Goal: Complete application form

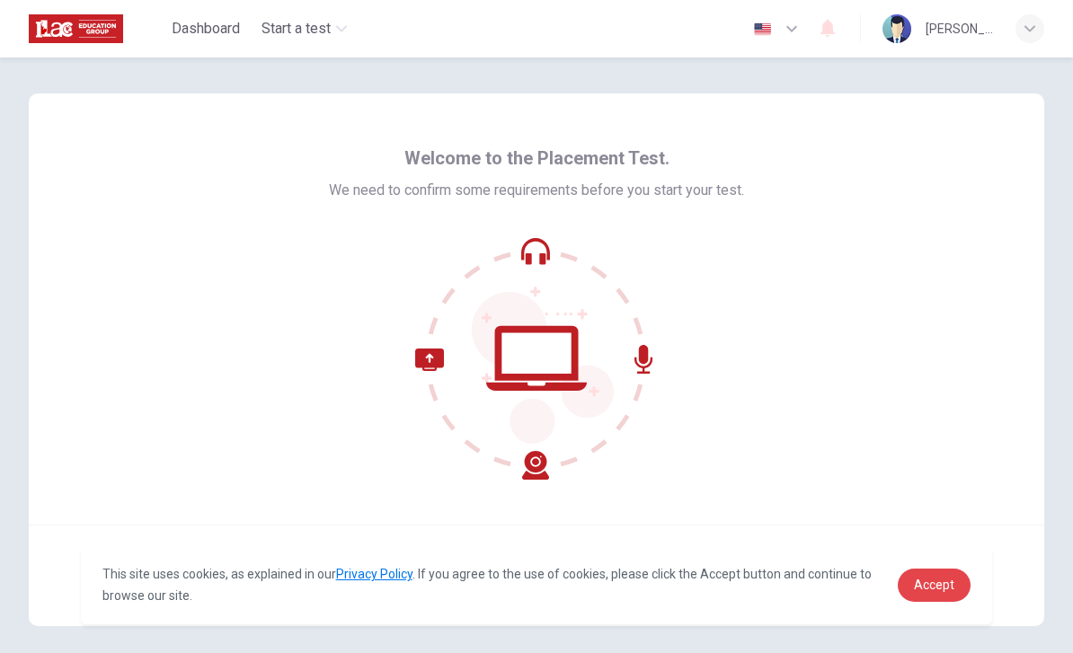
click at [928, 580] on span "Accept" at bounding box center [934, 585] width 40 height 14
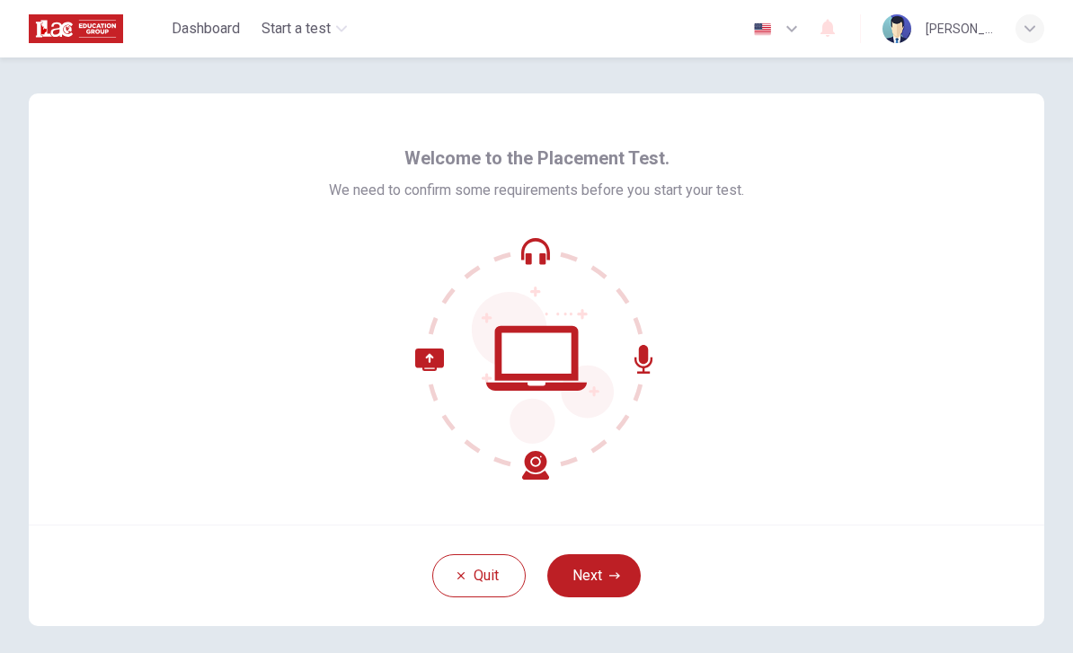
click at [610, 579] on icon "button" at bounding box center [614, 576] width 11 height 11
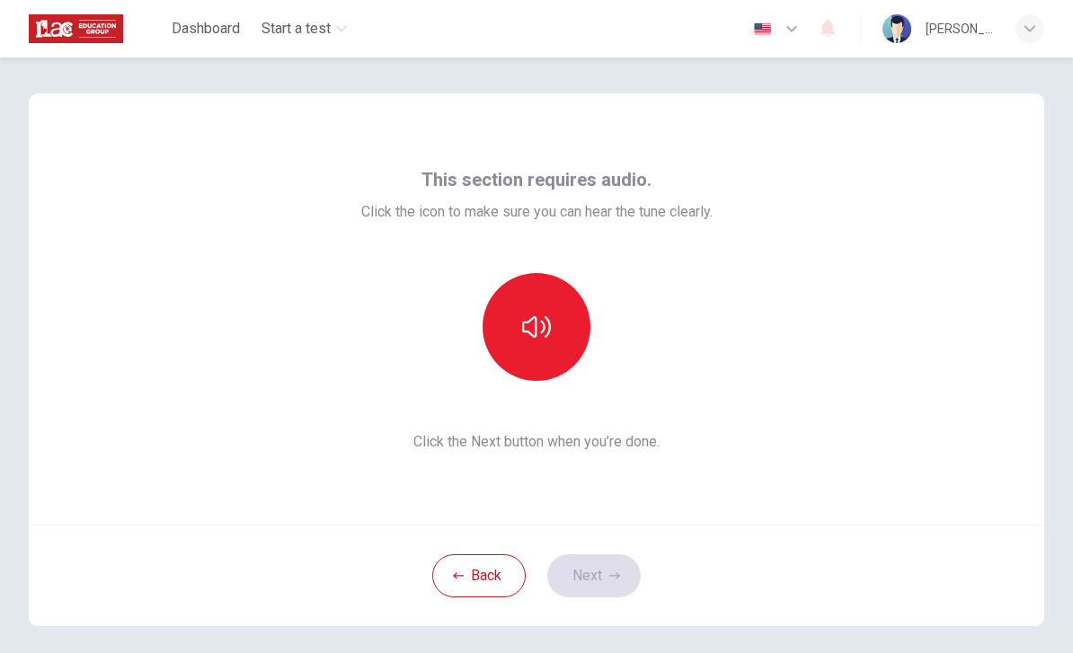
click at [537, 330] on icon "button" at bounding box center [536, 327] width 29 height 22
click at [609, 577] on icon "button" at bounding box center [614, 576] width 11 height 11
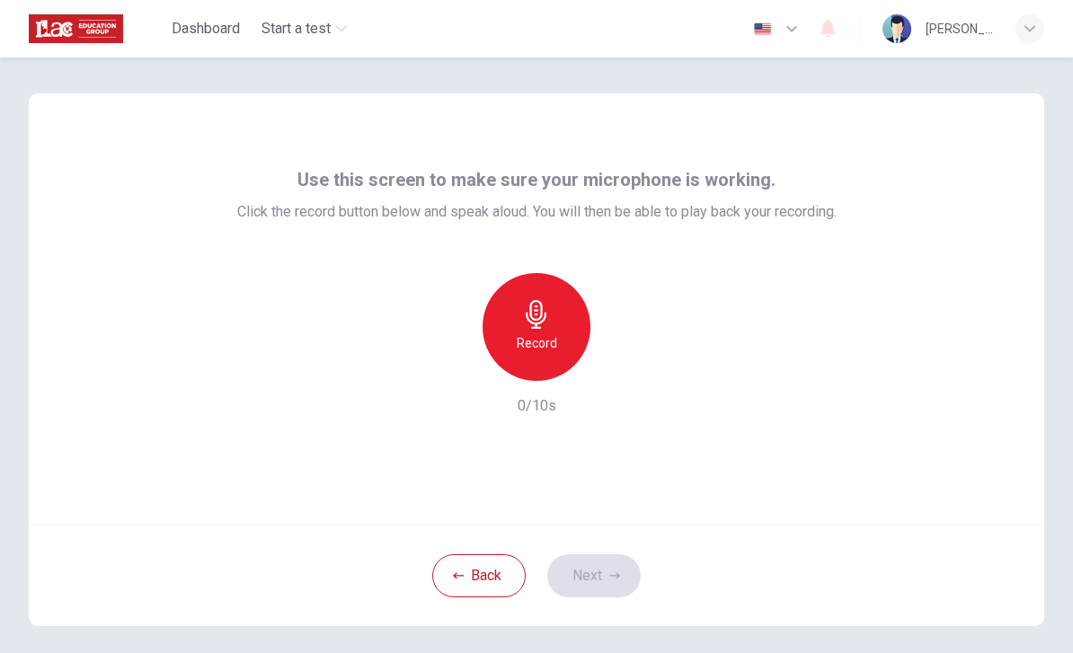
click at [553, 319] on div "Record" at bounding box center [537, 327] width 108 height 108
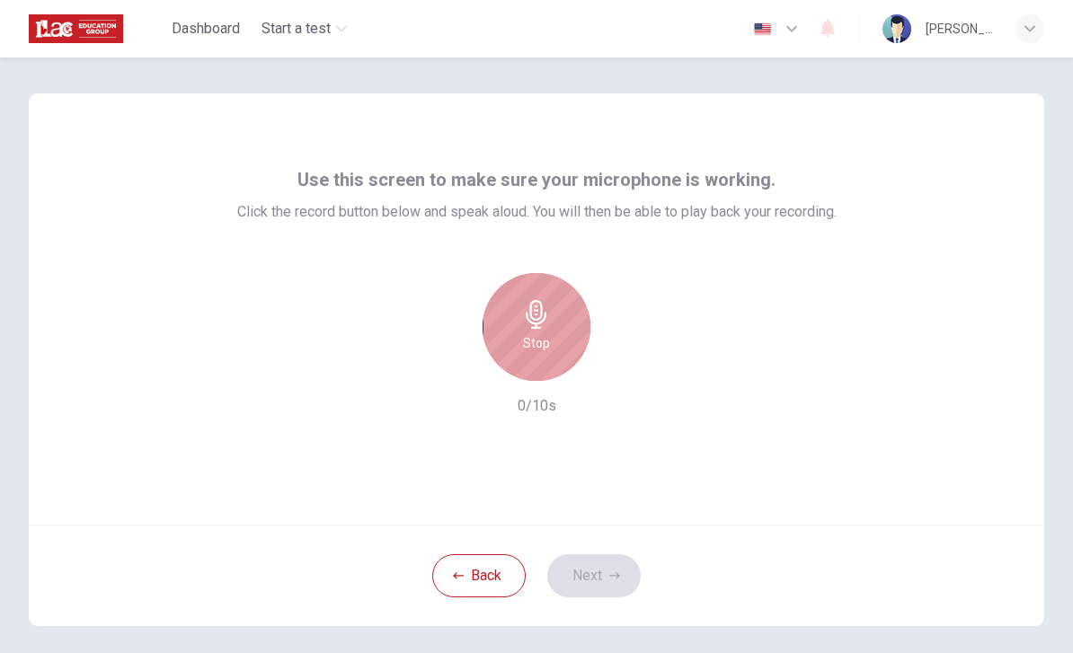
click at [555, 338] on div "Stop" at bounding box center [537, 327] width 108 height 108
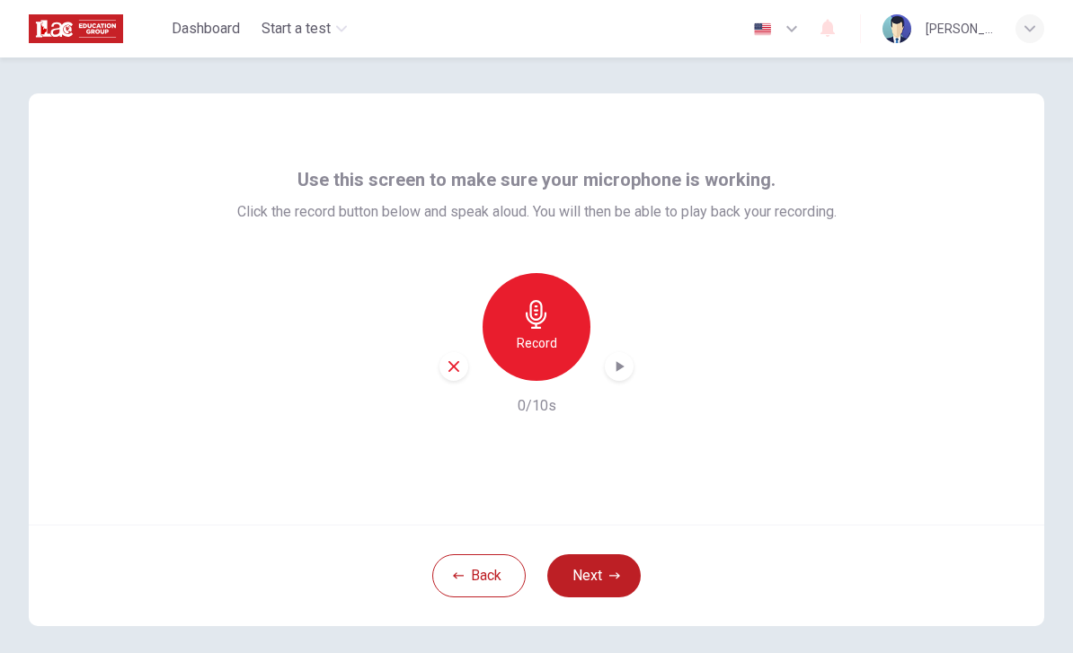
click at [622, 368] on icon "button" at bounding box center [621, 366] width 8 height 11
click at [626, 362] on icon "button" at bounding box center [619, 367] width 18 height 18
click at [550, 349] on h6 "Record" at bounding box center [537, 344] width 40 height 22
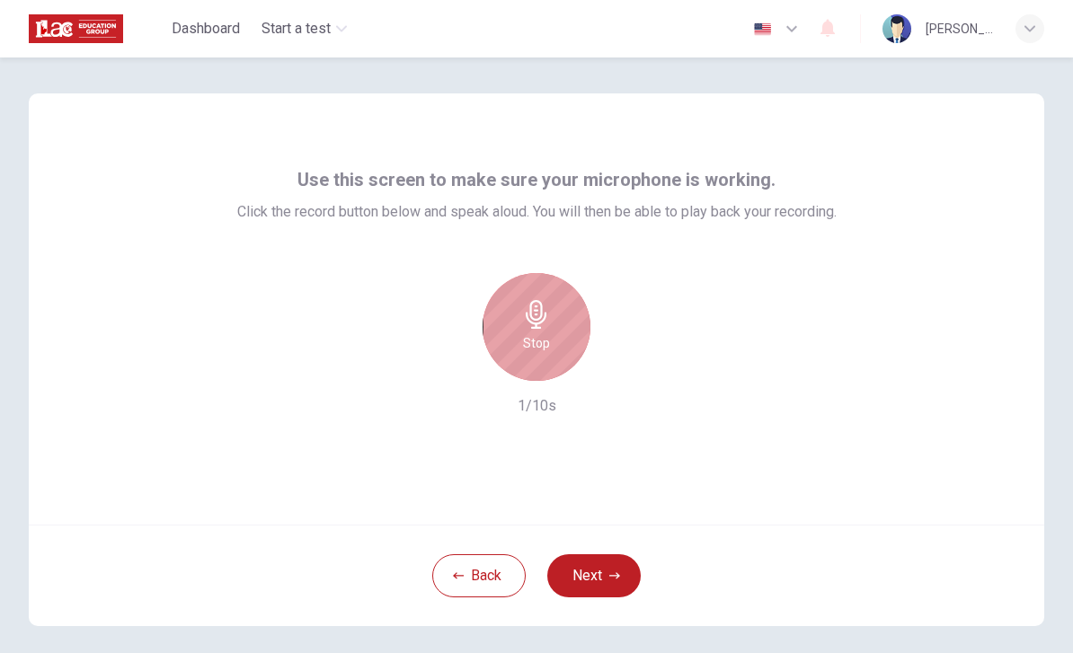
click at [551, 350] on div "Stop" at bounding box center [537, 327] width 108 height 108
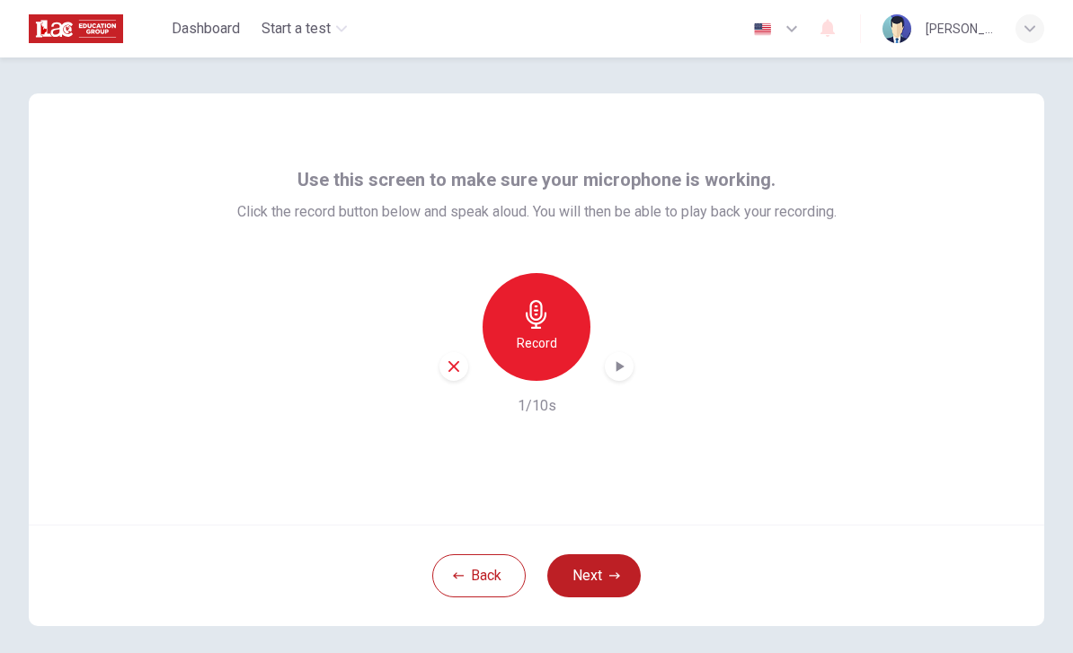
click at [626, 362] on icon "button" at bounding box center [619, 367] width 18 height 18
click at [555, 331] on div "Record" at bounding box center [537, 327] width 108 height 108
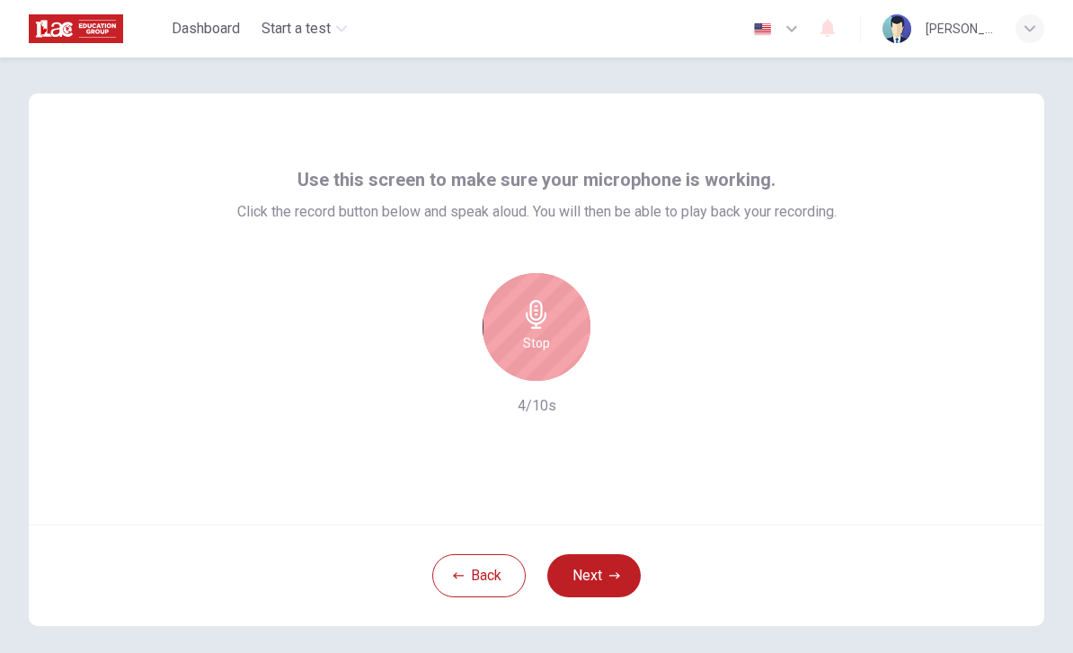
click at [550, 333] on div "Stop" at bounding box center [537, 327] width 108 height 108
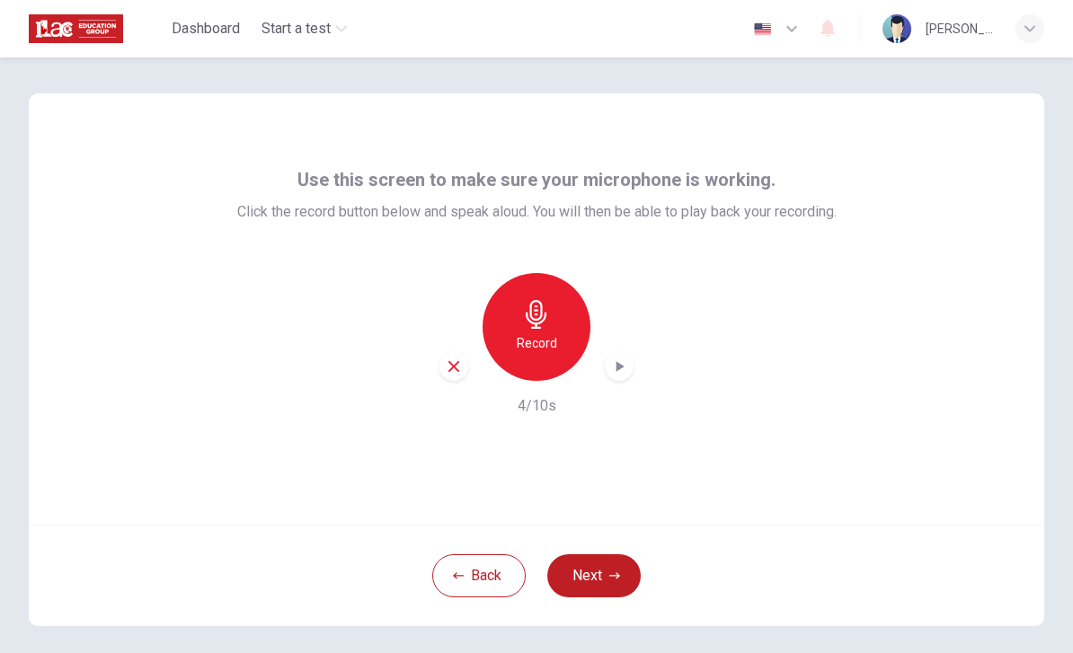
click at [632, 363] on div "button" at bounding box center [619, 366] width 29 height 29
click at [621, 370] on icon "button" at bounding box center [619, 367] width 18 height 18
click at [627, 365] on icon "button" at bounding box center [619, 367] width 18 height 18
click at [626, 360] on icon "button" at bounding box center [619, 367] width 18 height 18
click at [598, 575] on button "Next" at bounding box center [593, 576] width 93 height 43
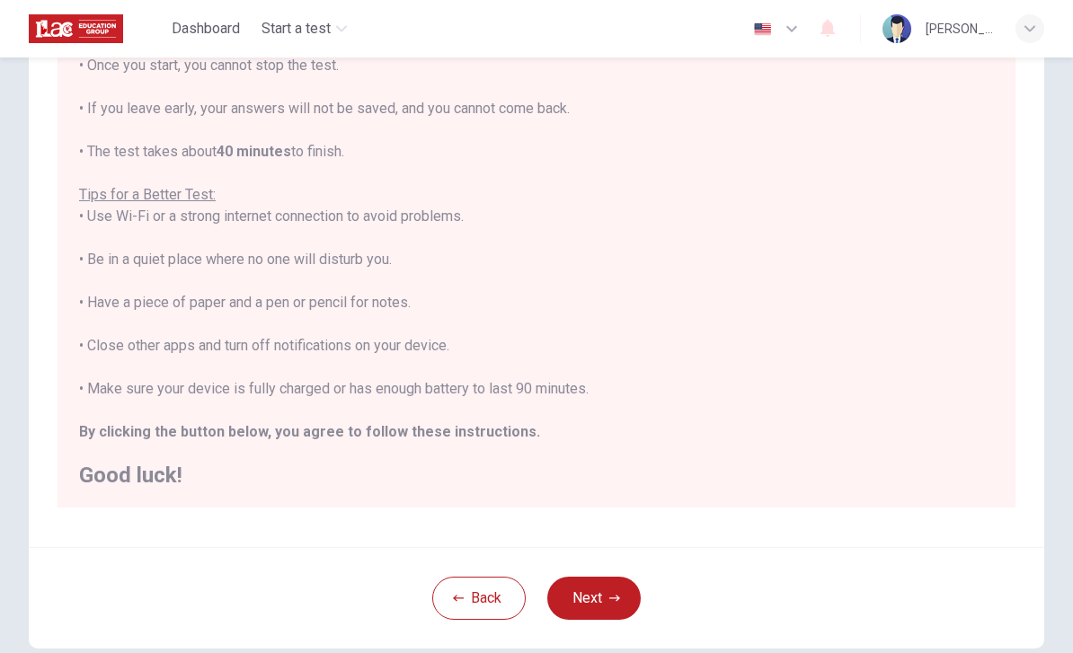
scroll to position [211, 0]
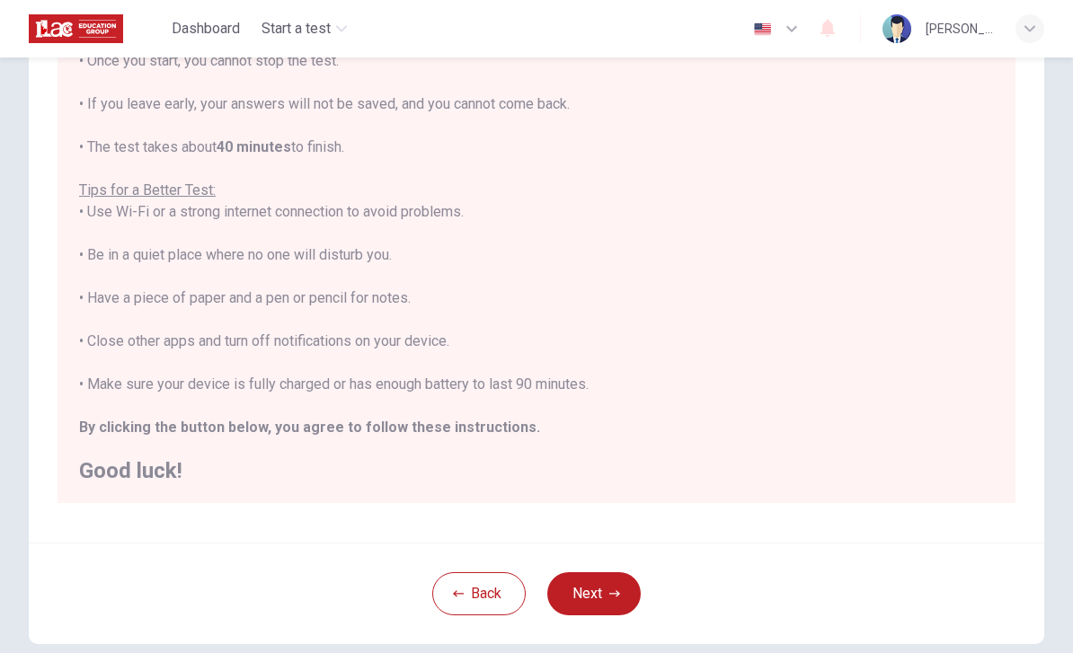
click at [602, 593] on button "Next" at bounding box center [593, 594] width 93 height 43
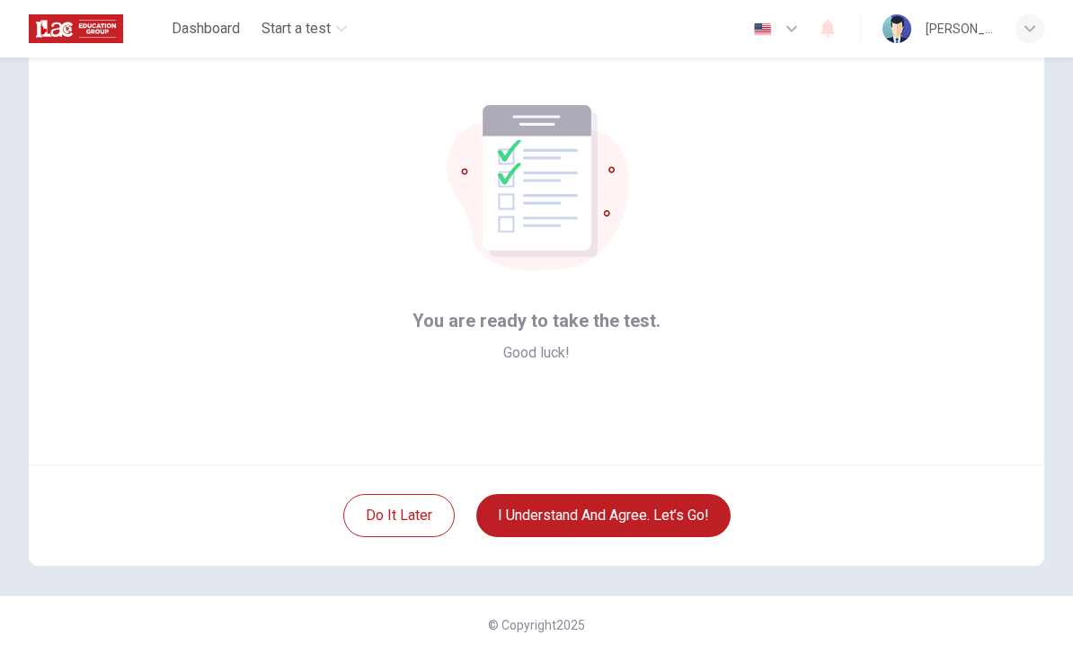
scroll to position [60, 0]
click at [603, 537] on button "I understand and agree. Let’s go!" at bounding box center [603, 515] width 254 height 43
click at [674, 507] on button "I understand and agree. Let’s go!" at bounding box center [603, 515] width 254 height 43
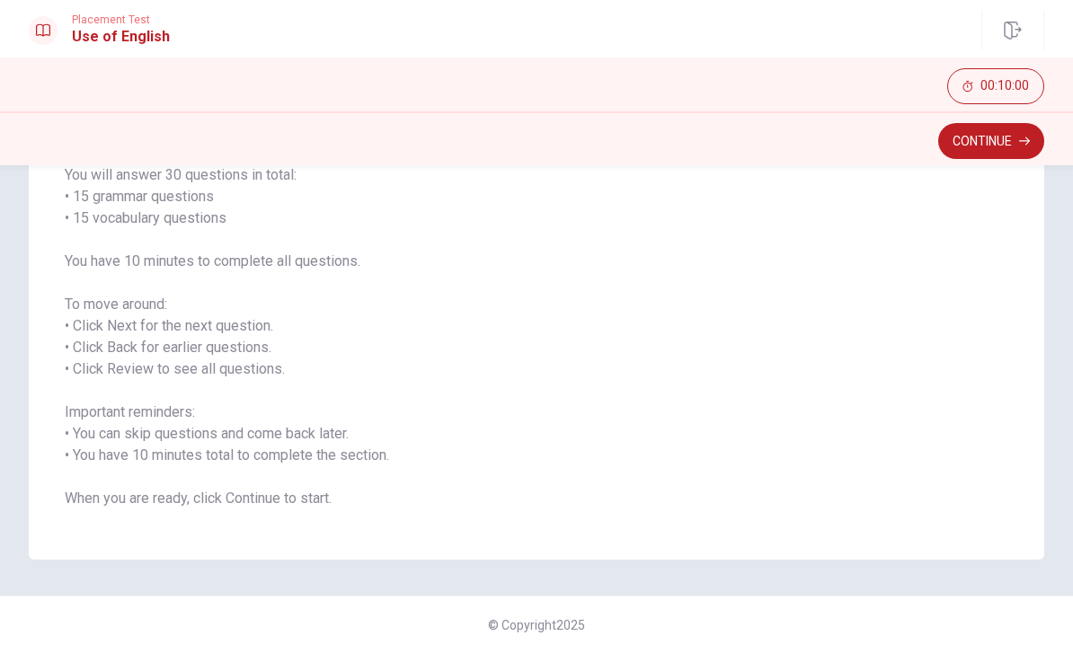
scroll to position [152, 0]
click at [999, 147] on button "Continue" at bounding box center [991, 141] width 106 height 36
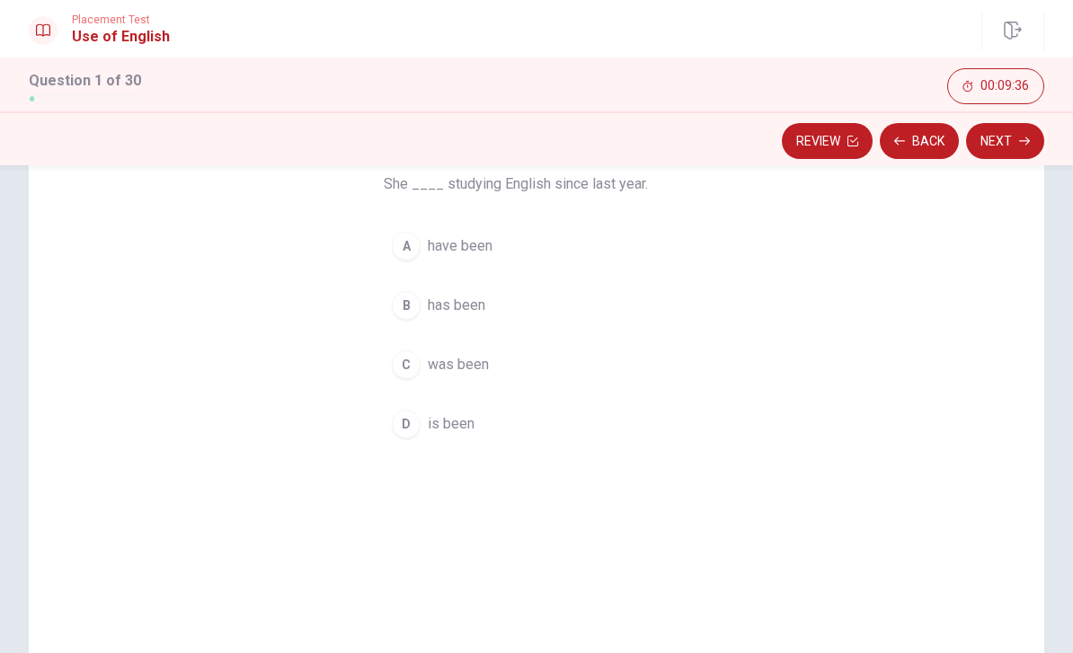
click at [413, 237] on div "A" at bounding box center [406, 246] width 29 height 29
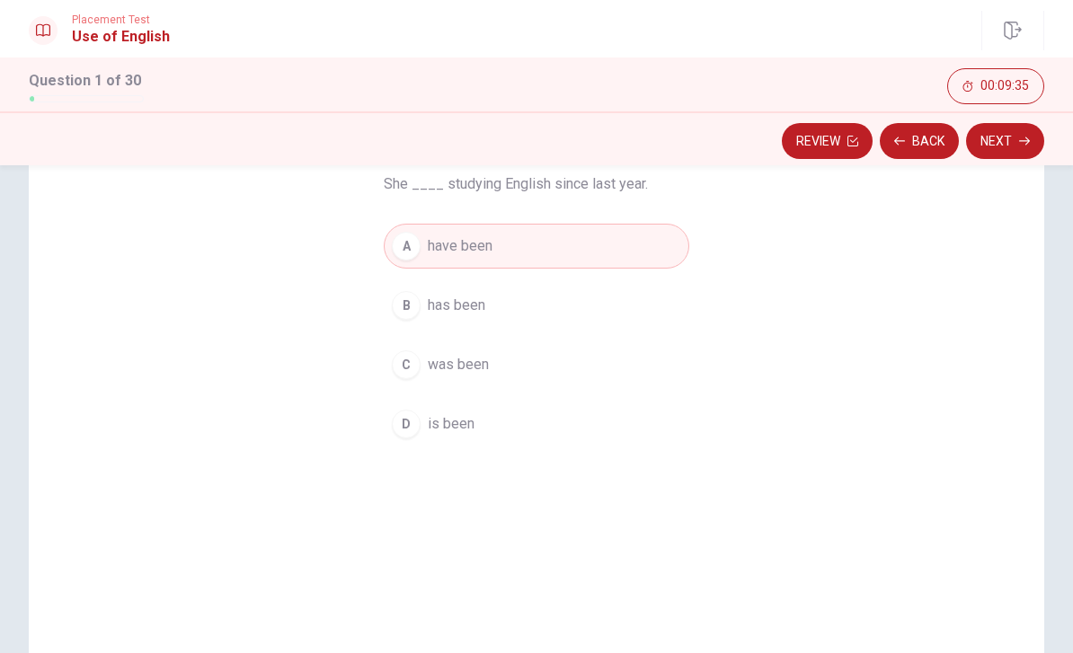
click at [1008, 142] on button "Next" at bounding box center [1005, 141] width 78 height 36
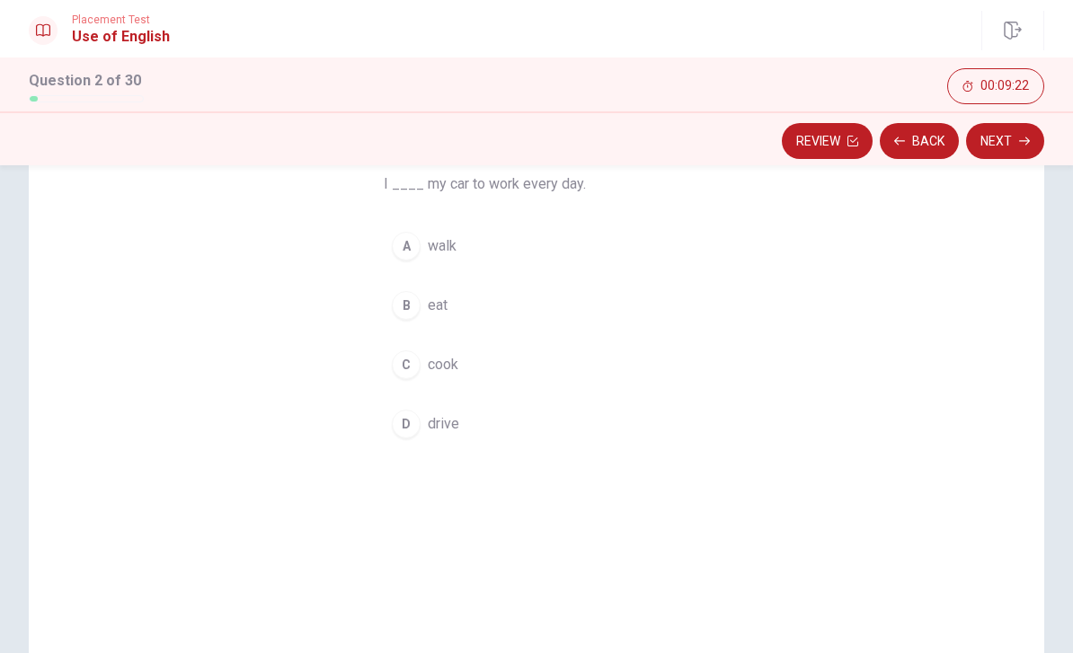
click at [416, 423] on div "D" at bounding box center [406, 424] width 29 height 29
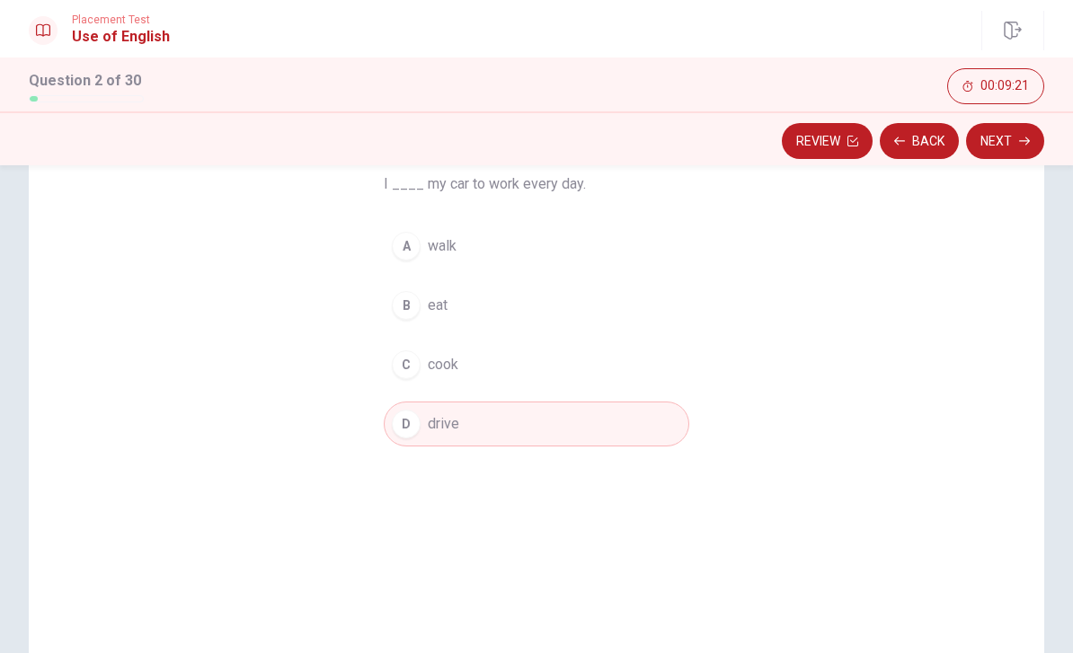
click at [1008, 148] on button "Next" at bounding box center [1005, 141] width 78 height 36
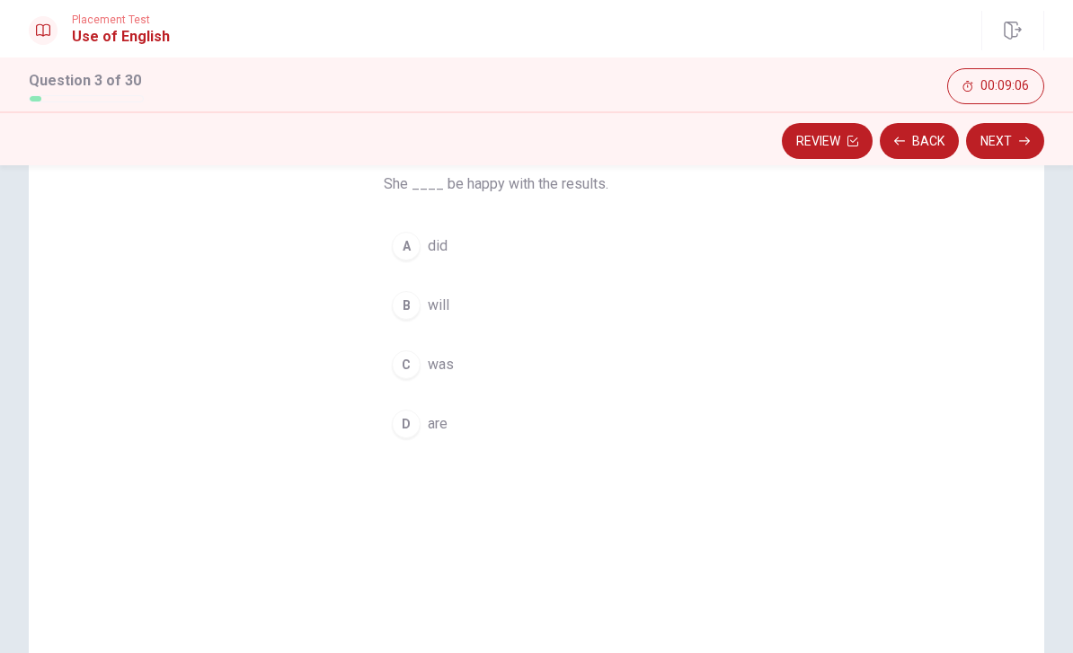
click at [412, 308] on div "B" at bounding box center [406, 305] width 29 height 29
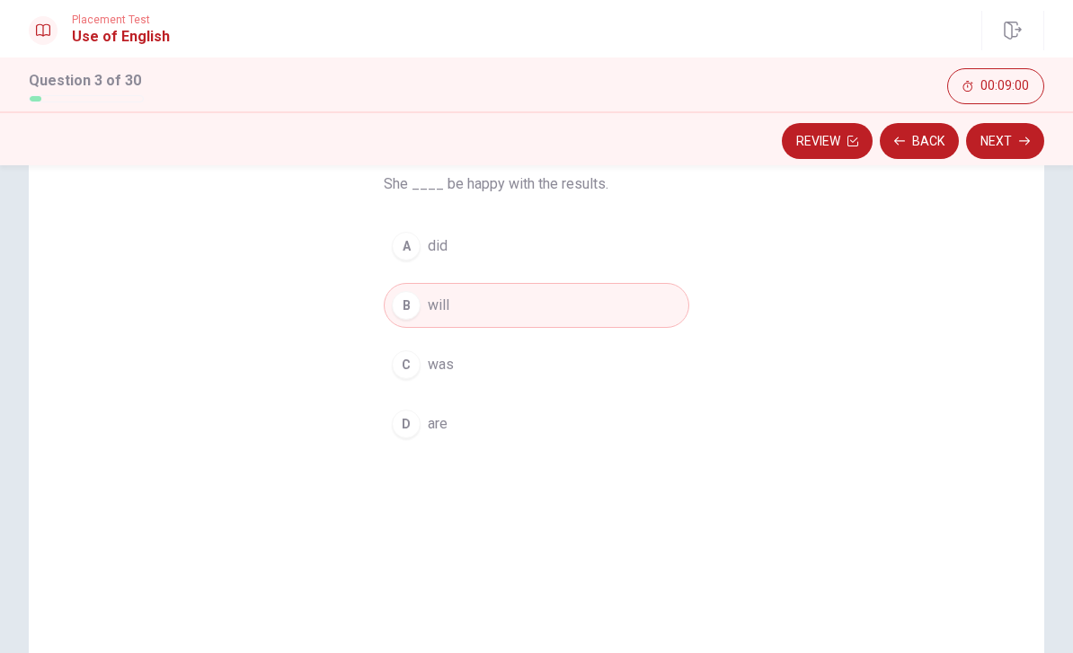
click at [1015, 142] on button "Next" at bounding box center [1005, 141] width 78 height 36
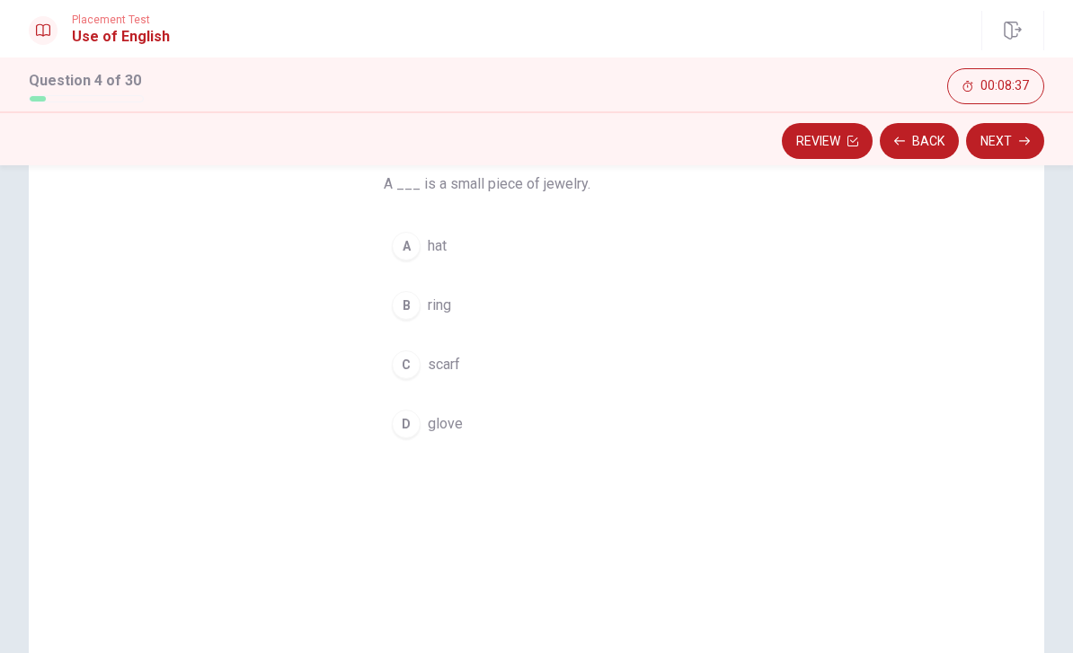
click at [411, 302] on div "B" at bounding box center [406, 305] width 29 height 29
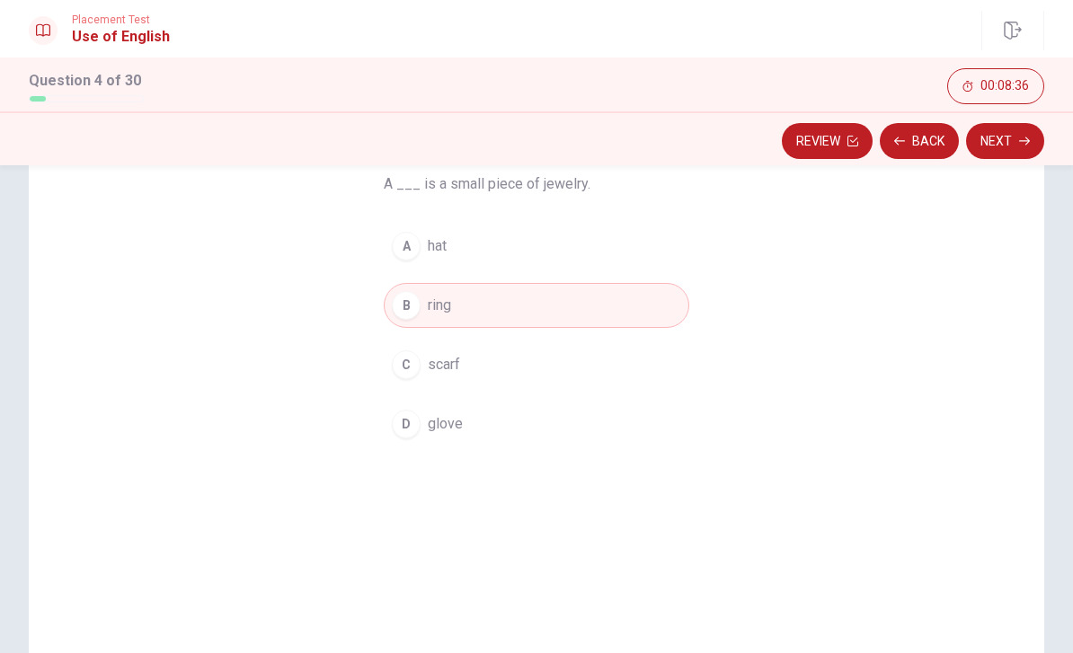
click at [1022, 141] on icon "button" at bounding box center [1024, 142] width 11 height 8
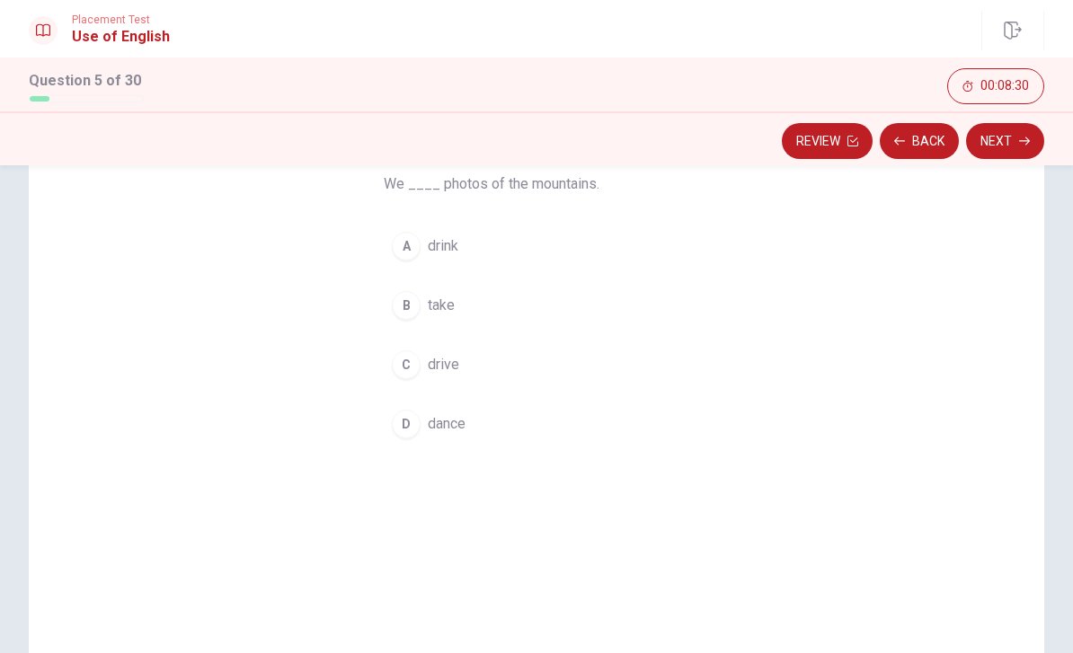
click at [418, 308] on div "B" at bounding box center [406, 305] width 29 height 29
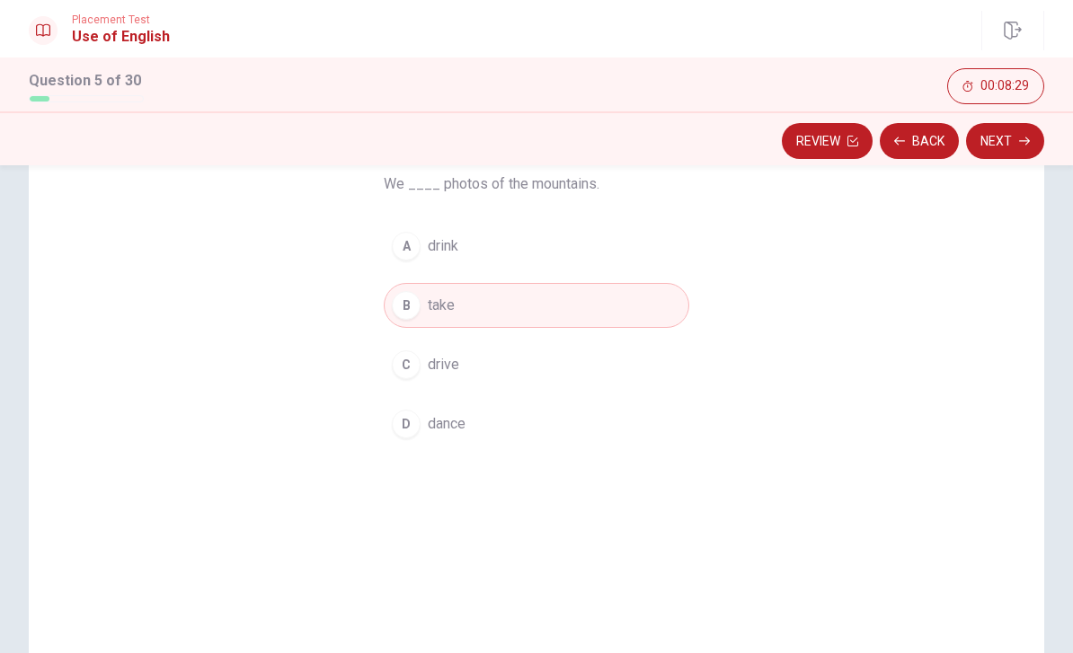
click at [1014, 144] on button "Next" at bounding box center [1005, 141] width 78 height 36
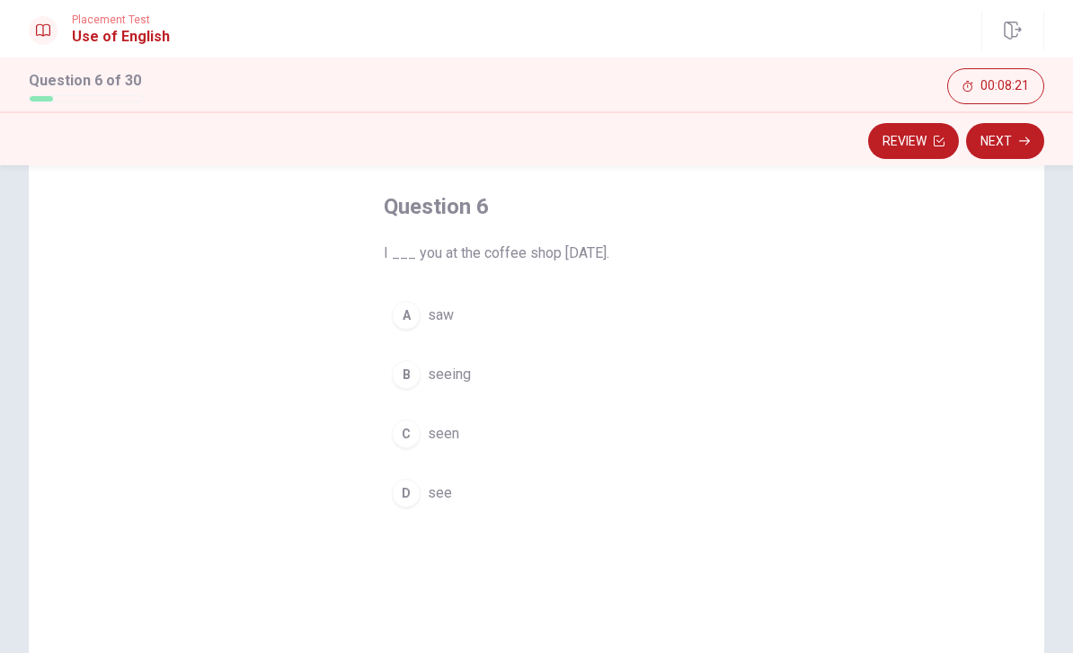
scroll to position [85, 0]
click at [407, 313] on div "A" at bounding box center [406, 312] width 29 height 29
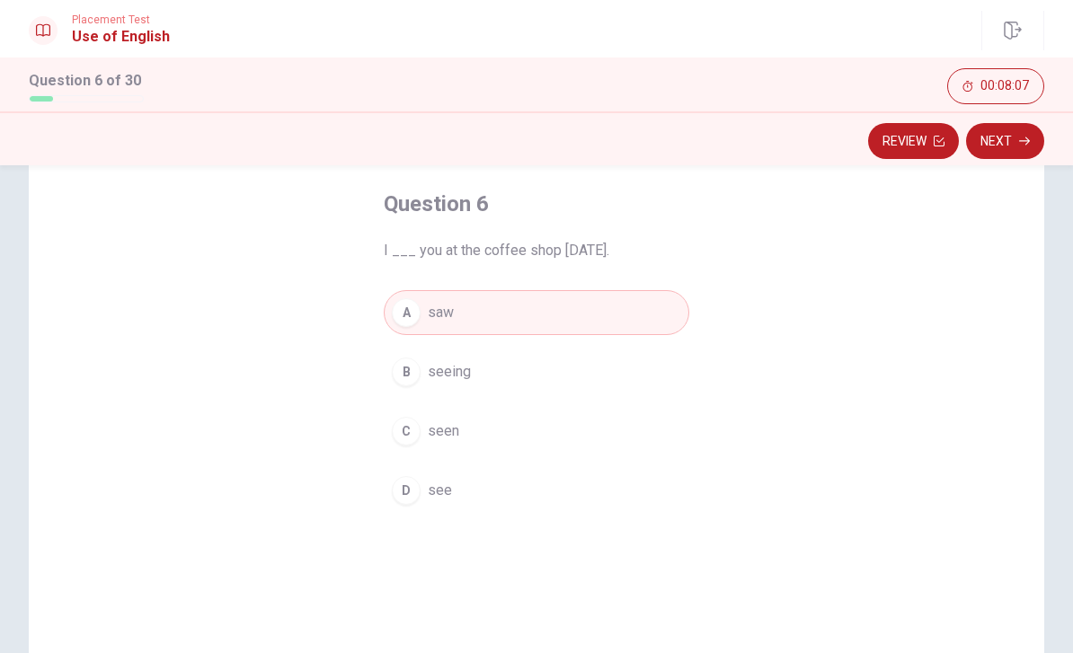
click at [1009, 143] on button "Next" at bounding box center [1005, 141] width 78 height 36
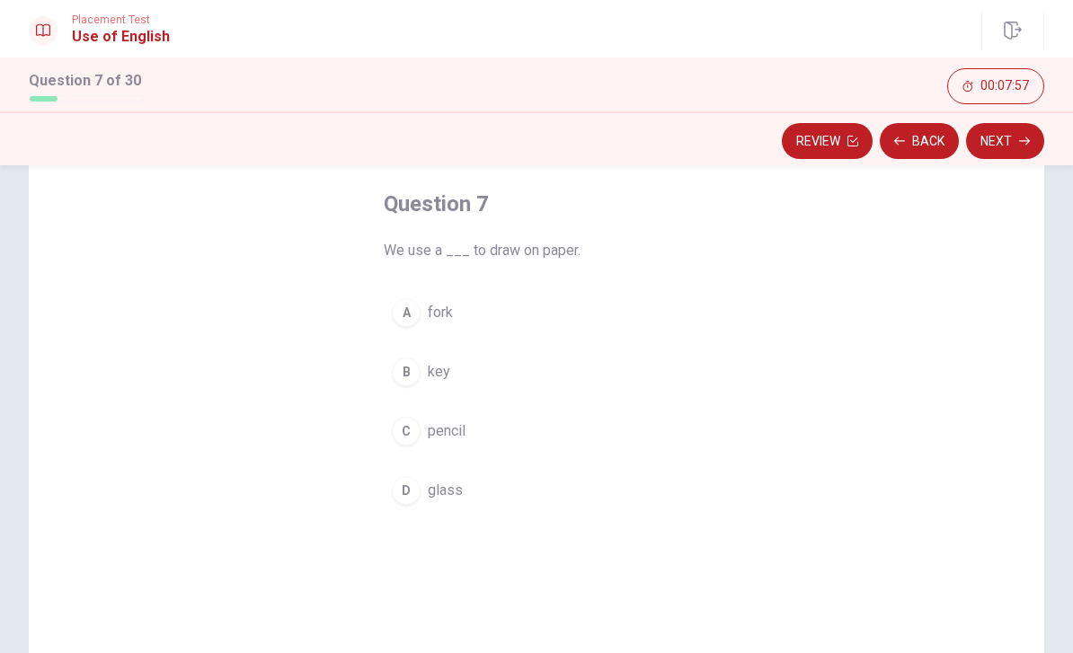
click at [420, 432] on div "C" at bounding box center [406, 431] width 29 height 29
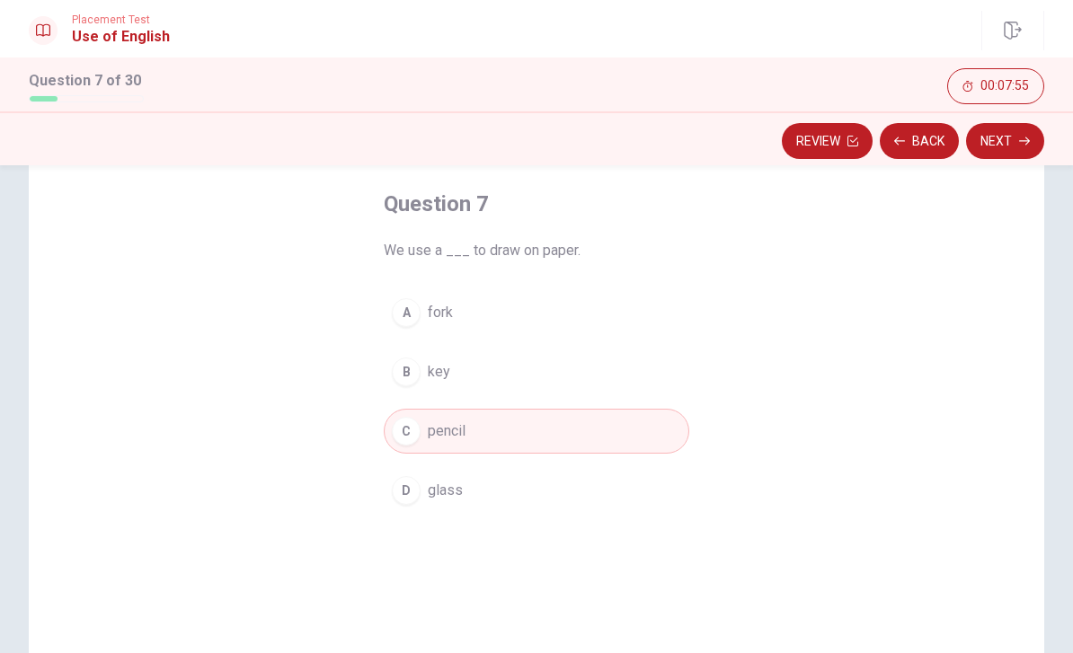
click at [1016, 145] on button "Next" at bounding box center [1005, 141] width 78 height 36
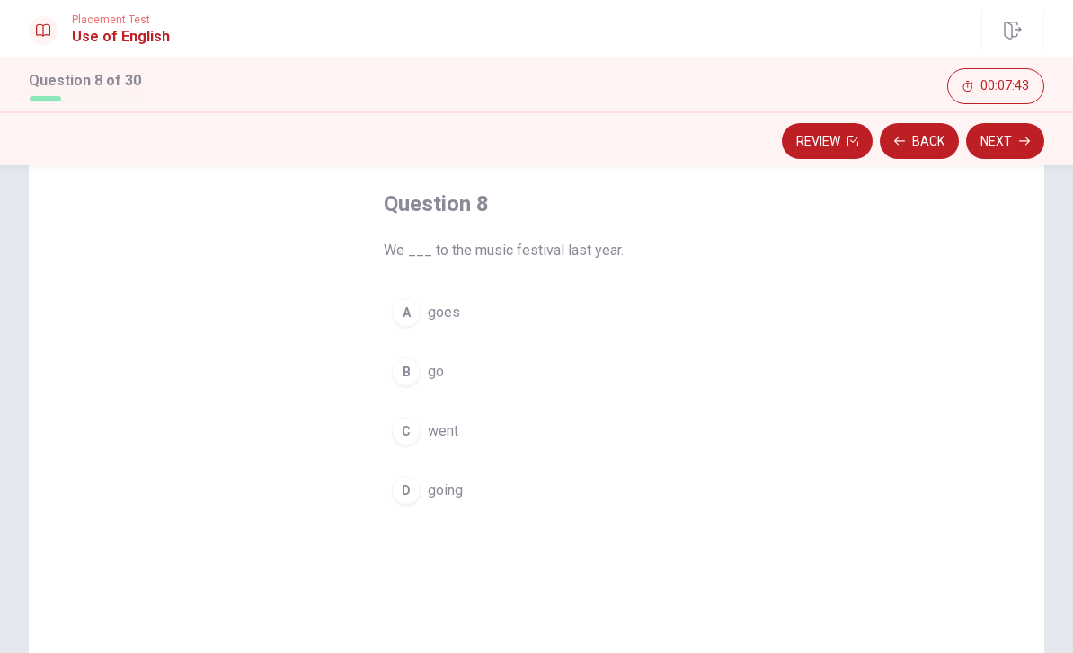
click at [409, 433] on div "C" at bounding box center [406, 431] width 29 height 29
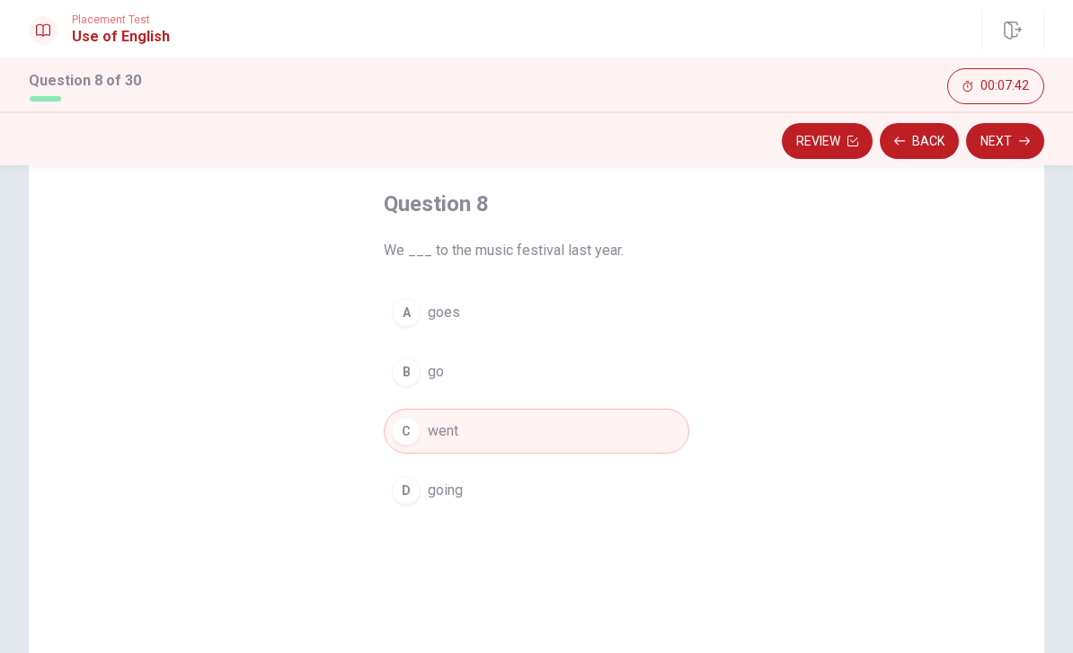
click at [1014, 139] on button "Next" at bounding box center [1005, 141] width 78 height 36
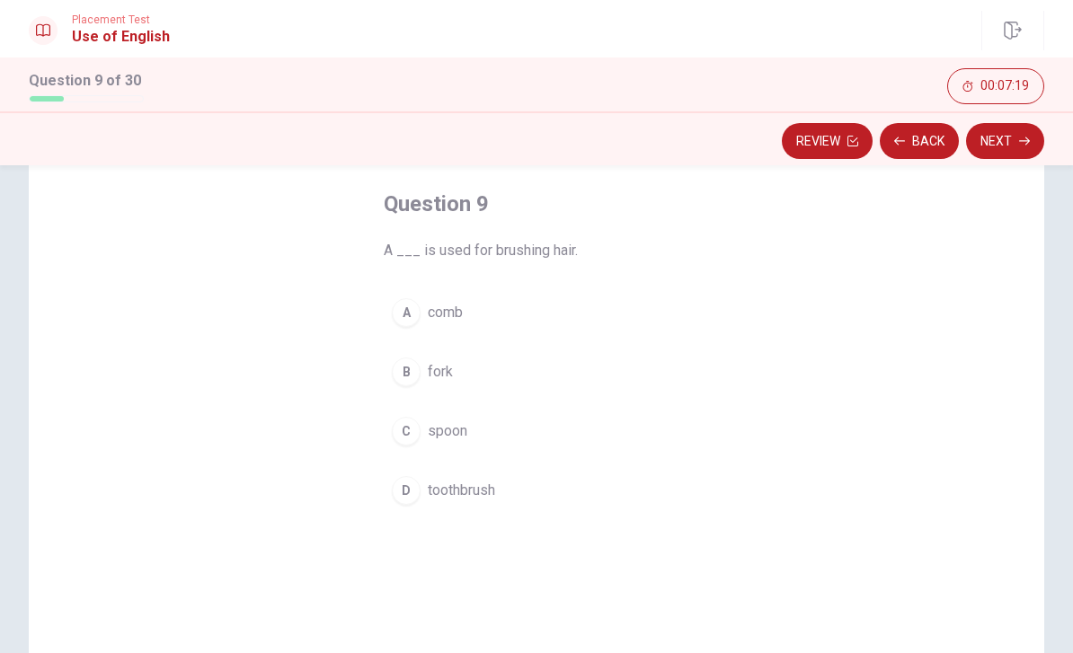
click at [413, 315] on div "A" at bounding box center [406, 312] width 29 height 29
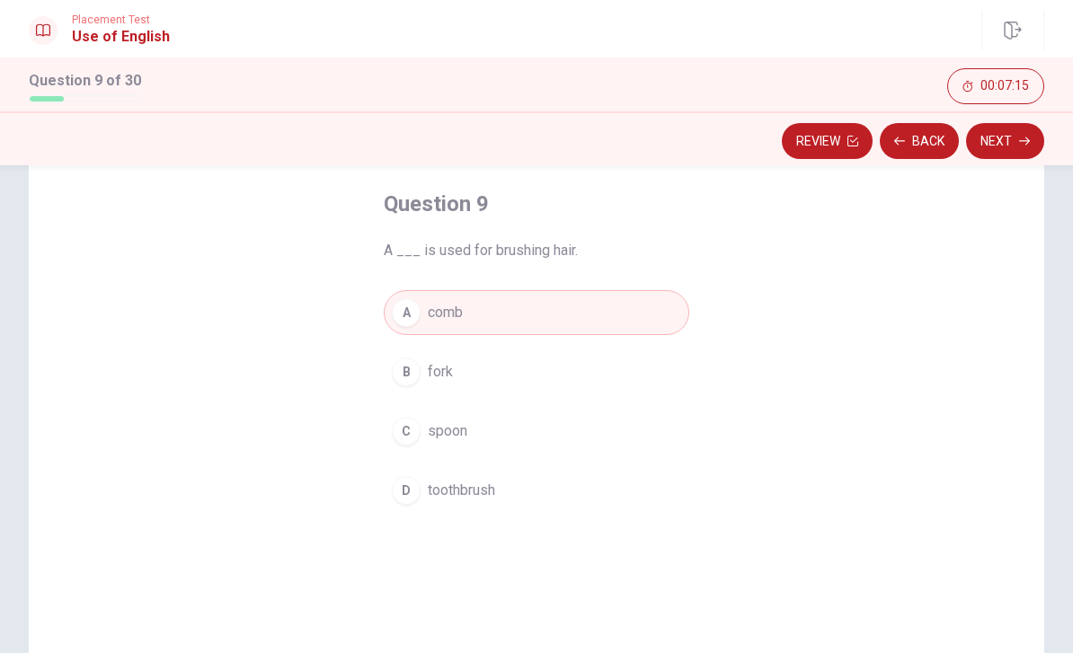
click at [1008, 141] on button "Next" at bounding box center [1005, 141] width 78 height 36
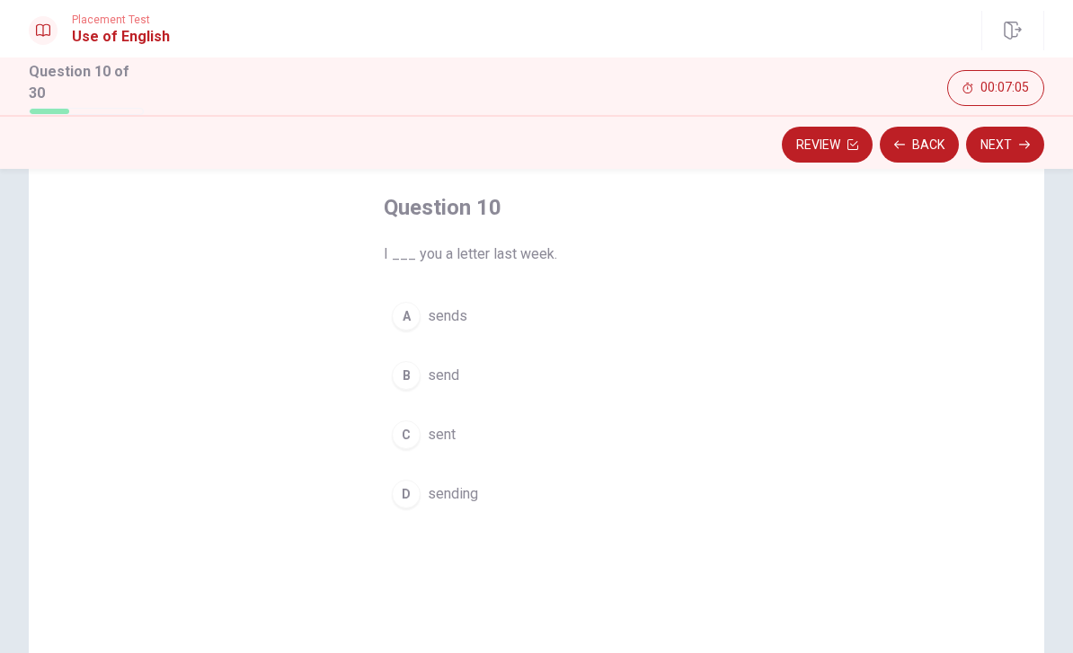
click at [418, 372] on div "B" at bounding box center [406, 375] width 29 height 29
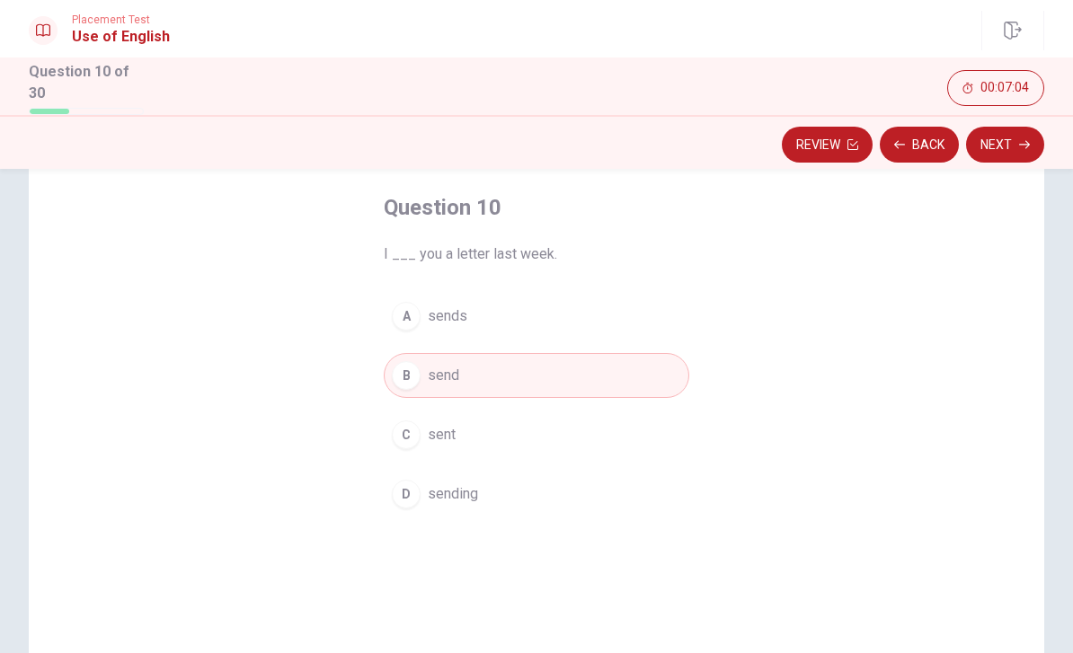
click at [1014, 140] on button "Next" at bounding box center [1005, 145] width 78 height 36
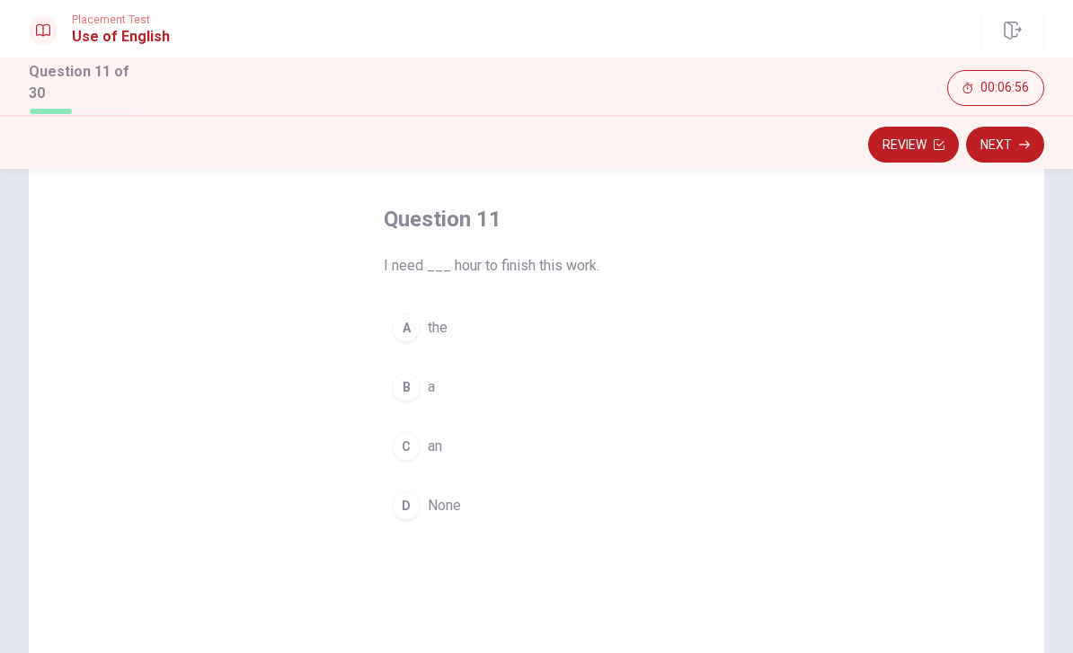
scroll to position [77, 0]
click at [416, 436] on div "C" at bounding box center [406, 443] width 29 height 29
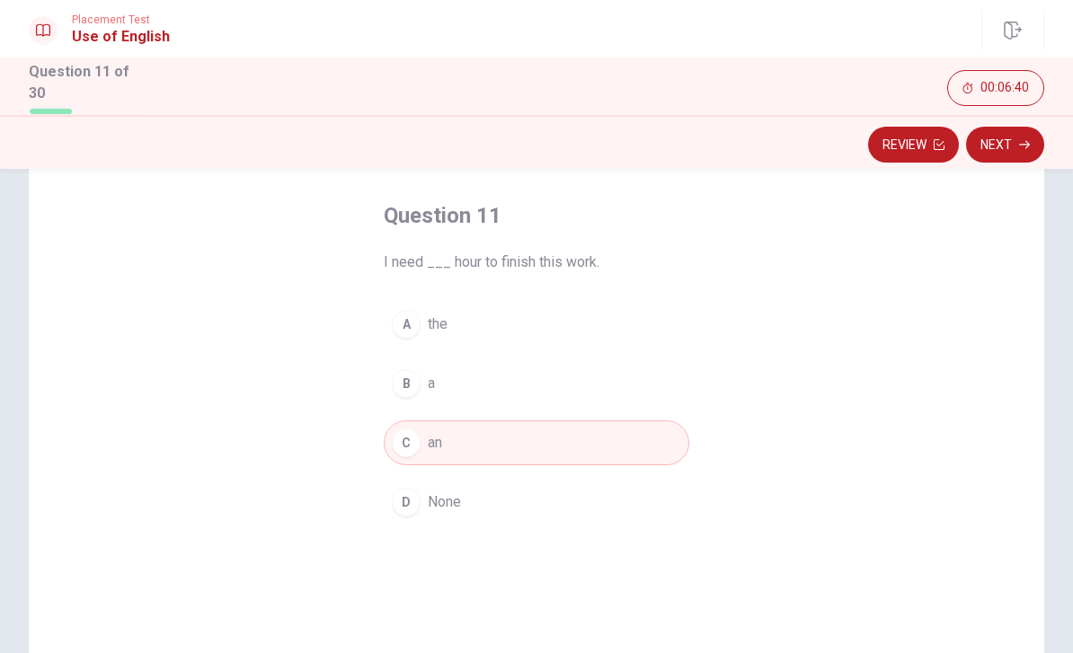
click at [1018, 145] on button "Next" at bounding box center [1005, 145] width 78 height 36
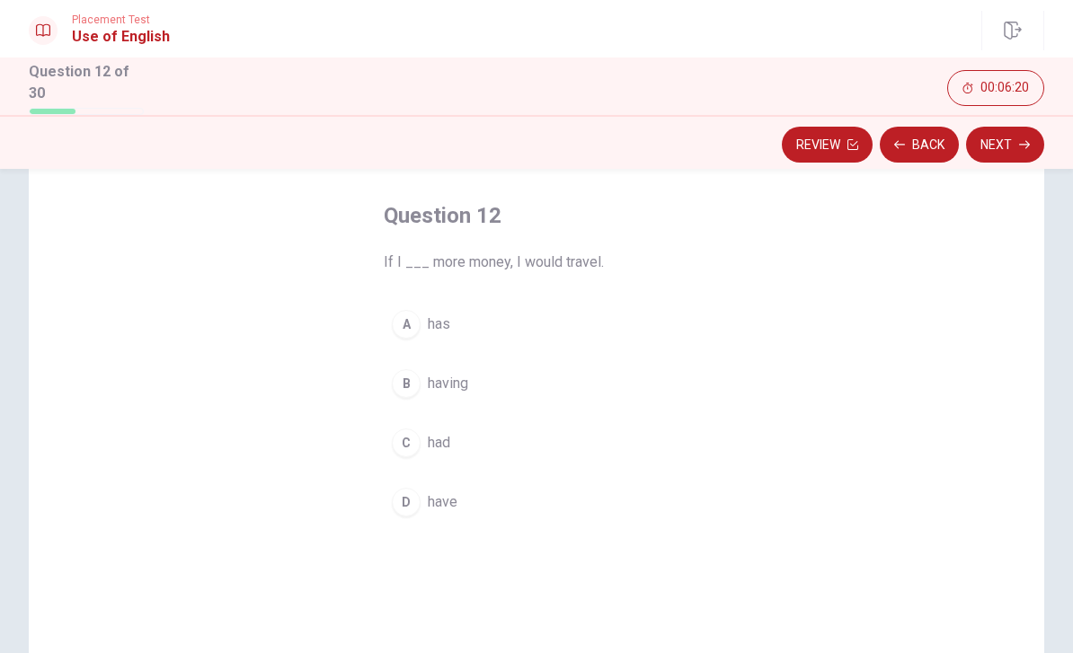
click at [413, 430] on div "C" at bounding box center [406, 443] width 29 height 29
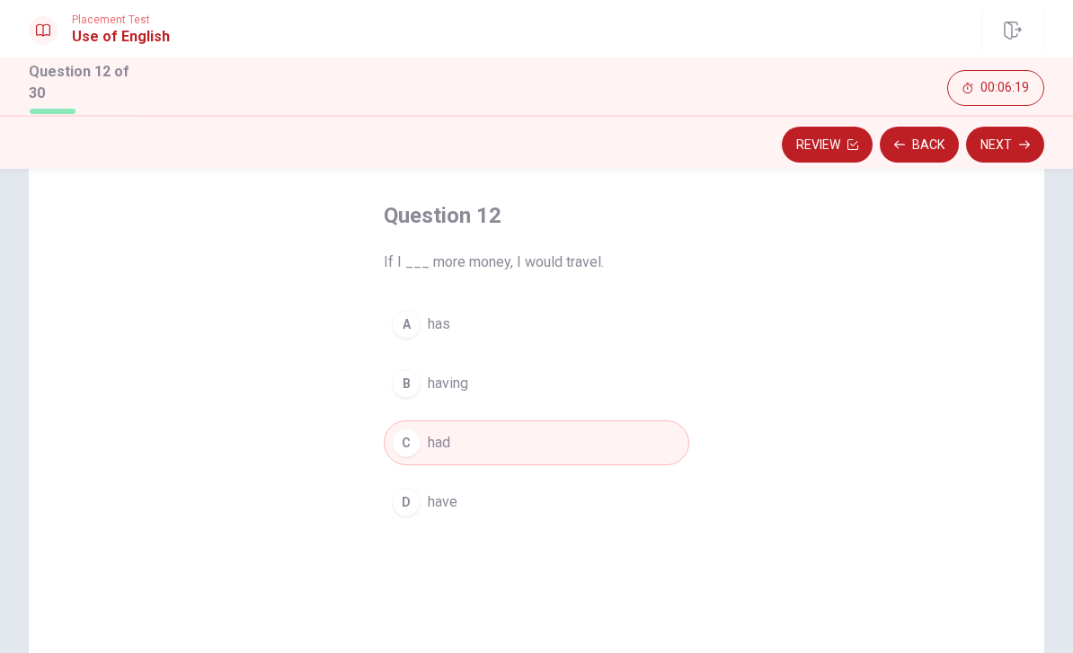
click at [1018, 137] on button "Next" at bounding box center [1005, 145] width 78 height 36
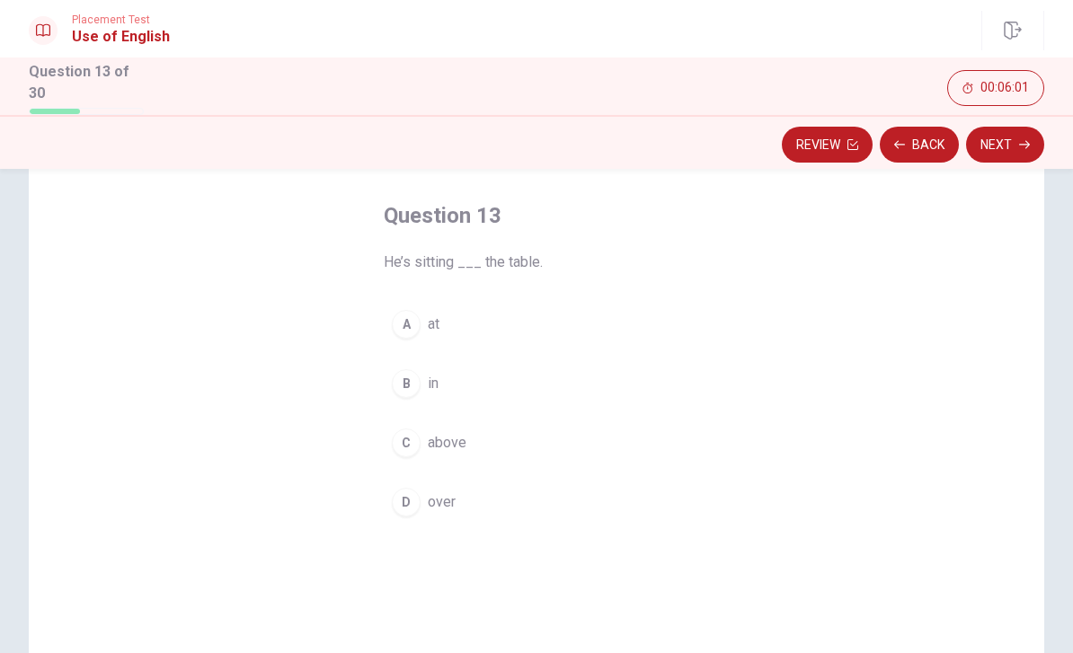
click at [413, 439] on div "C" at bounding box center [406, 443] width 29 height 29
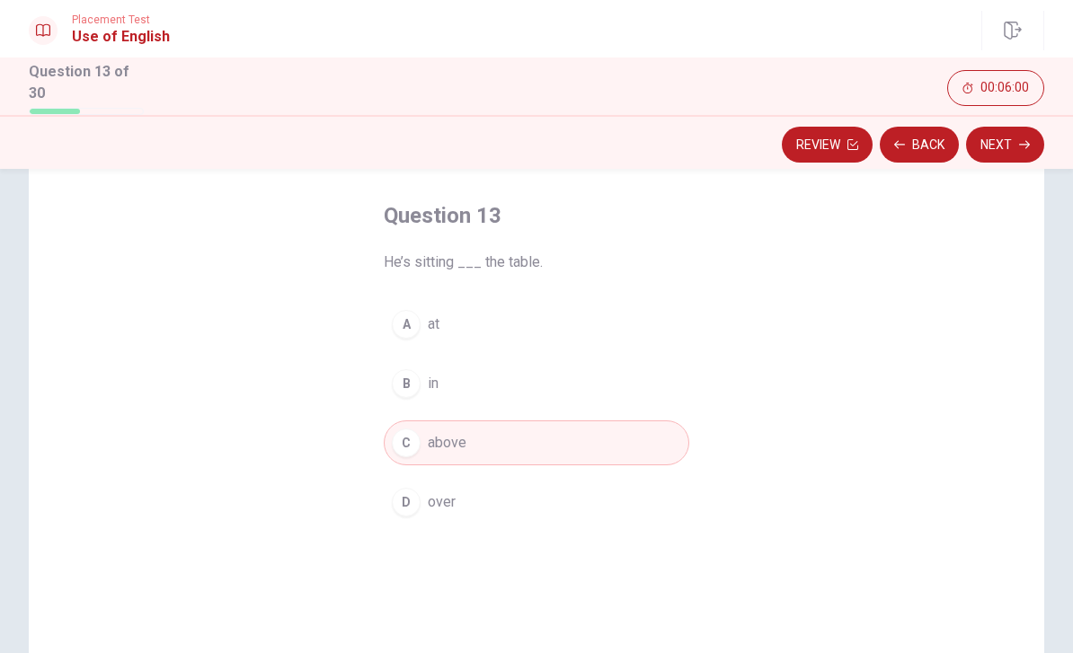
click at [1017, 137] on button "Next" at bounding box center [1005, 145] width 78 height 36
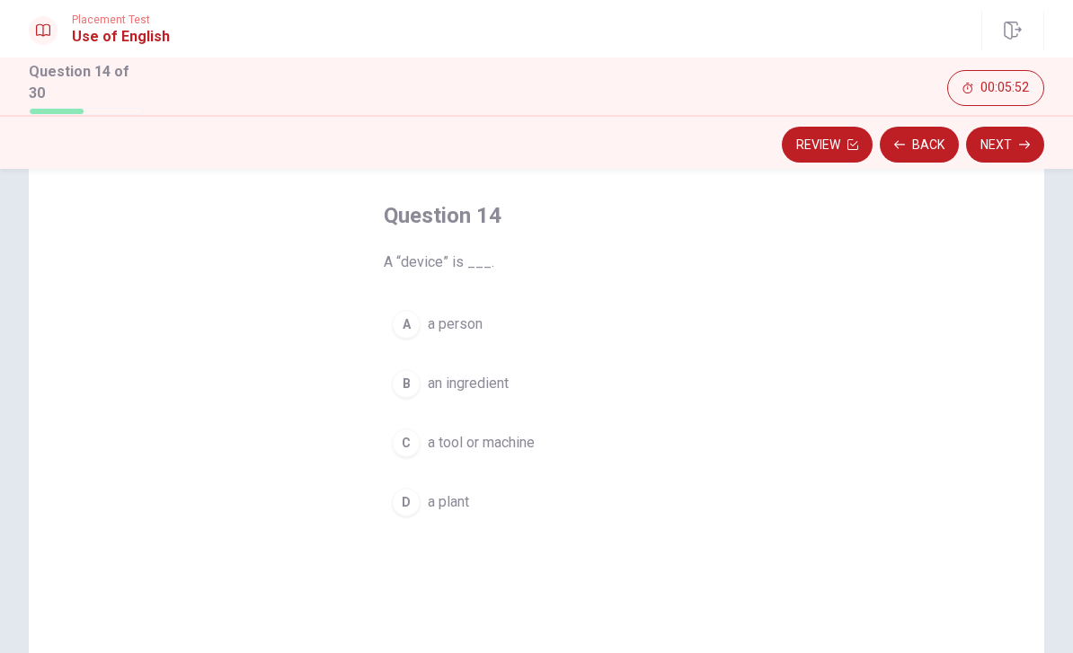
click at [431, 438] on span "a tool or machine" at bounding box center [481, 443] width 107 height 22
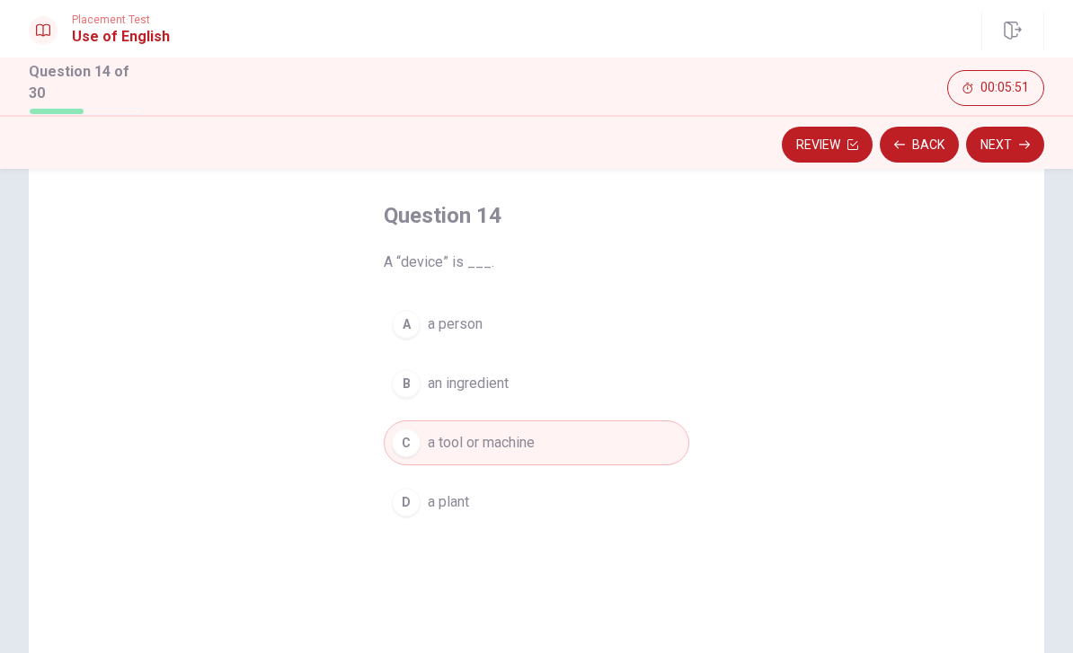
click at [1012, 145] on button "Next" at bounding box center [1005, 145] width 78 height 36
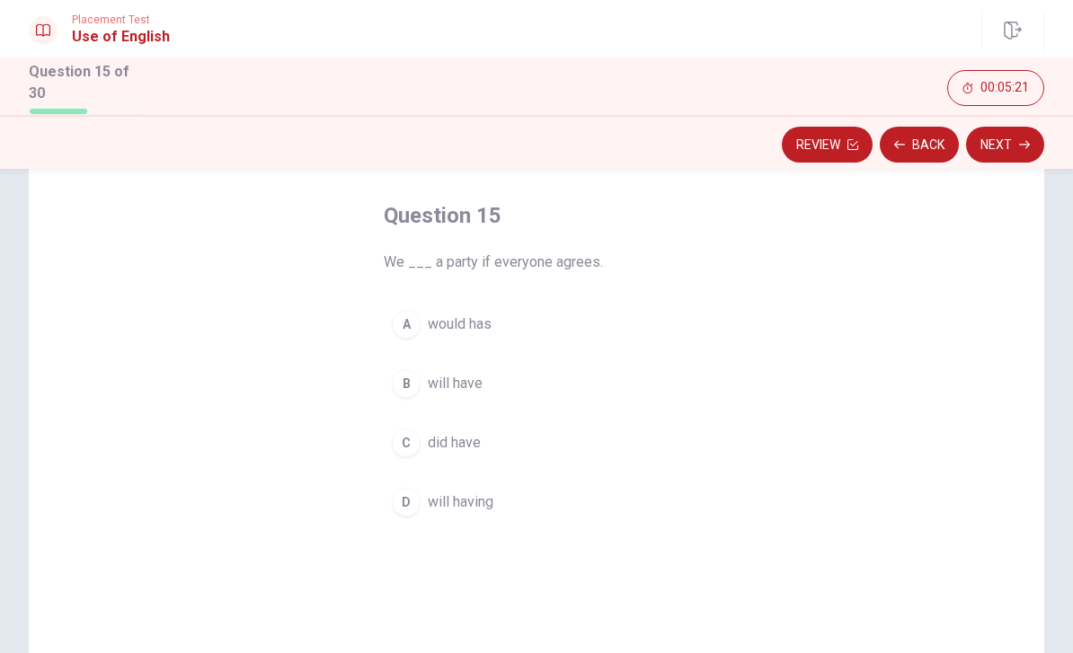
click at [413, 374] on div "B" at bounding box center [406, 383] width 29 height 29
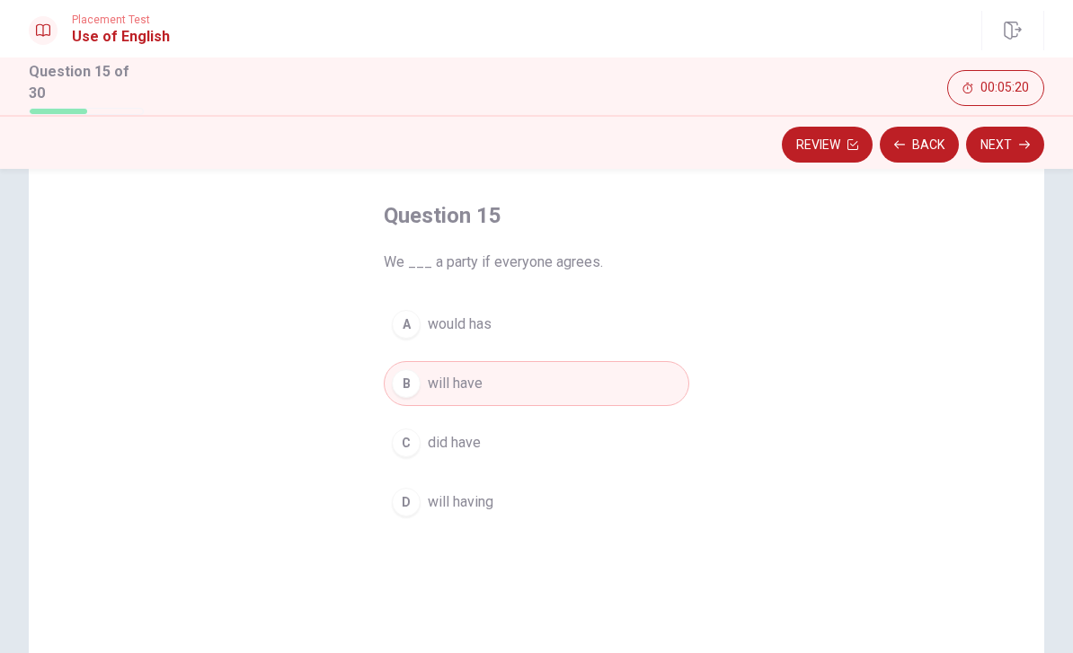
click at [1008, 134] on button "Next" at bounding box center [1005, 145] width 78 height 36
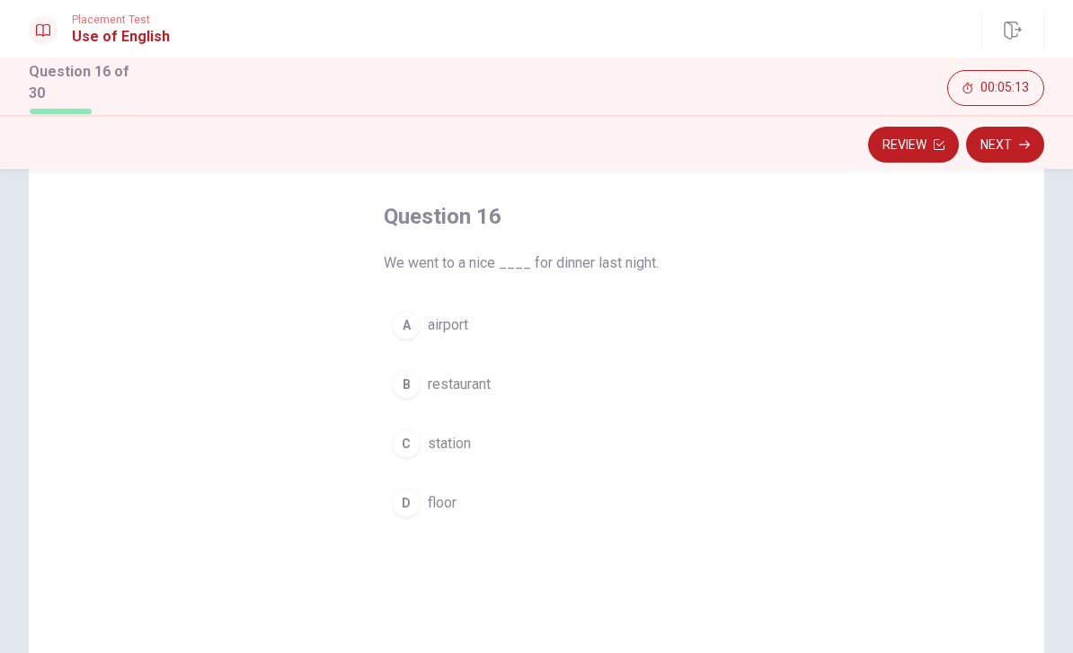
scroll to position [88, 0]
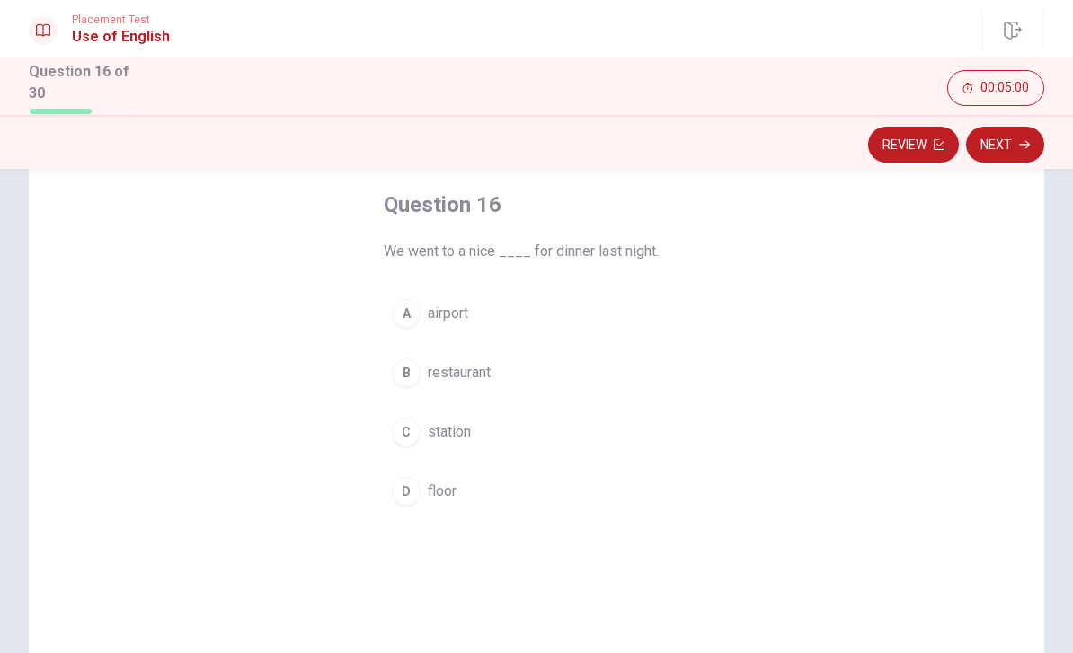
click at [412, 377] on div "B" at bounding box center [406, 373] width 29 height 29
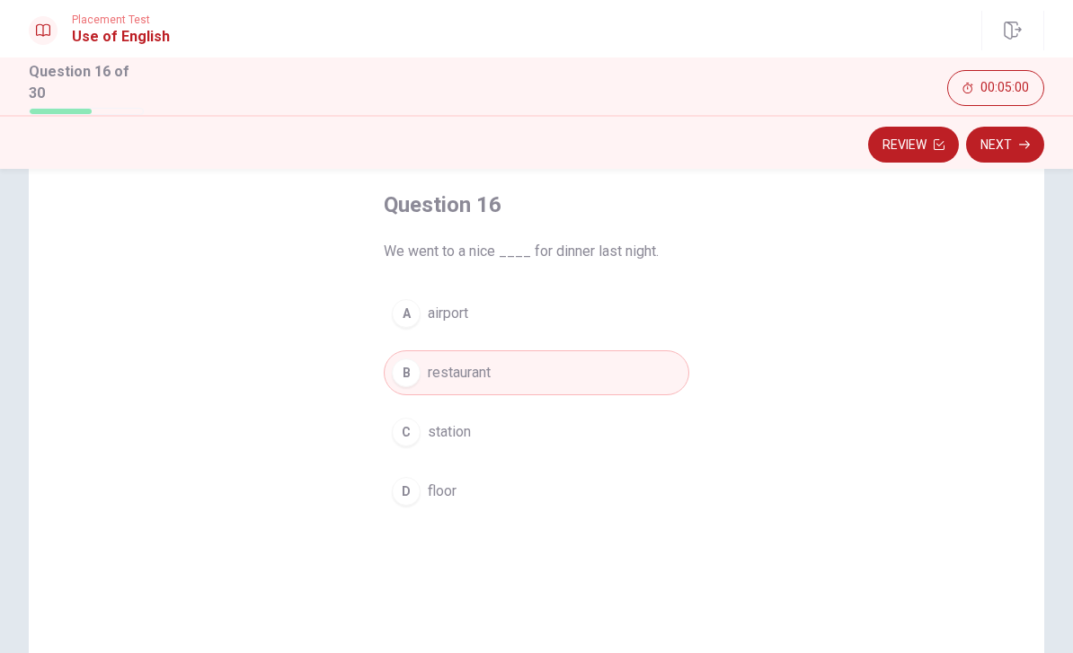
click at [1019, 143] on icon "button" at bounding box center [1024, 144] width 11 height 11
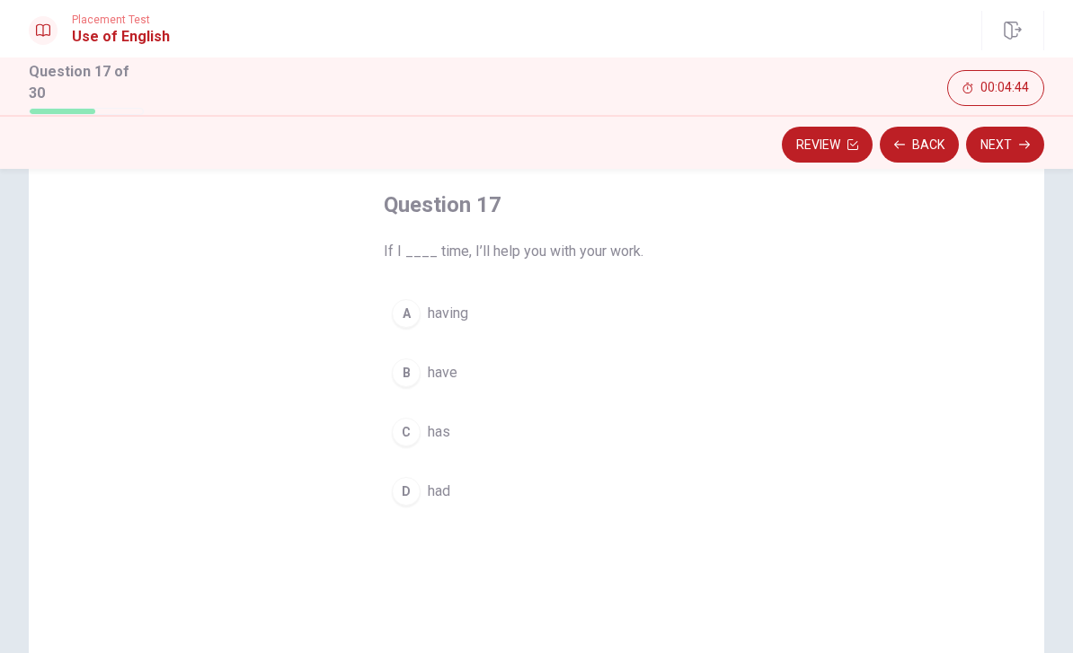
click at [415, 309] on div "A" at bounding box center [406, 313] width 29 height 29
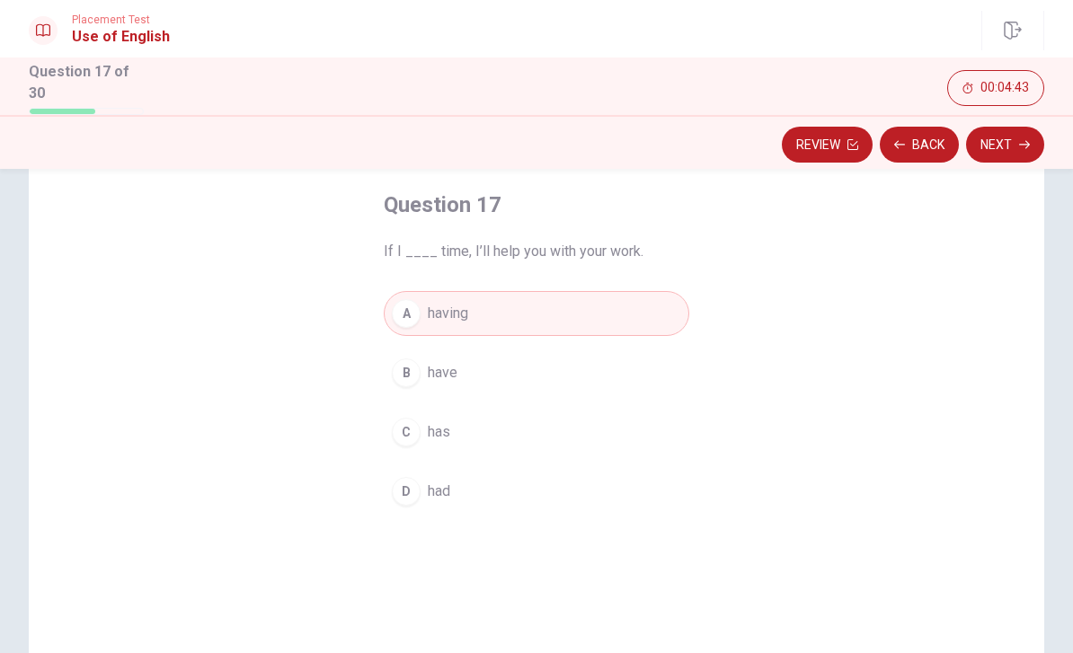
click at [1022, 142] on icon "button" at bounding box center [1024, 144] width 11 height 11
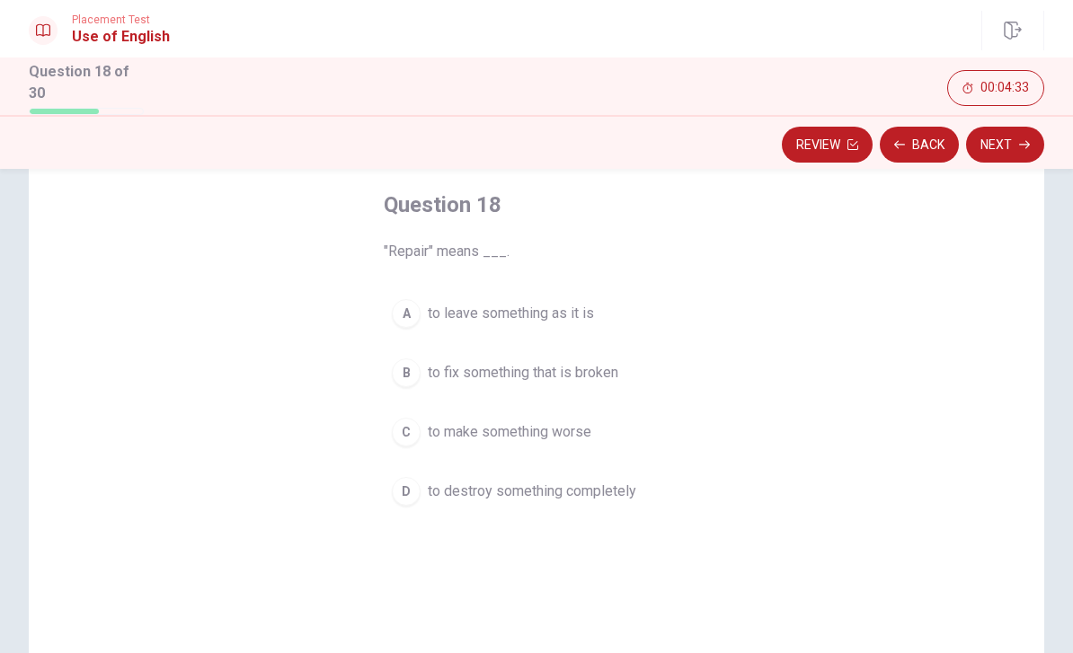
click at [415, 369] on div "B" at bounding box center [406, 373] width 29 height 29
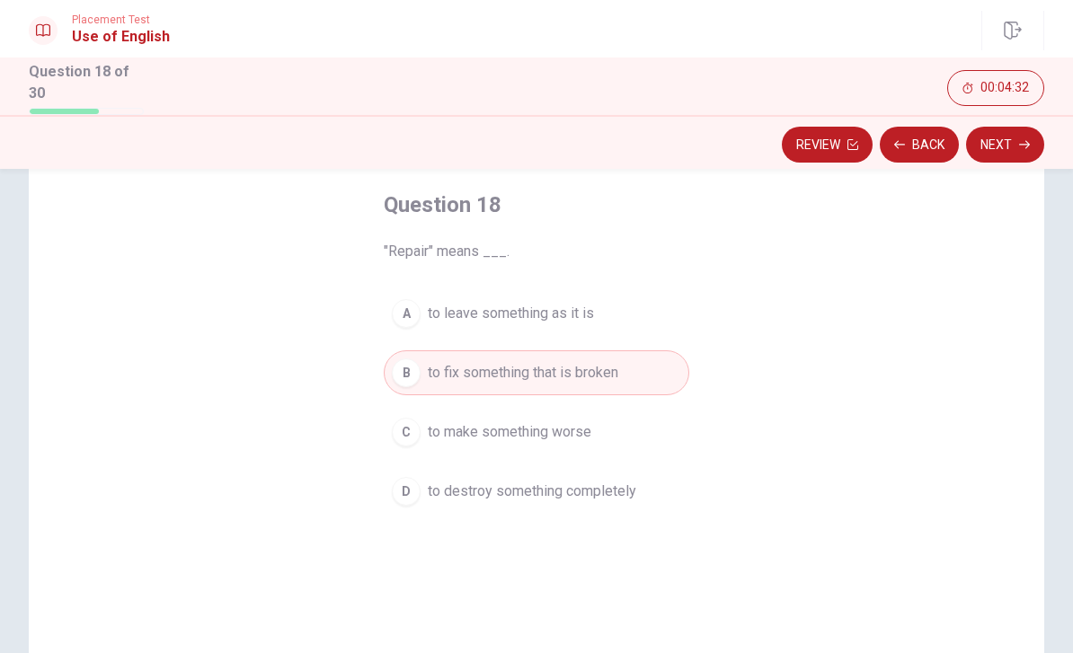
click at [1020, 140] on icon "button" at bounding box center [1024, 144] width 11 height 11
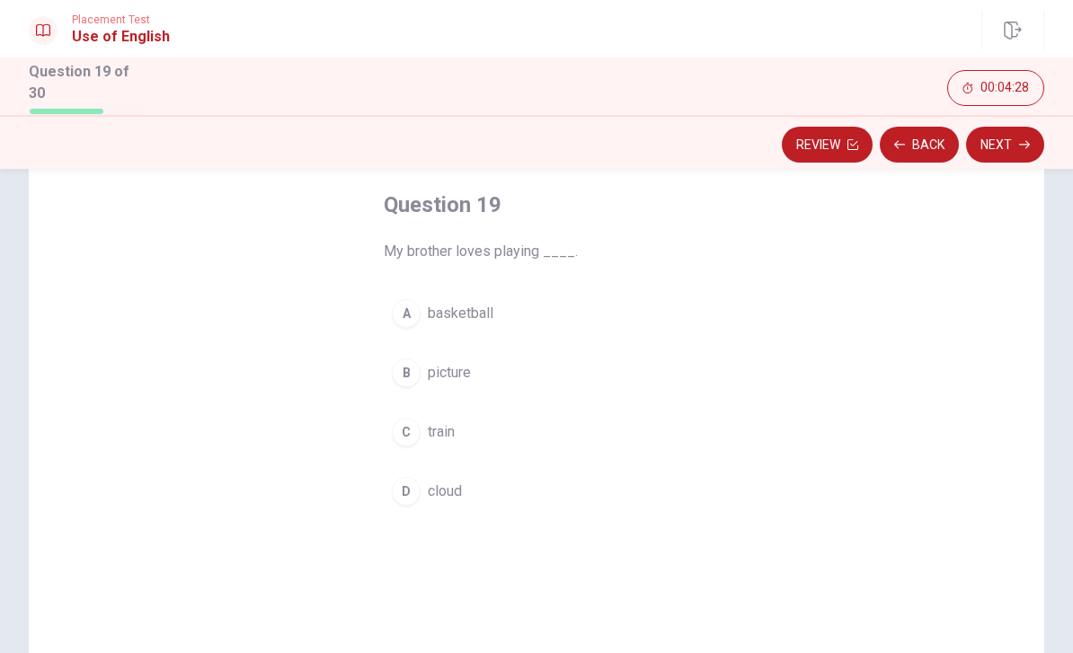
click at [419, 306] on div "A" at bounding box center [406, 313] width 29 height 29
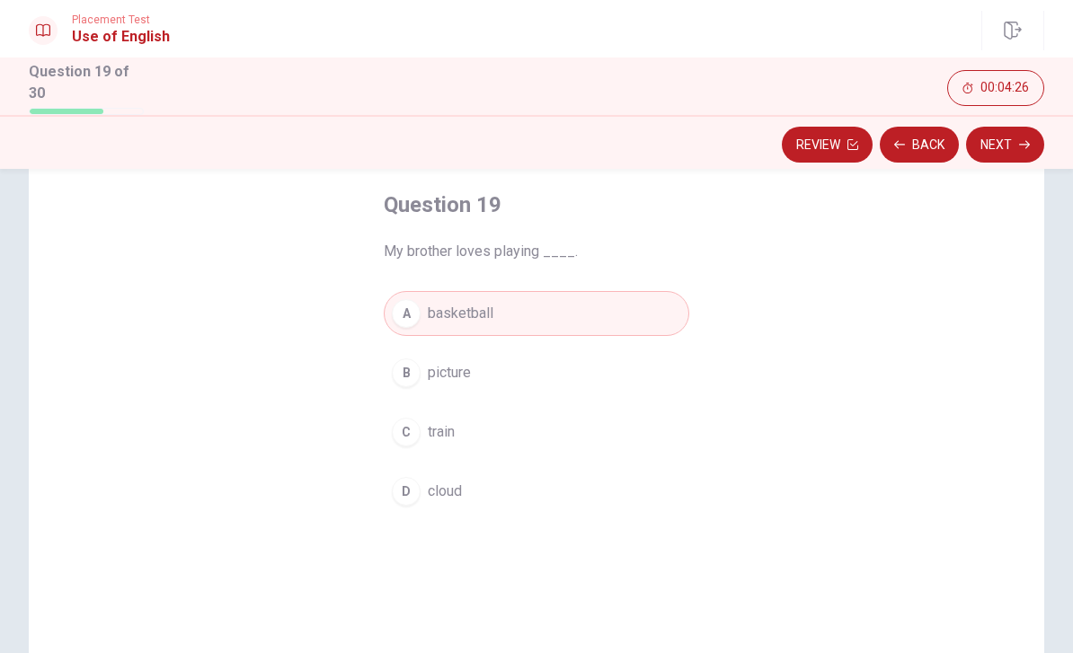
click at [1018, 143] on button "Next" at bounding box center [1005, 145] width 78 height 36
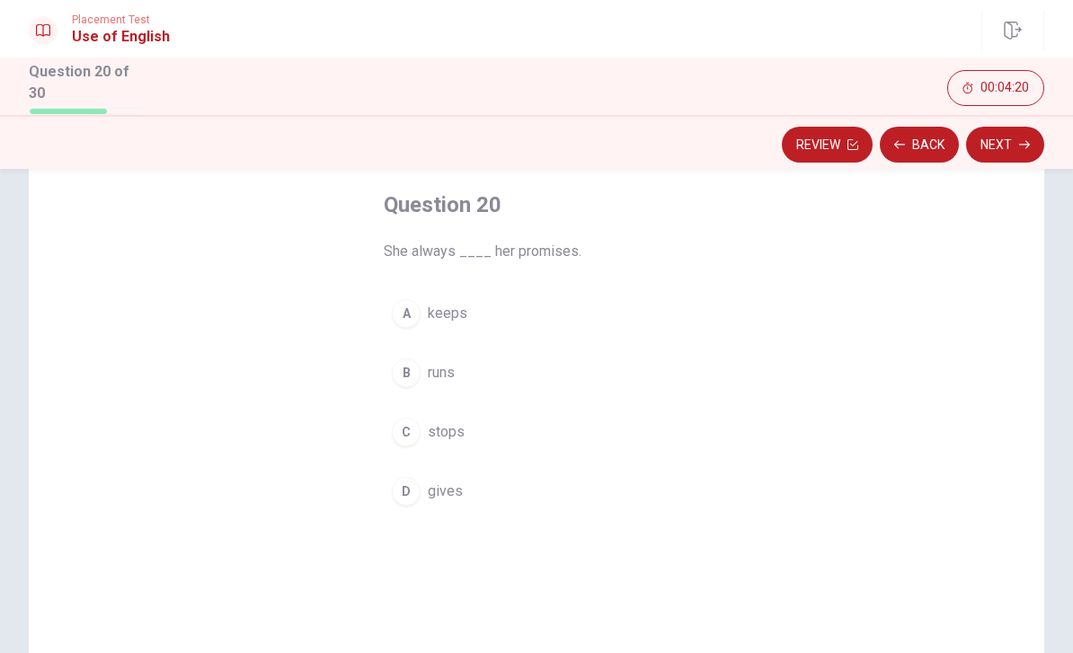
click at [411, 305] on div "A" at bounding box center [406, 313] width 29 height 29
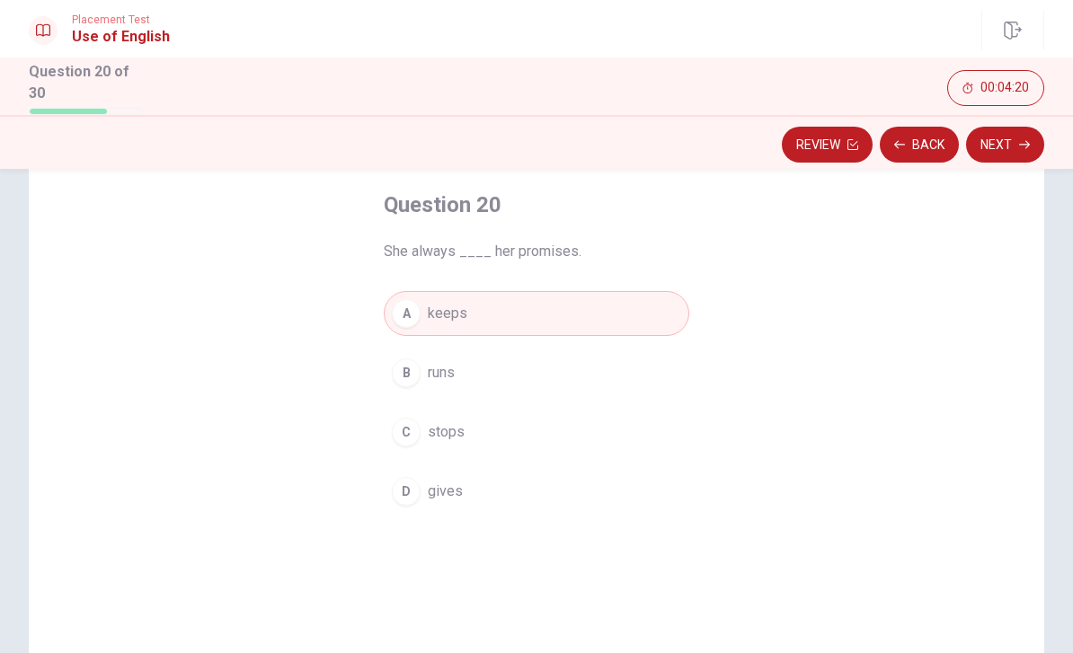
click at [1010, 141] on button "Next" at bounding box center [1005, 145] width 78 height 36
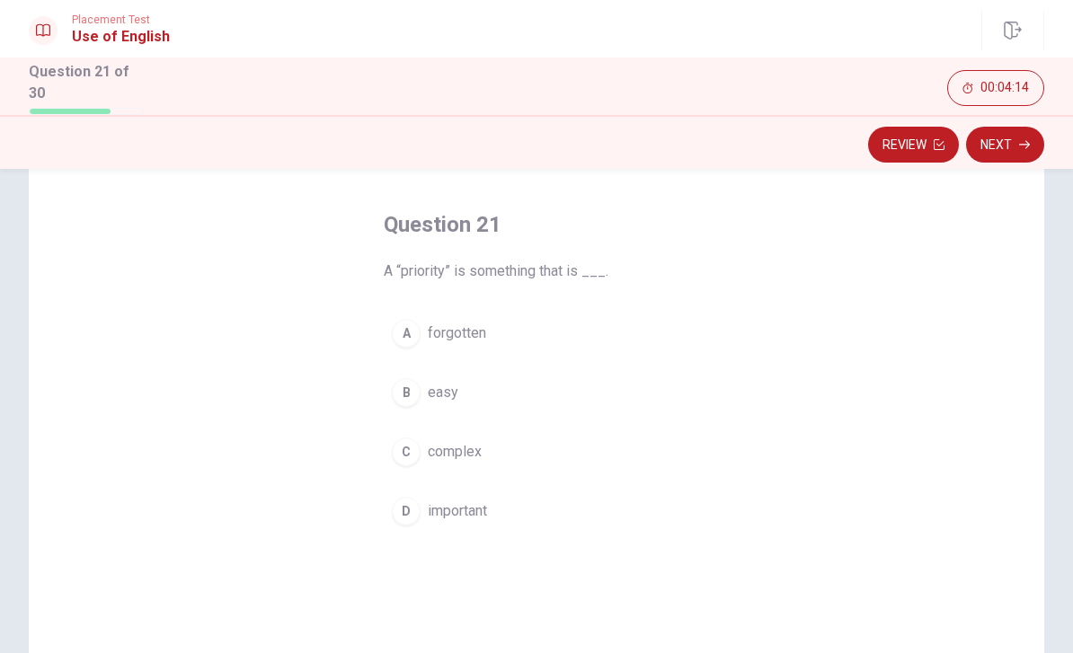
scroll to position [67, 0]
click at [409, 512] on div "D" at bounding box center [406, 512] width 29 height 29
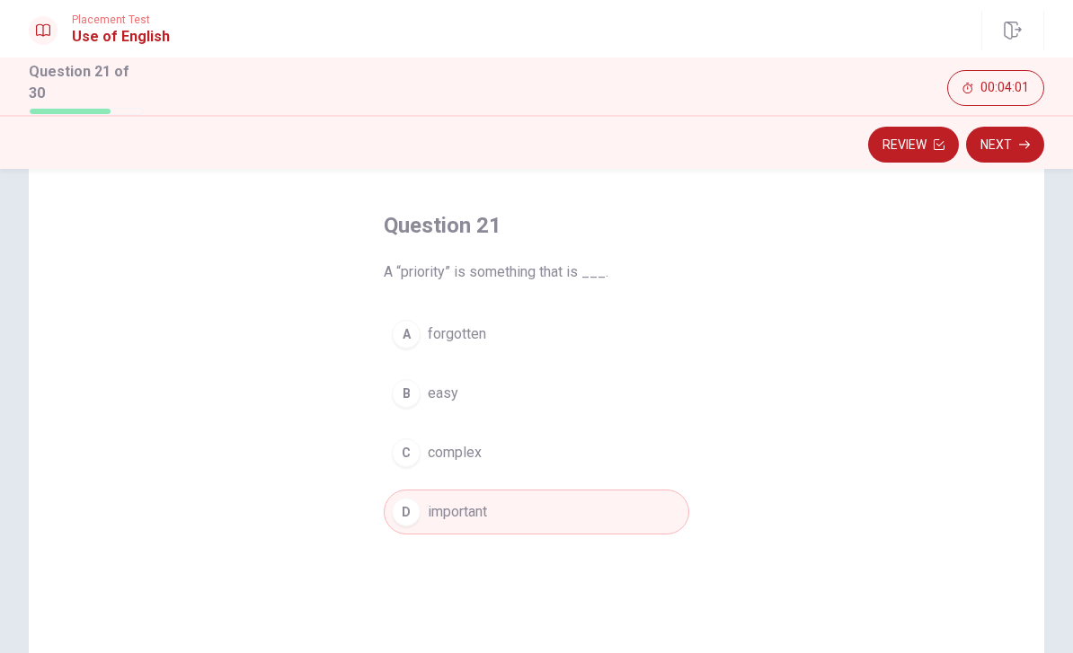
click at [1016, 138] on button "Next" at bounding box center [1005, 145] width 78 height 36
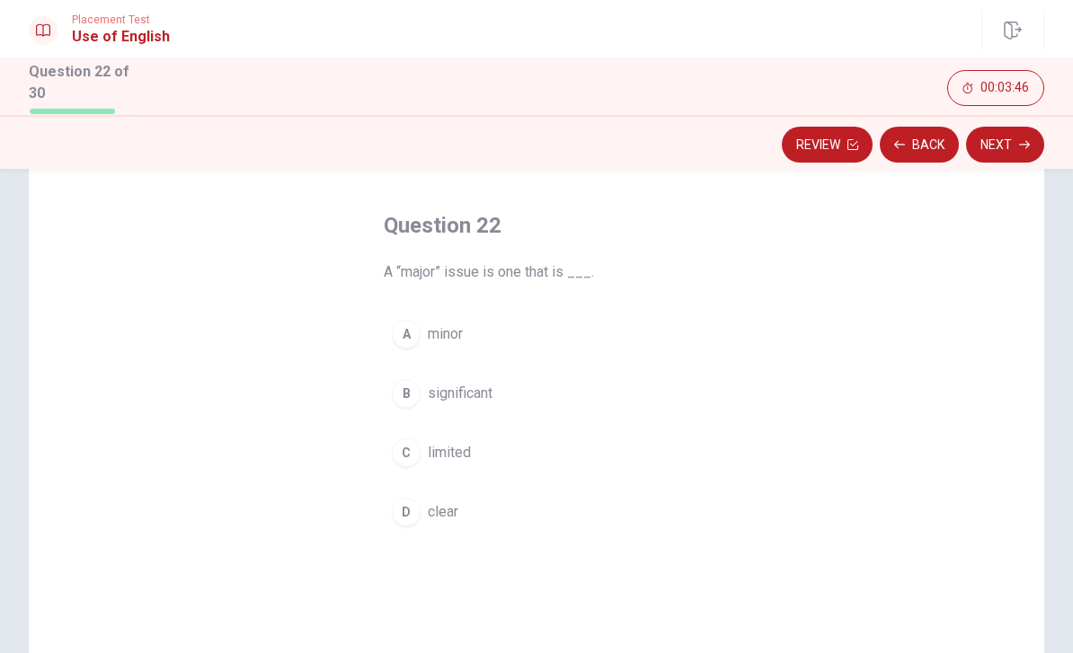
click at [416, 514] on div "D" at bounding box center [406, 512] width 29 height 29
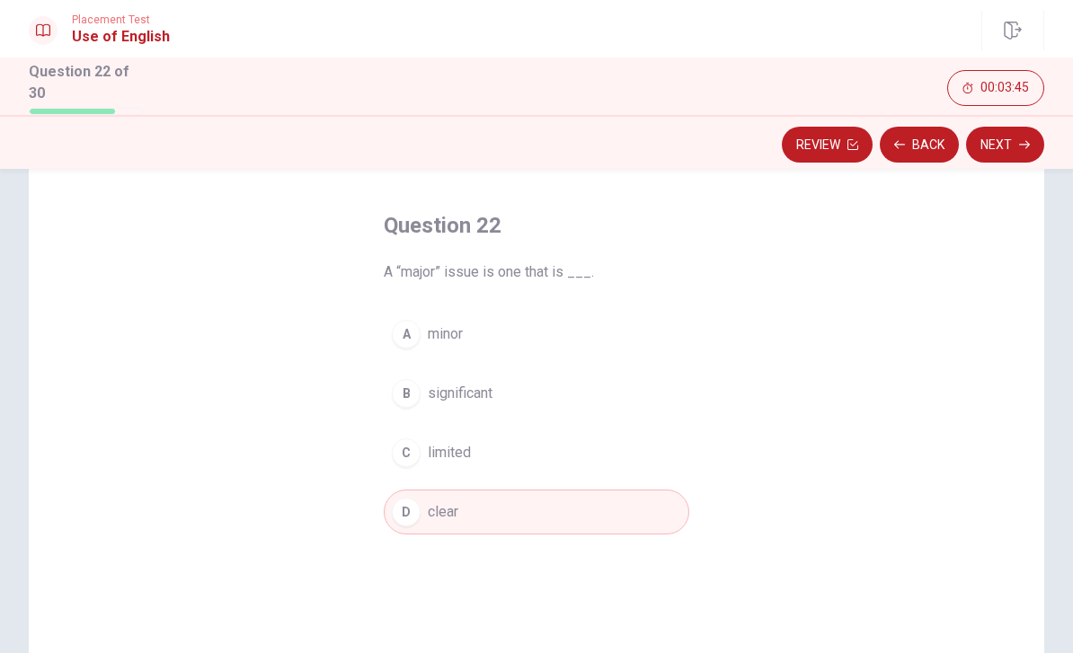
click at [1025, 151] on button "Next" at bounding box center [1005, 145] width 78 height 36
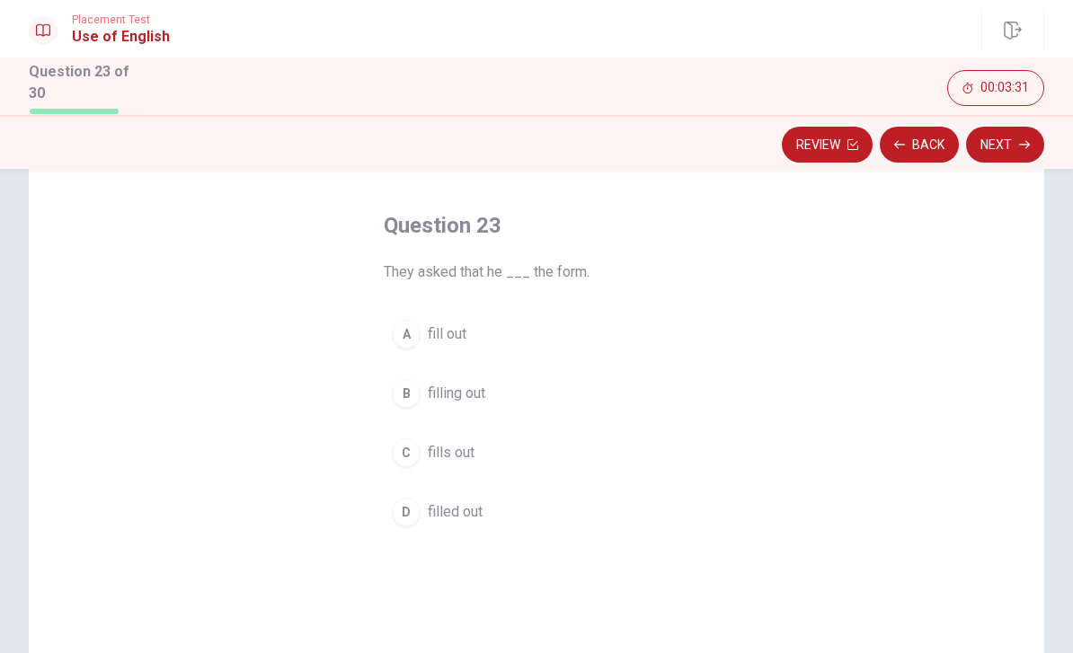
click at [407, 466] on button "C fills out" at bounding box center [537, 453] width 306 height 45
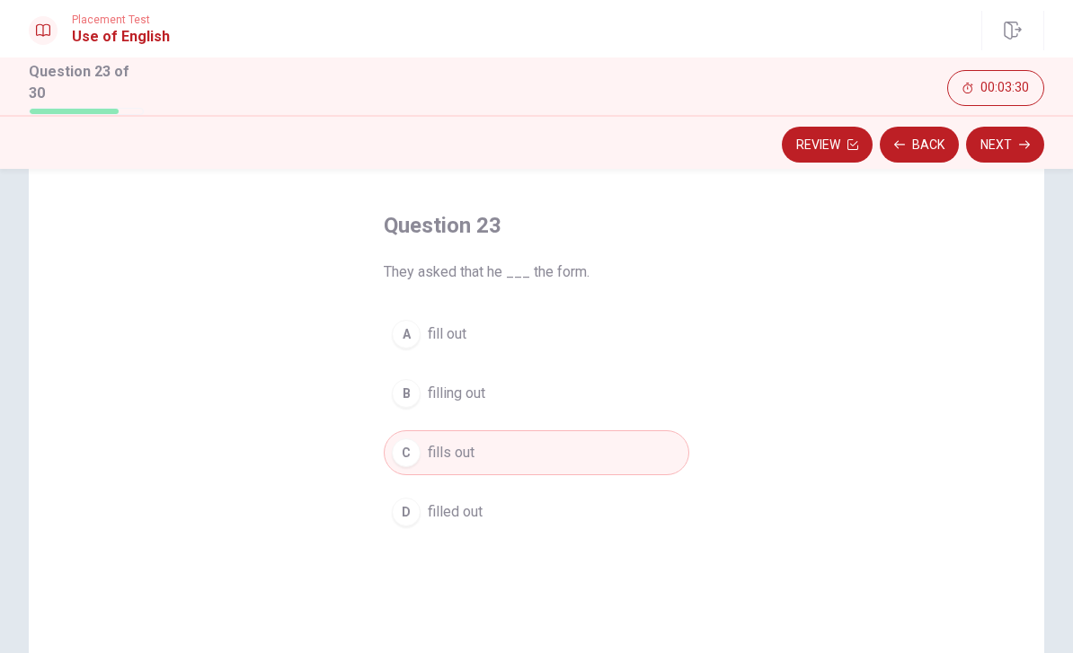
click at [1012, 148] on button "Next" at bounding box center [1005, 145] width 78 height 36
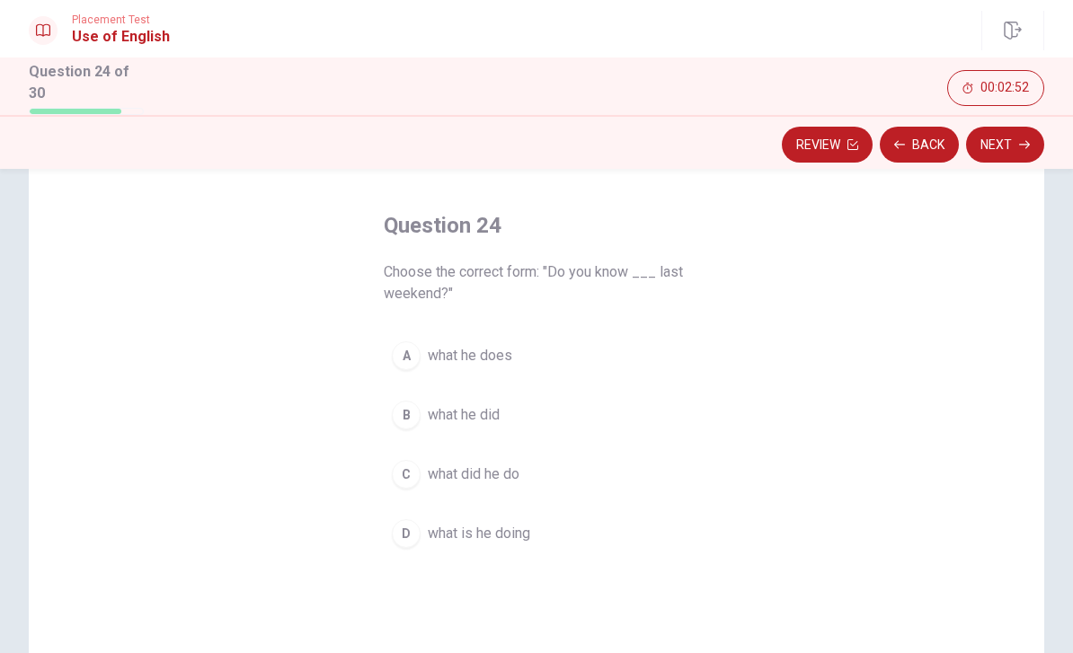
click at [413, 423] on div "B" at bounding box center [406, 415] width 29 height 29
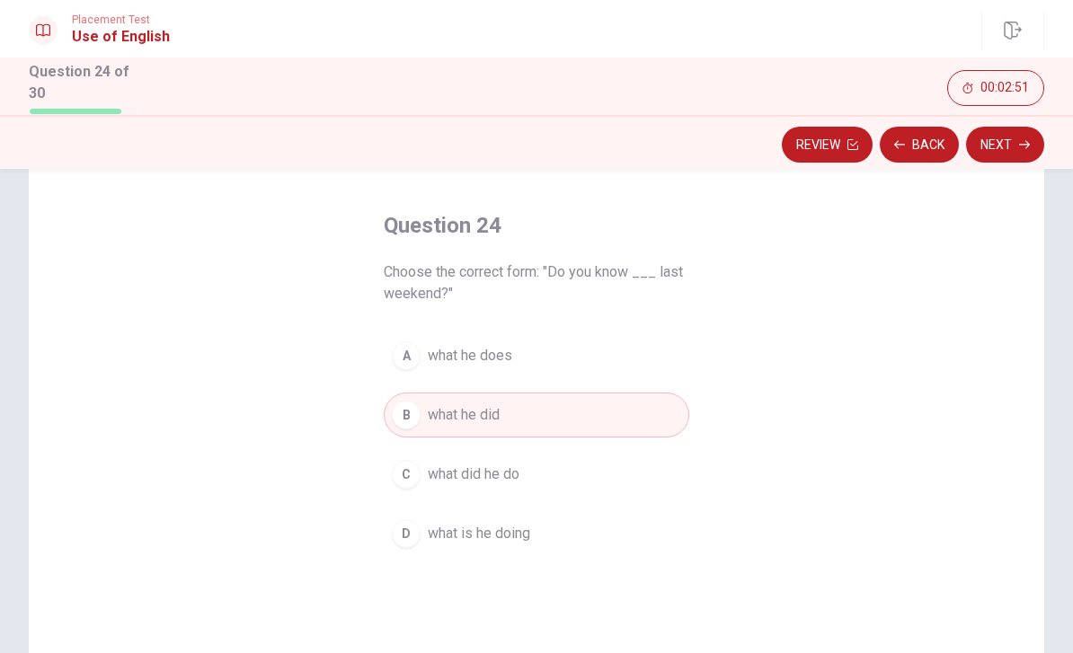
click at [1011, 134] on button "Next" at bounding box center [1005, 145] width 78 height 36
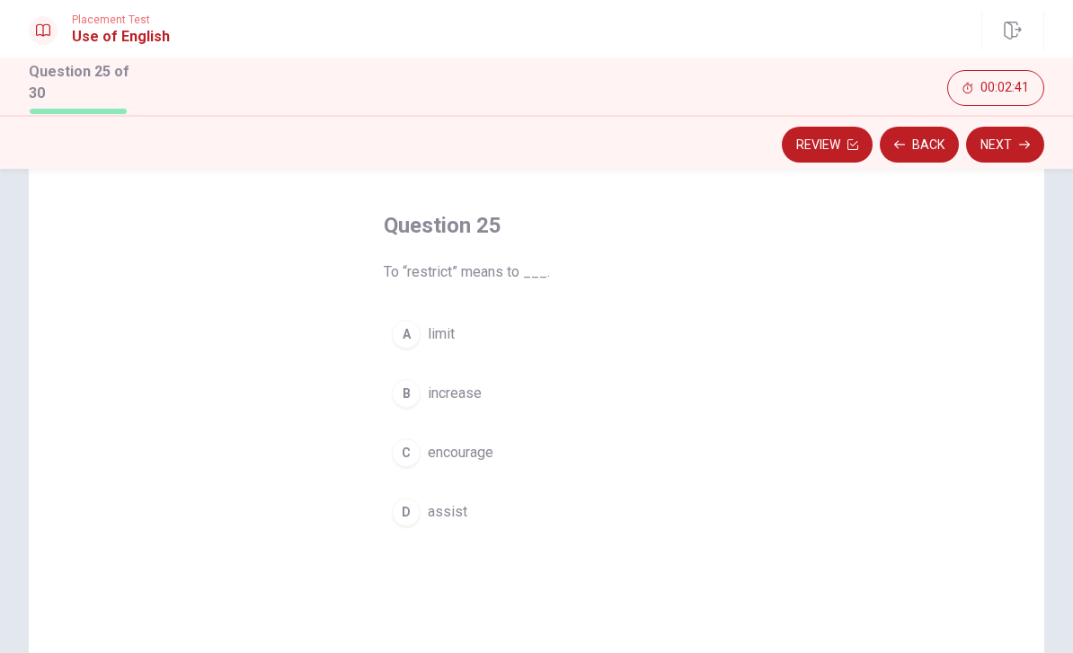
click at [411, 341] on div "A" at bounding box center [406, 334] width 29 height 29
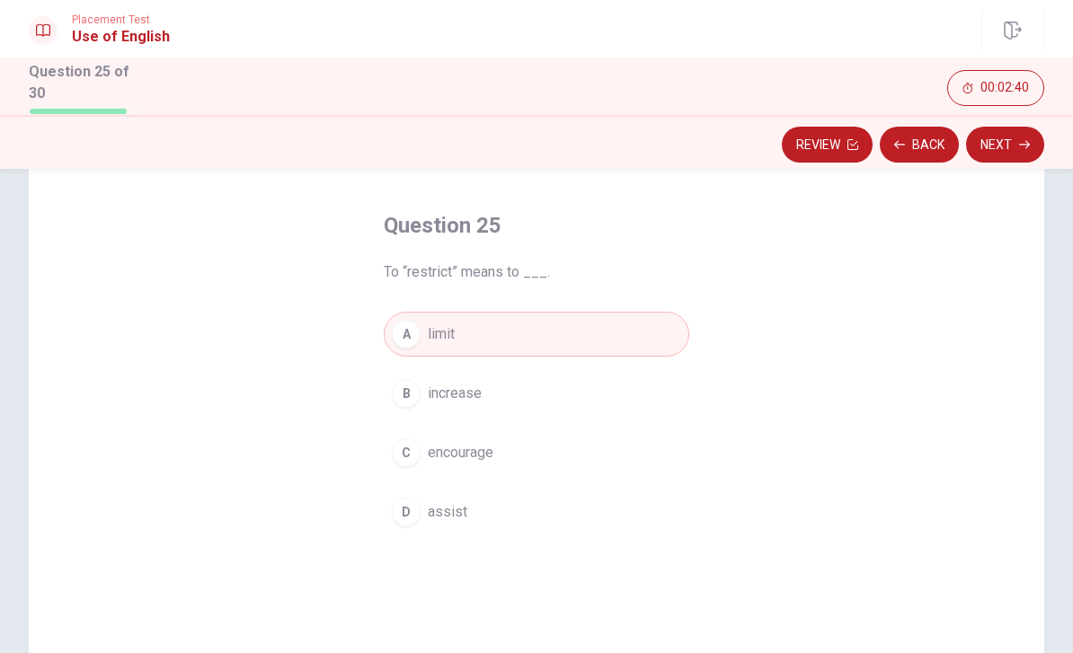
click at [1024, 141] on icon "button" at bounding box center [1024, 145] width 11 height 8
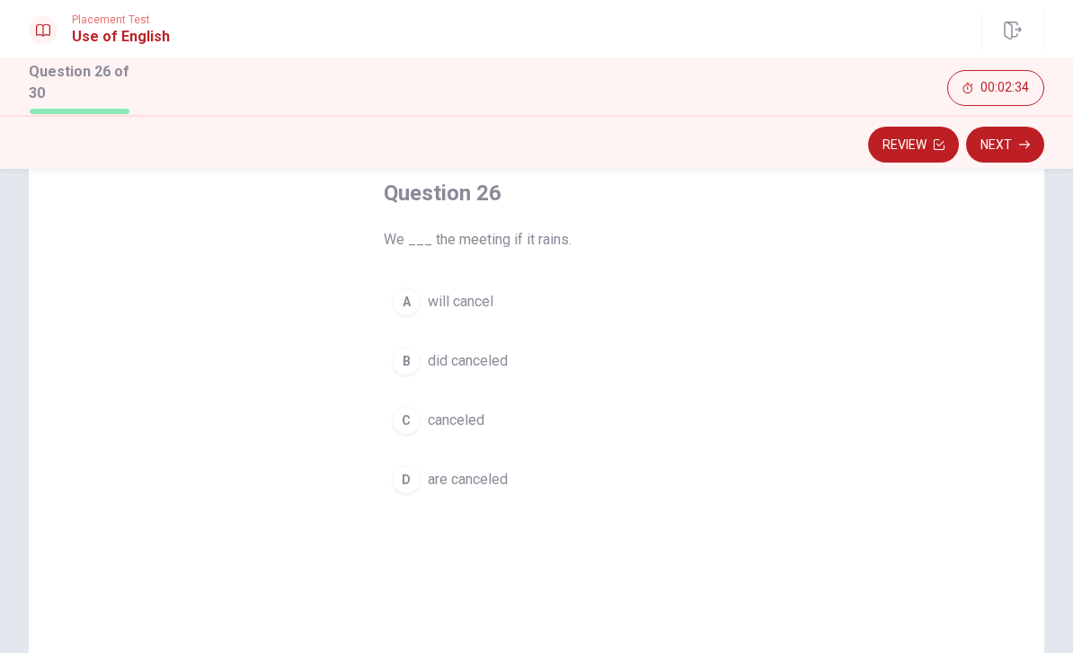
scroll to position [95, 0]
click at [406, 294] on div "A" at bounding box center [406, 306] width 29 height 29
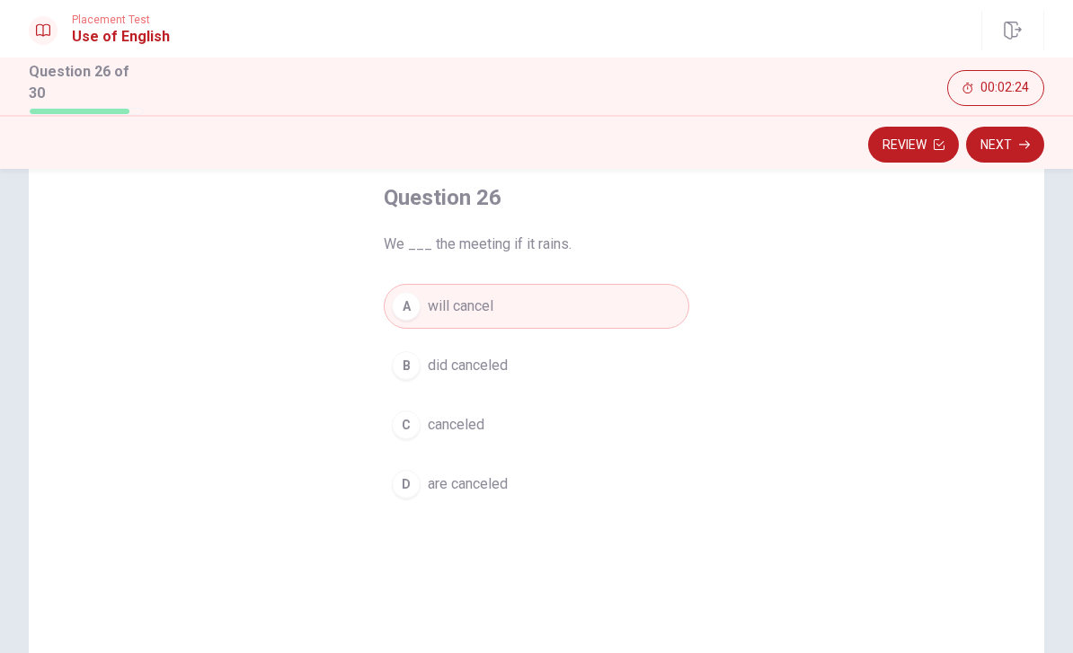
click at [1009, 146] on button "Next" at bounding box center [1005, 145] width 78 height 36
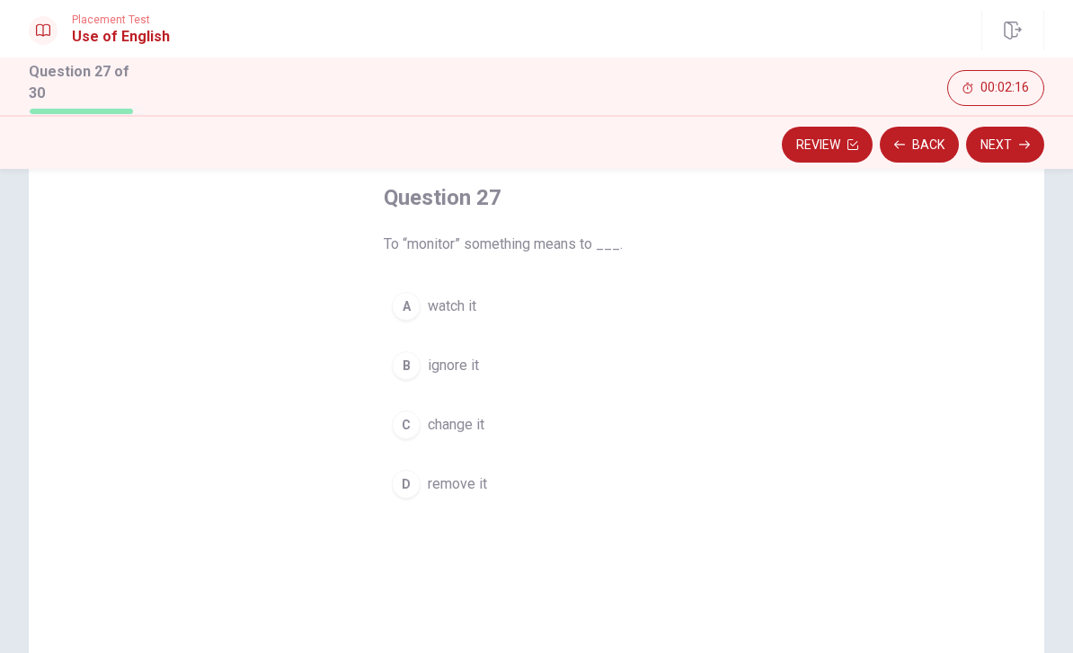
click at [418, 306] on div "A" at bounding box center [406, 306] width 29 height 29
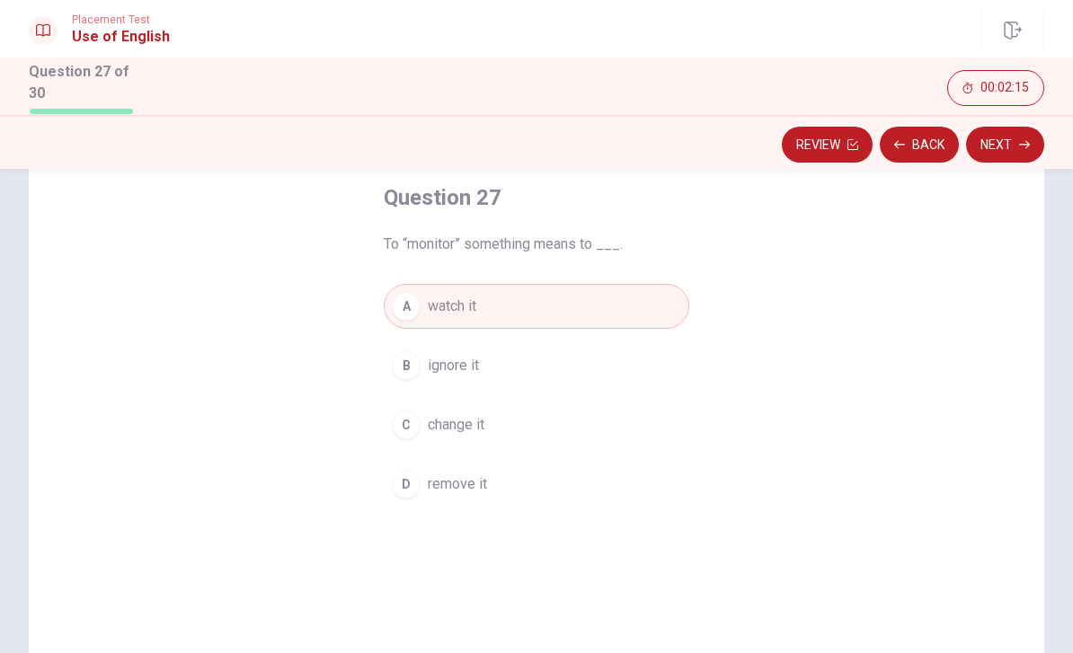
click at [1019, 139] on icon "button" at bounding box center [1024, 144] width 11 height 11
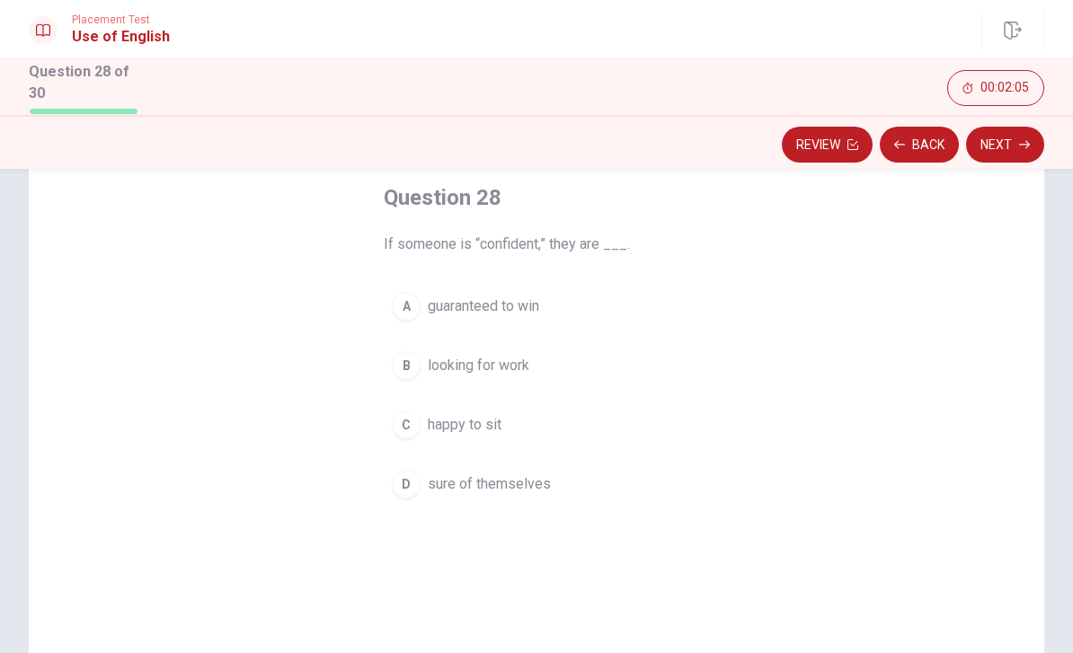
click at [422, 475] on button "D sure of themselves" at bounding box center [537, 484] width 306 height 45
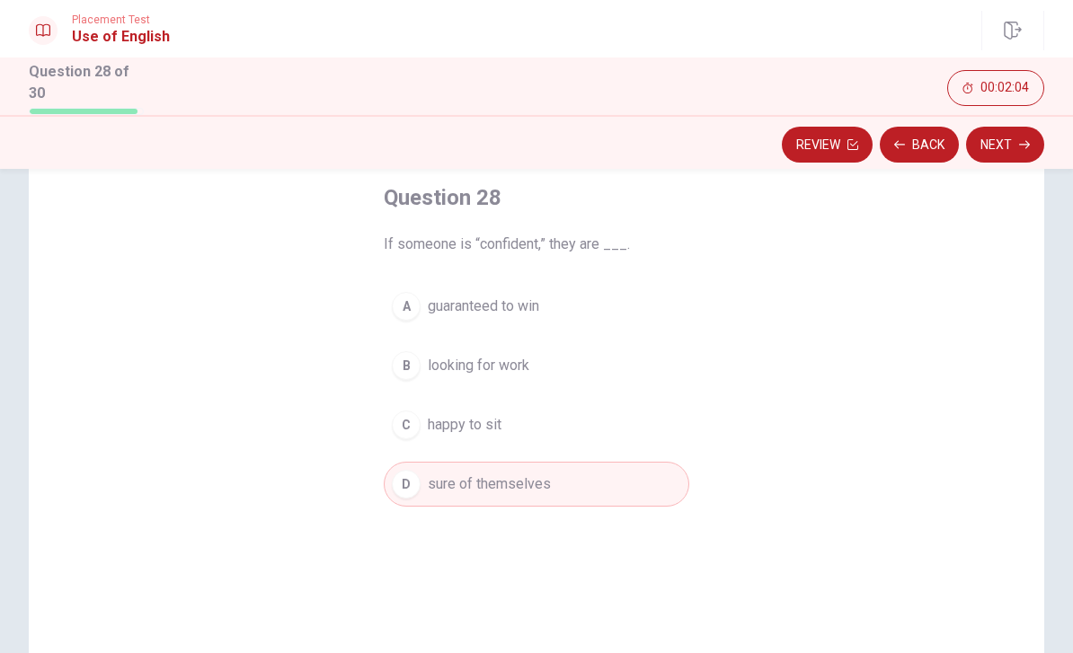
click at [1015, 143] on button "Next" at bounding box center [1005, 145] width 78 height 36
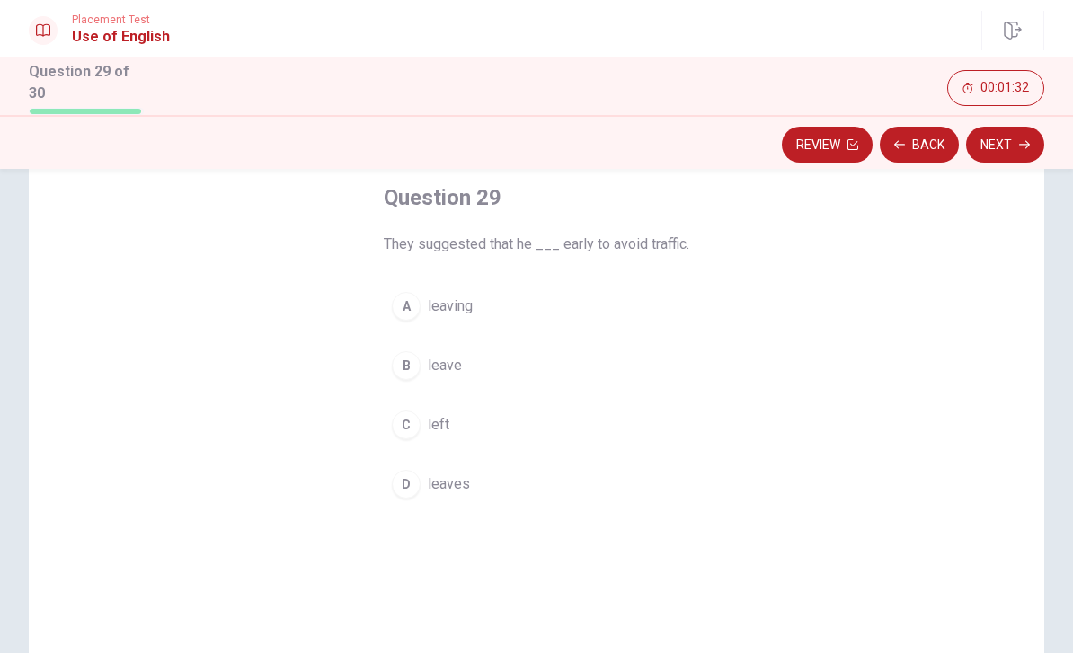
click at [413, 485] on div "D" at bounding box center [406, 484] width 29 height 29
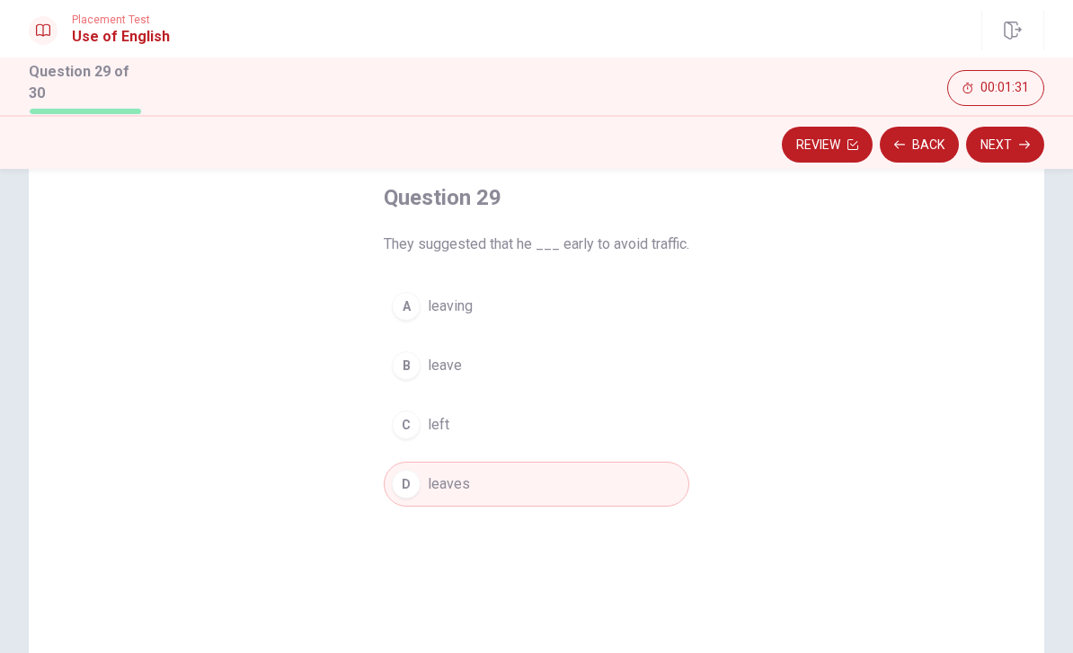
click at [1010, 143] on button "Next" at bounding box center [1005, 145] width 78 height 36
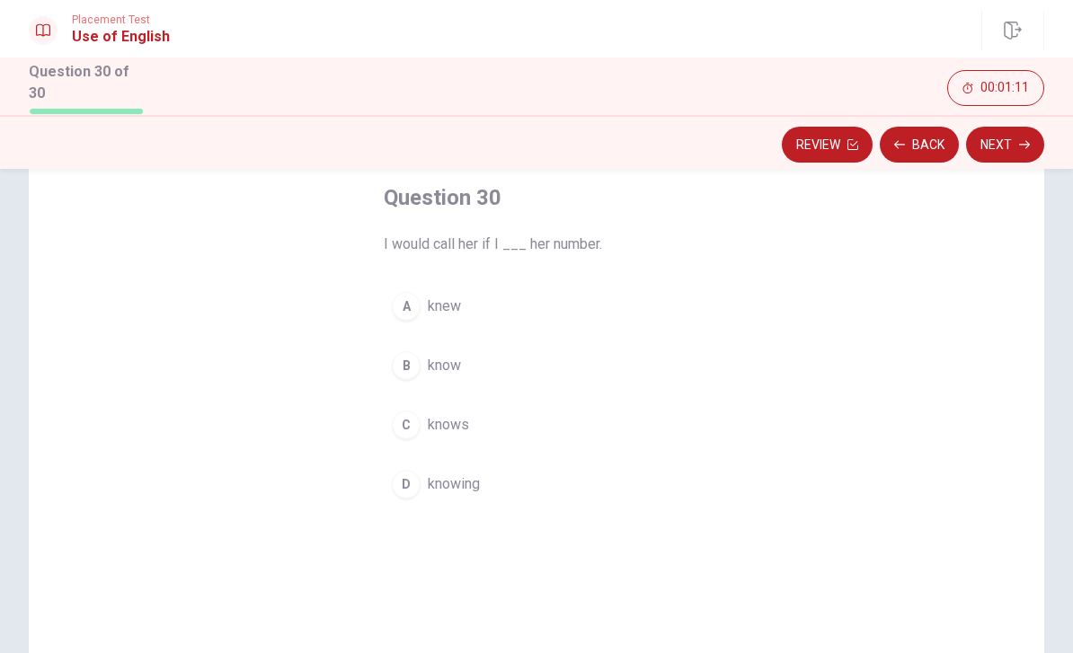
click at [405, 492] on div "D" at bounding box center [406, 484] width 29 height 29
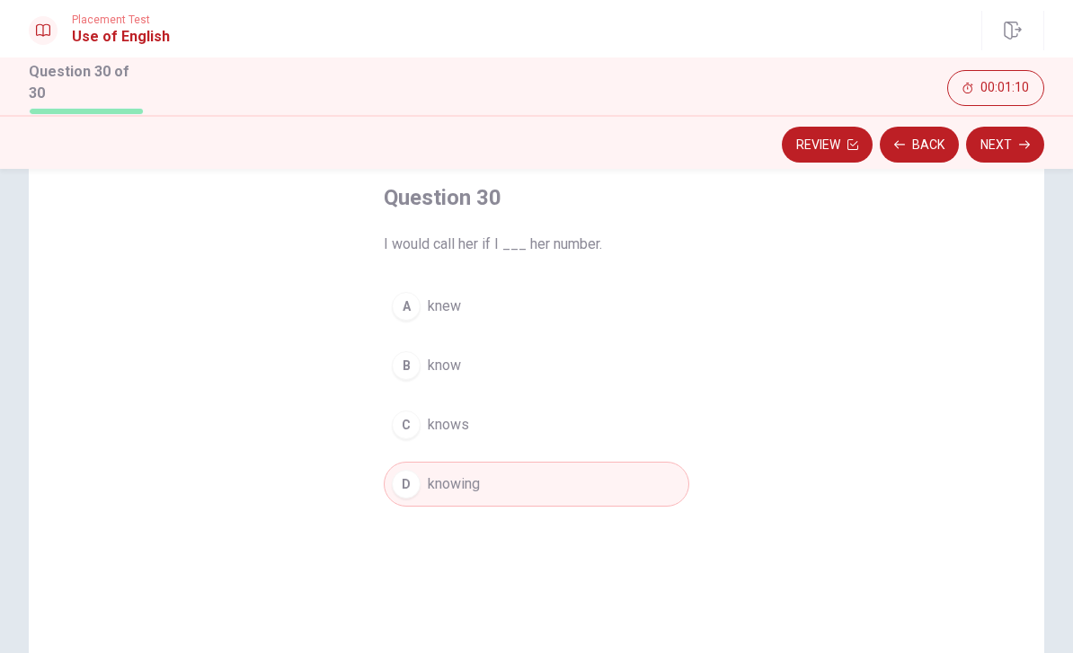
click at [1014, 146] on button "Next" at bounding box center [1005, 145] width 78 height 36
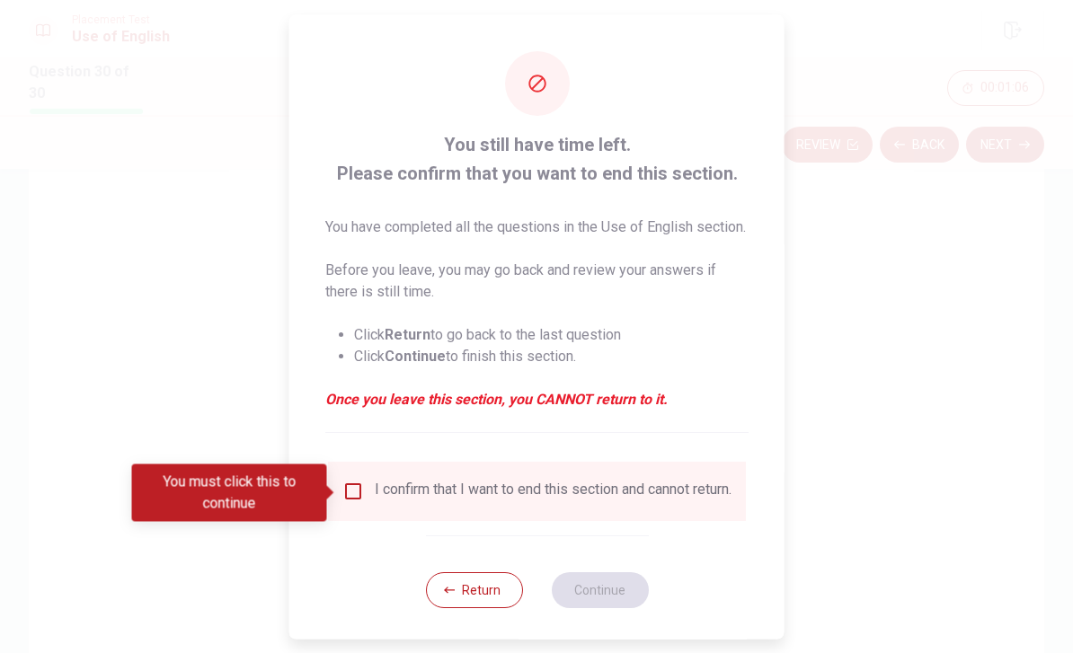
click at [353, 490] on input "You must click this to continue" at bounding box center [353, 491] width 22 height 22
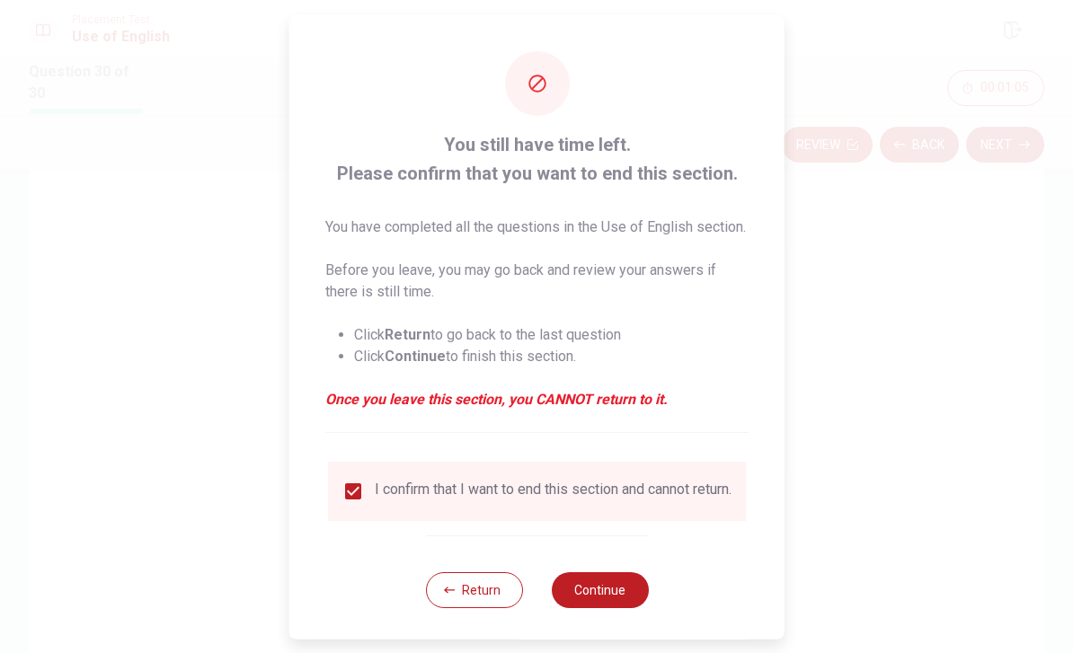
click at [617, 599] on button "Continue" at bounding box center [599, 590] width 97 height 36
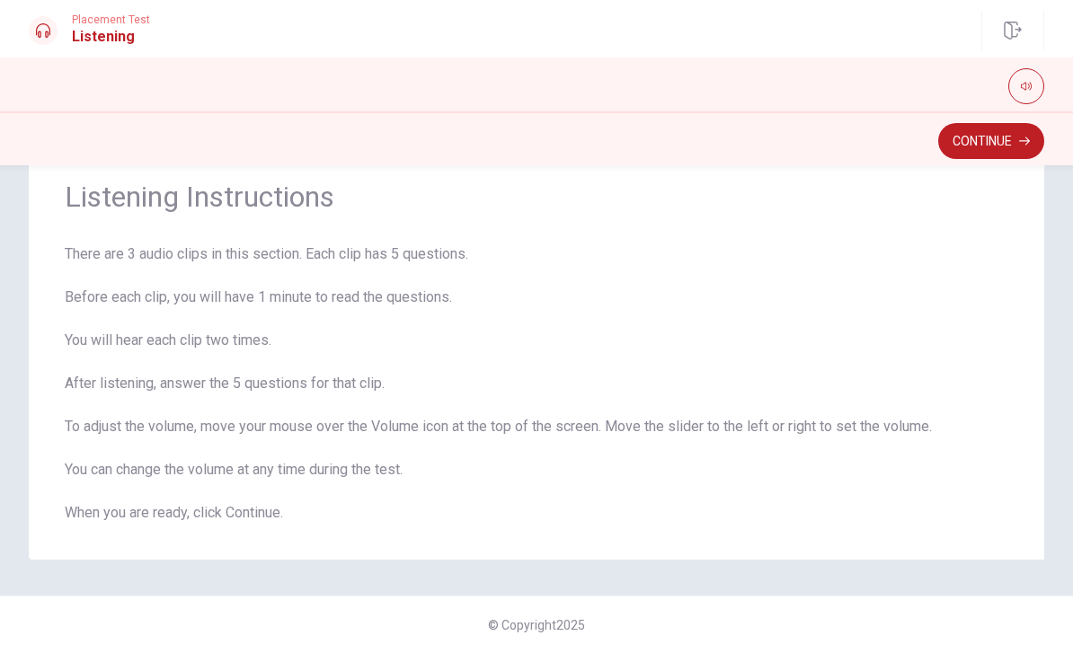
scroll to position [58, 0]
click at [987, 153] on button "Continue" at bounding box center [991, 141] width 106 height 36
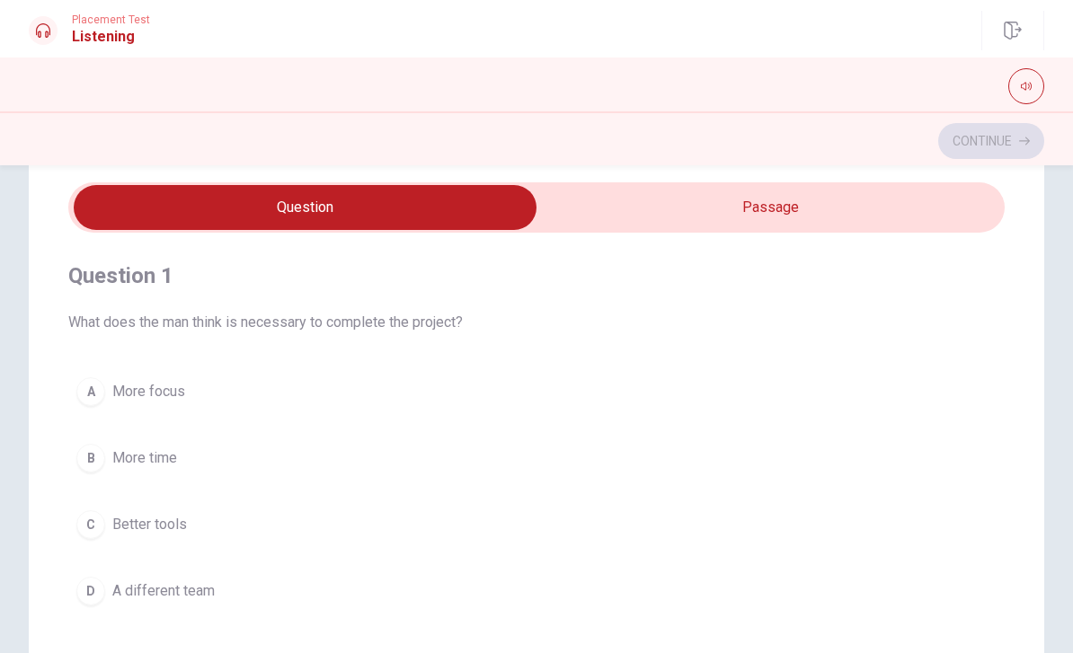
scroll to position [0, 0]
type input "9"
click at [792, 209] on input "checkbox" at bounding box center [305, 207] width 1405 height 45
checkbox input "true"
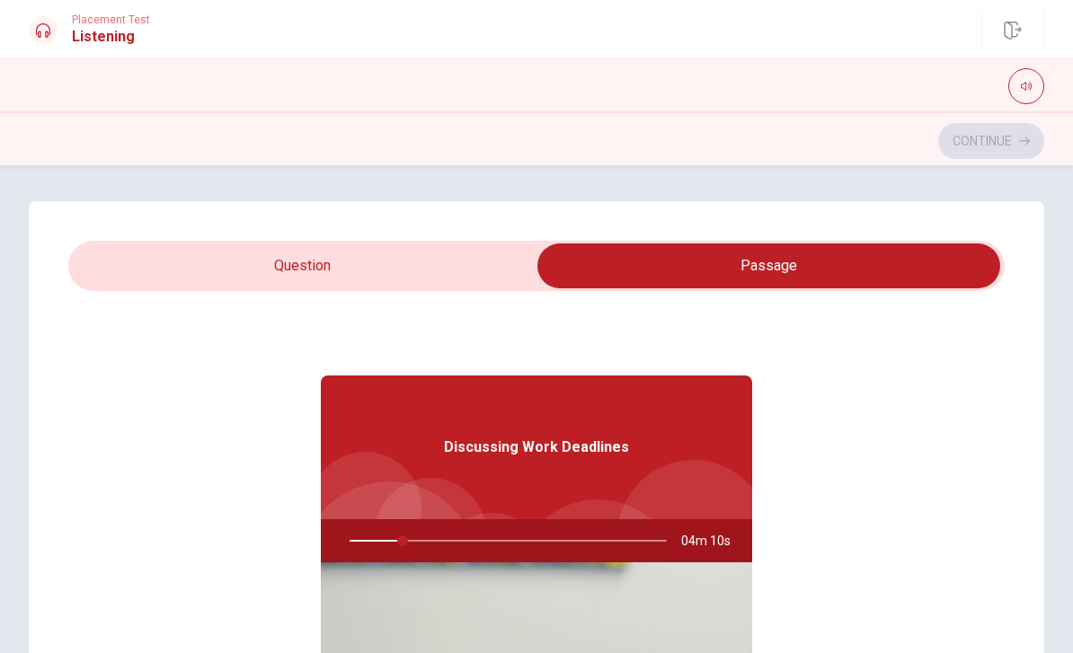
type input "17"
click at [416, 271] on input "checkbox" at bounding box center [769, 266] width 1405 height 45
checkbox input "false"
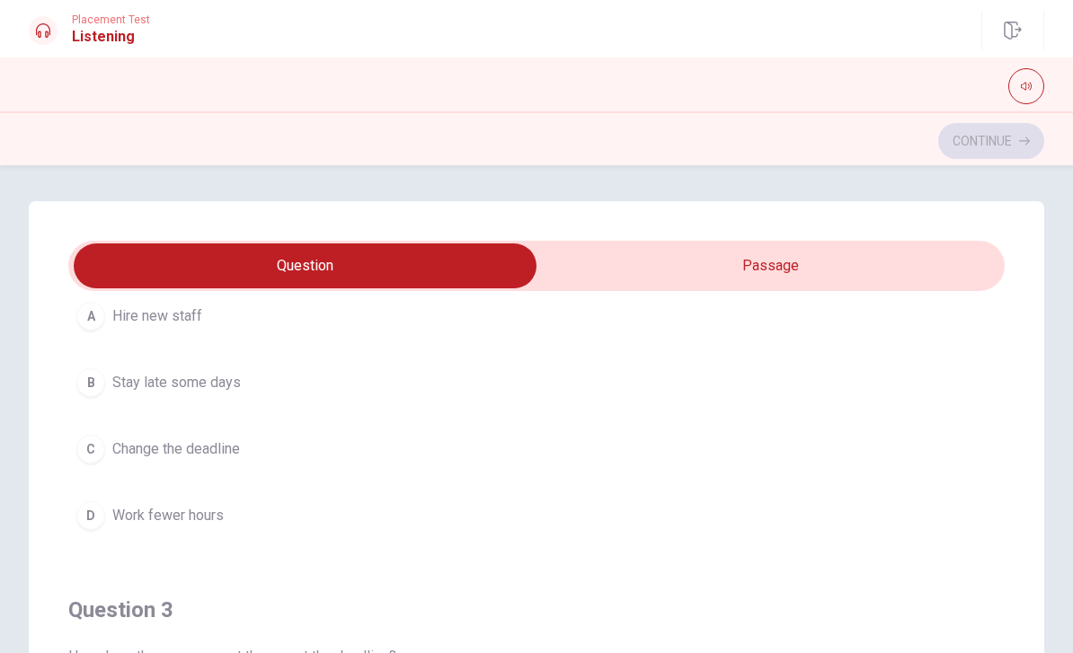
click at [1030, 86] on icon "button" at bounding box center [1026, 86] width 11 height 11
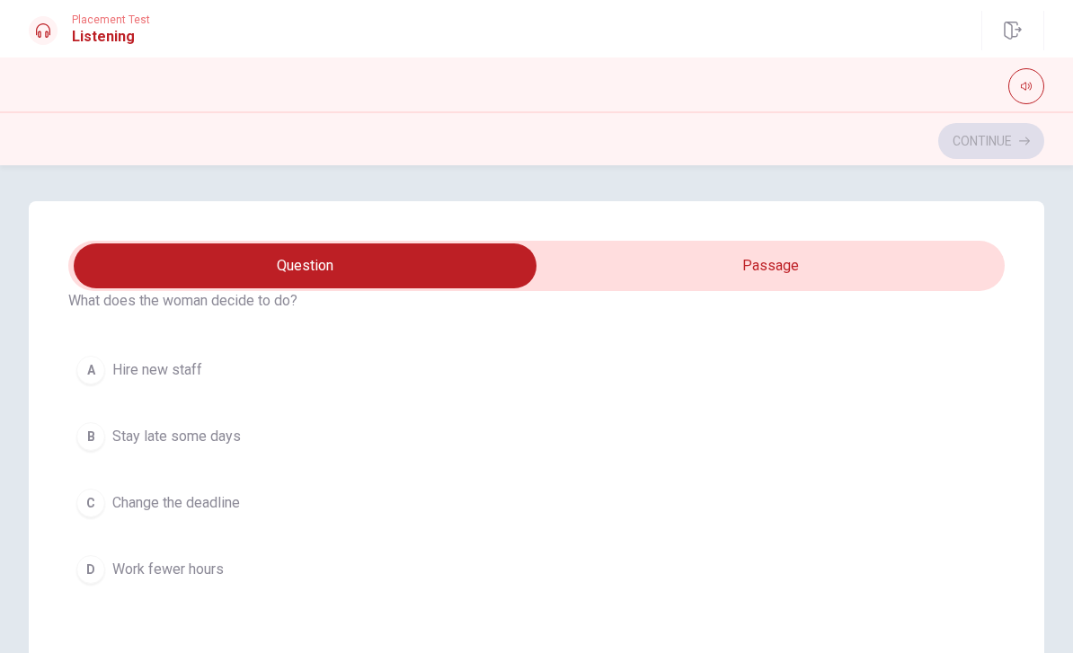
scroll to position [491, 0]
click at [102, 574] on div "D" at bounding box center [90, 569] width 29 height 29
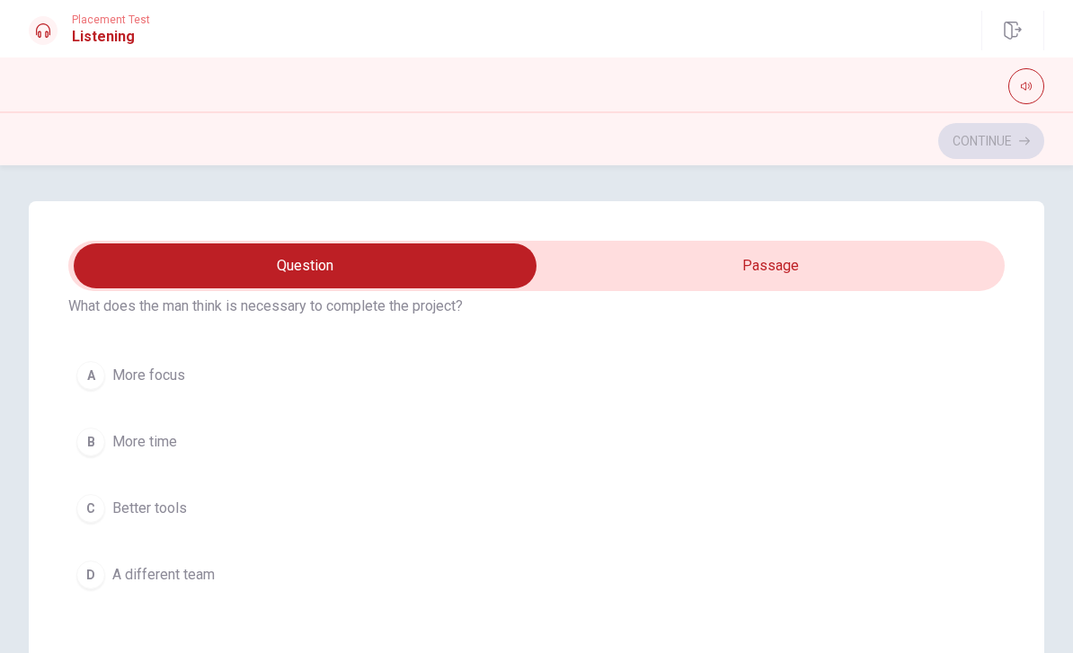
scroll to position [65, 0]
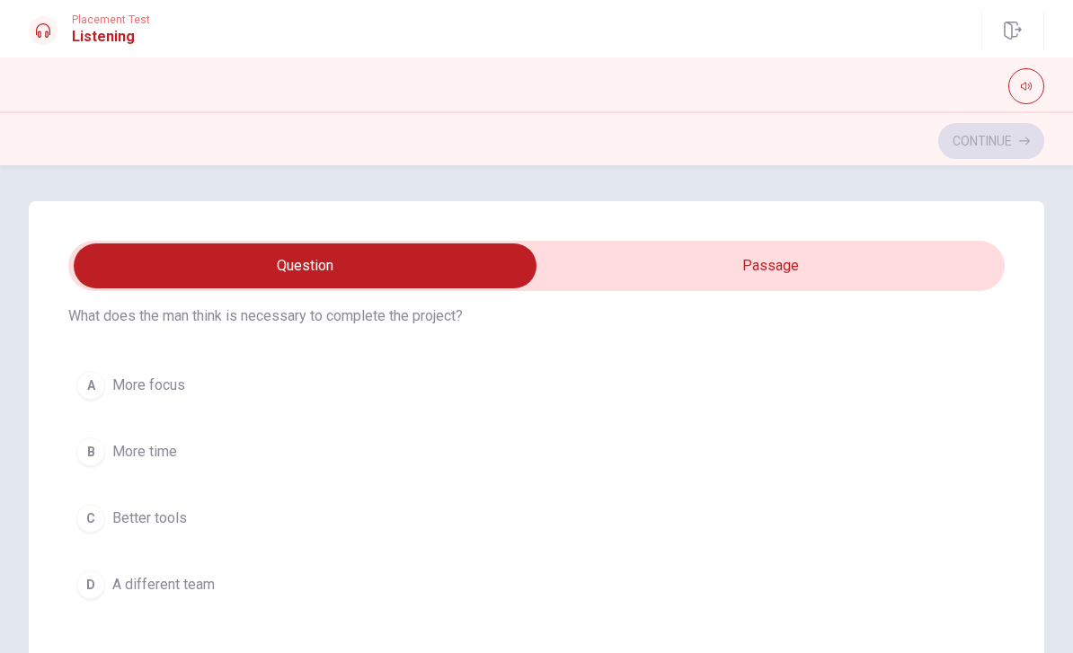
click at [102, 391] on div "A" at bounding box center [90, 385] width 29 height 29
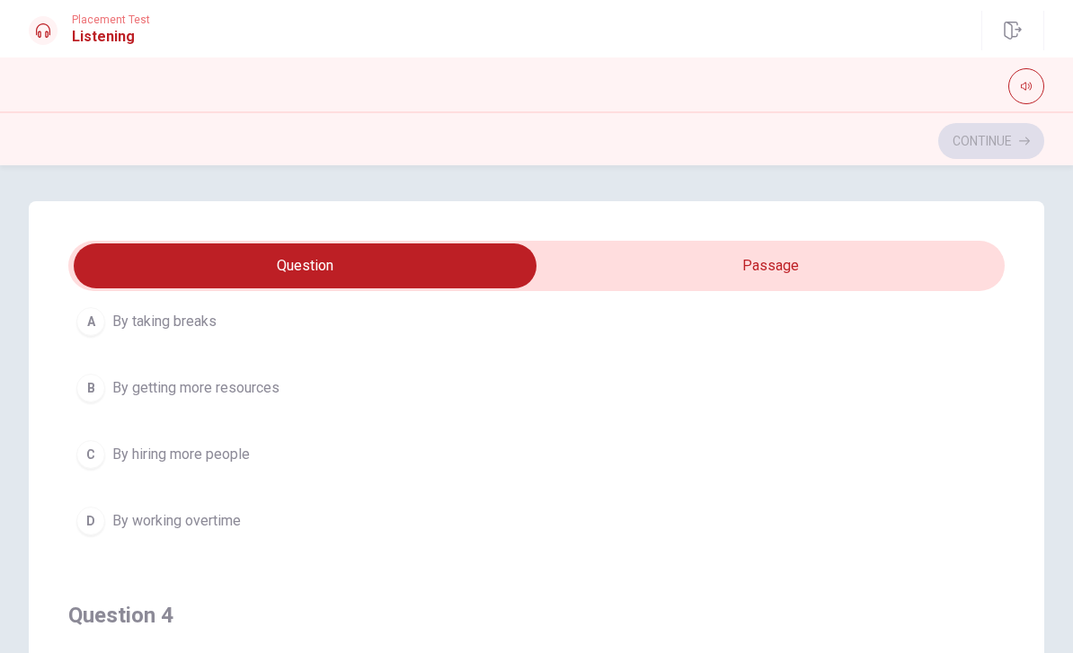
scroll to position [945, 0]
click at [98, 527] on div "D" at bounding box center [90, 525] width 29 height 29
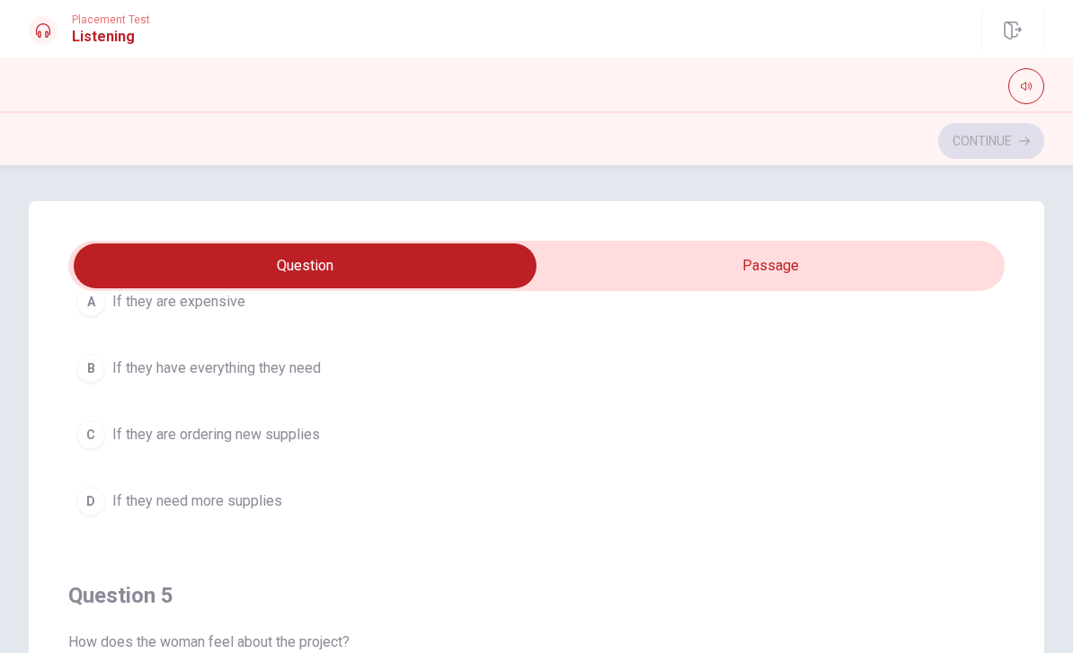
scroll to position [1397, 0]
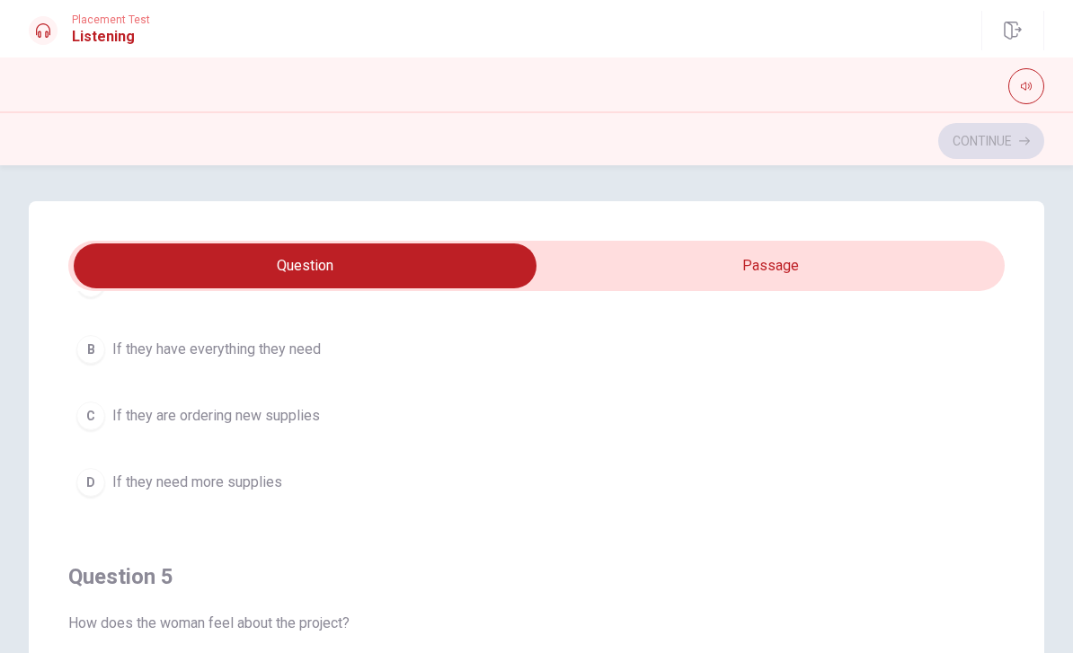
click at [94, 480] on div "D" at bounding box center [90, 482] width 29 height 29
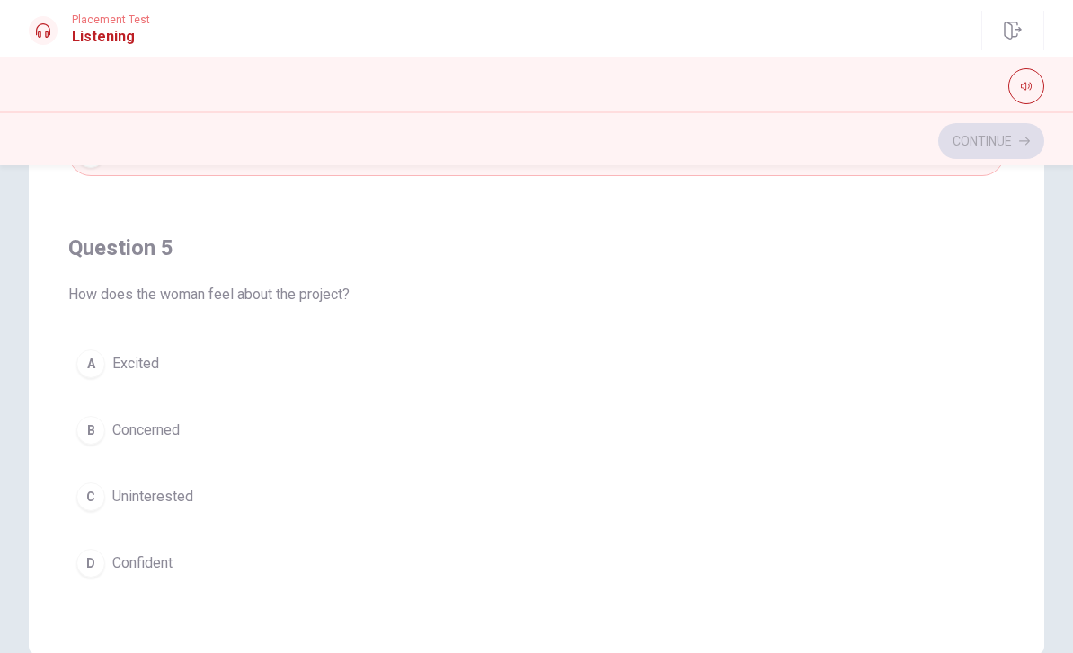
scroll to position [293, 0]
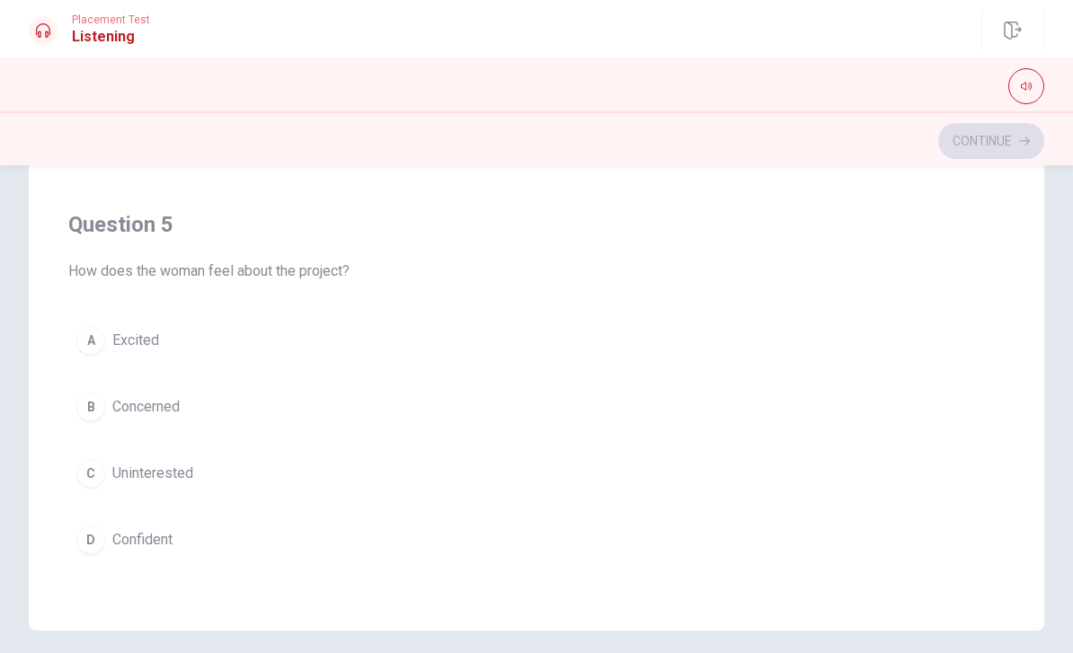
click at [108, 398] on button "B Concerned" at bounding box center [536, 407] width 937 height 45
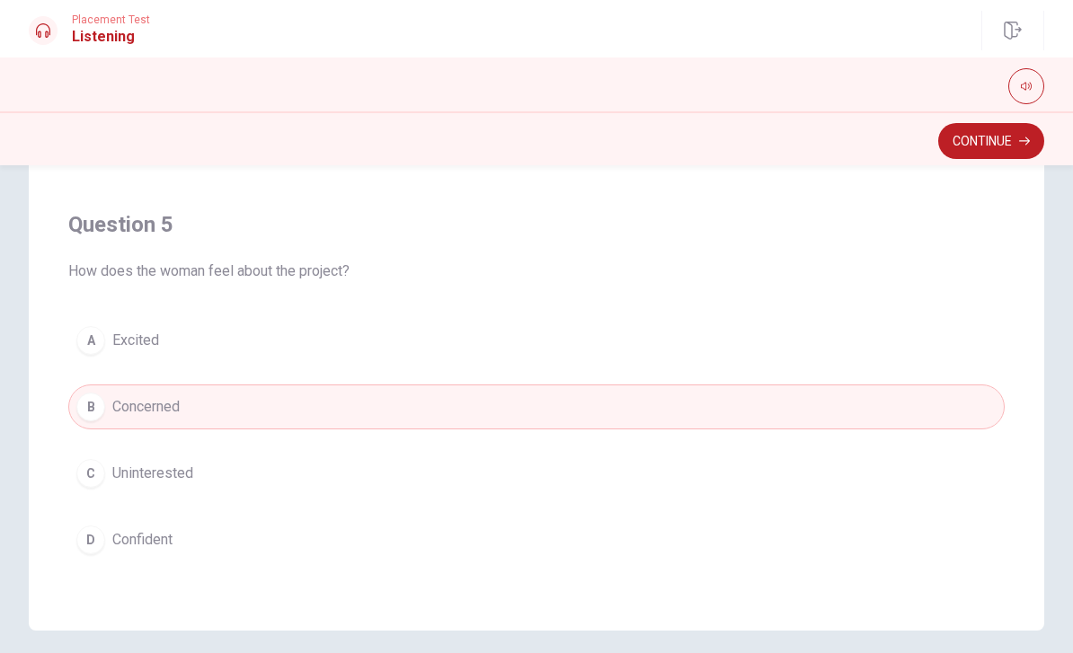
click at [997, 141] on button "Continue" at bounding box center [991, 141] width 106 height 36
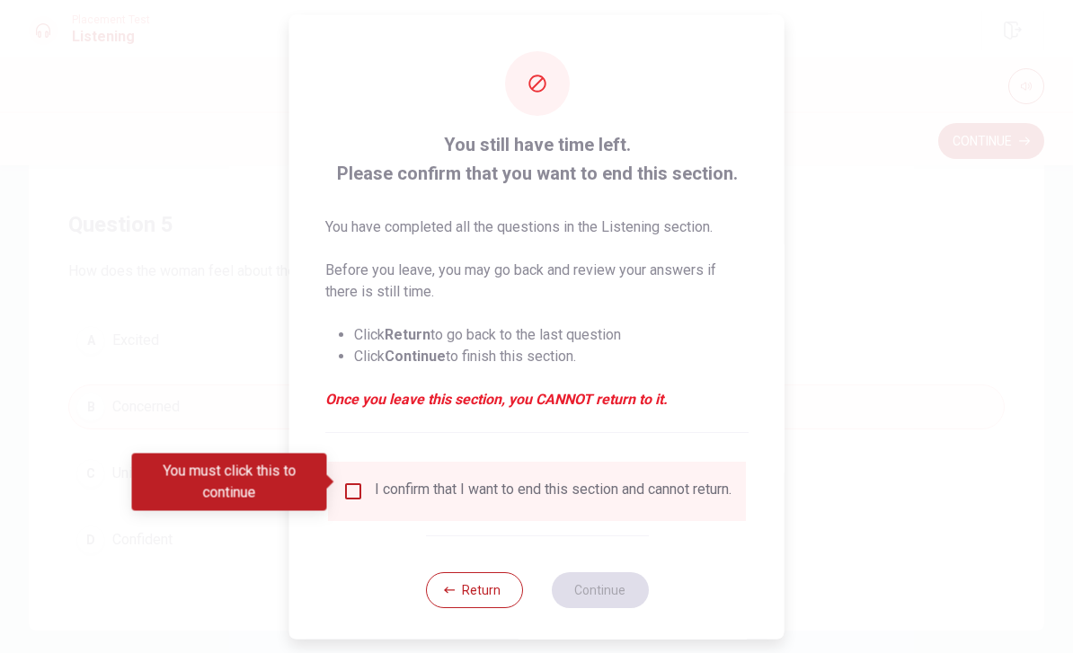
click at [354, 483] on input "You must click this to continue" at bounding box center [353, 491] width 22 height 22
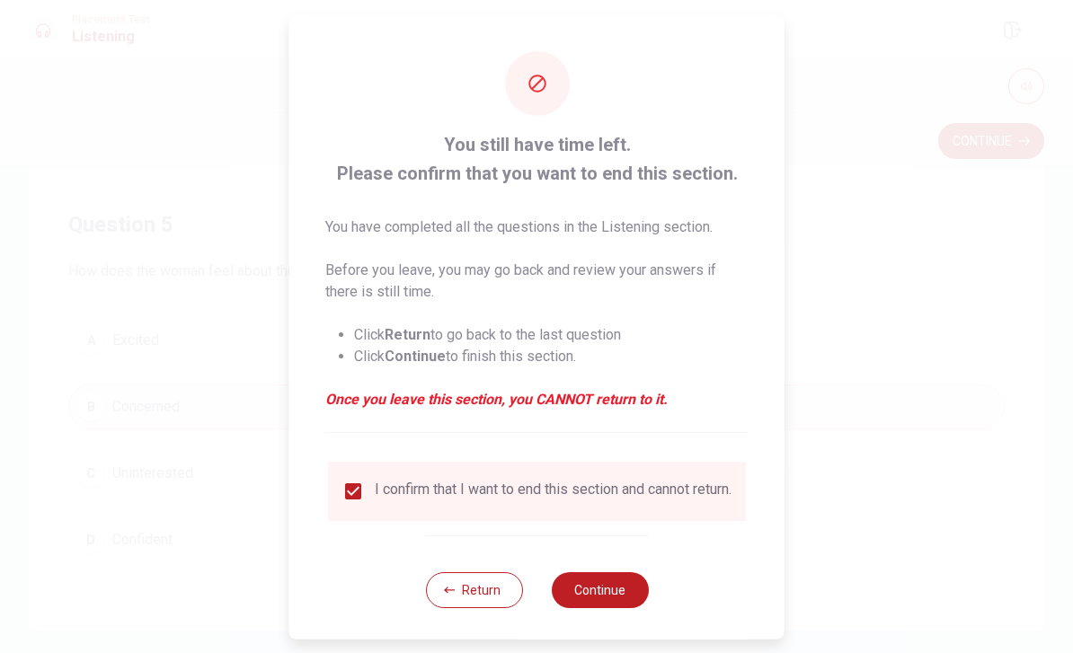
click at [614, 590] on button "Continue" at bounding box center [599, 590] width 97 height 36
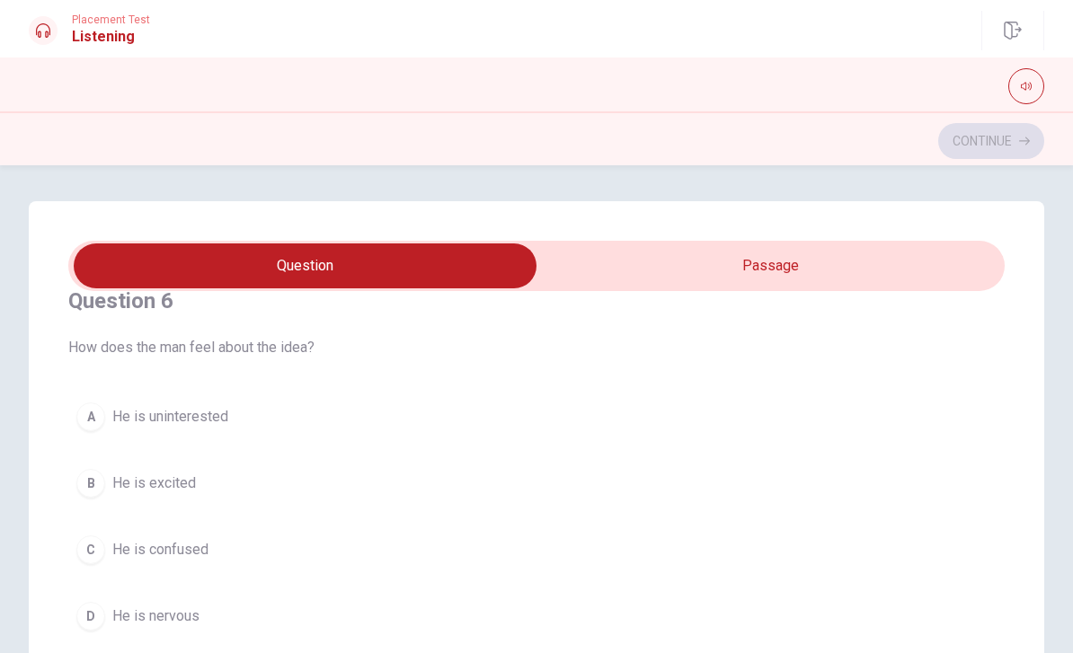
scroll to position [32, 0]
click at [90, 478] on div "B" at bounding box center [90, 484] width 29 height 29
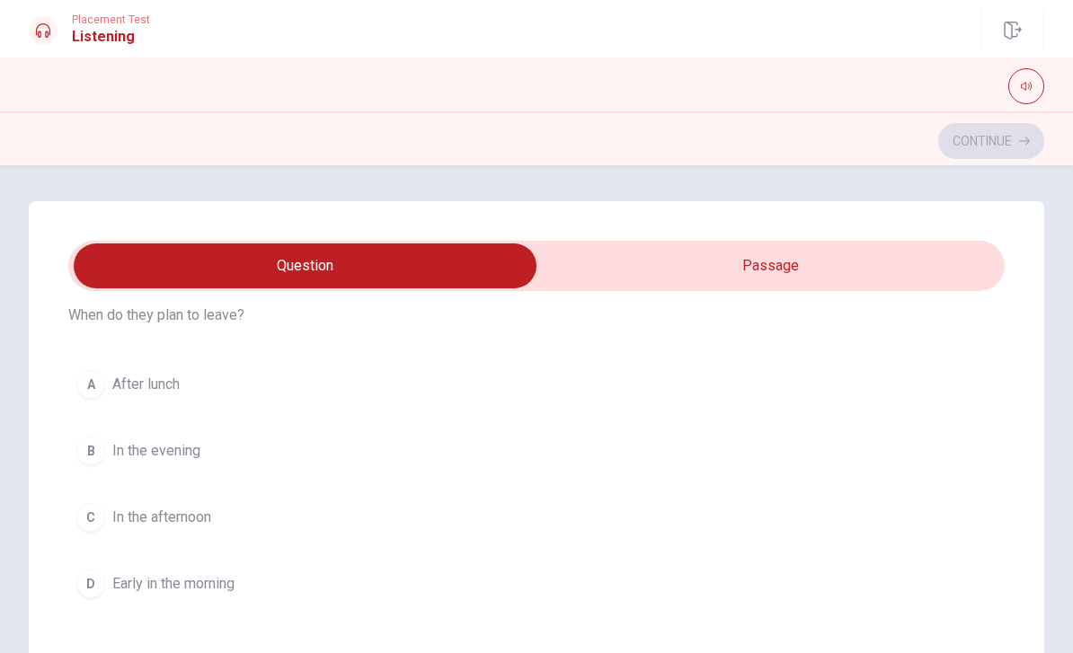
scroll to position [478, 0]
click at [101, 576] on div "D" at bounding box center [90, 581] width 29 height 29
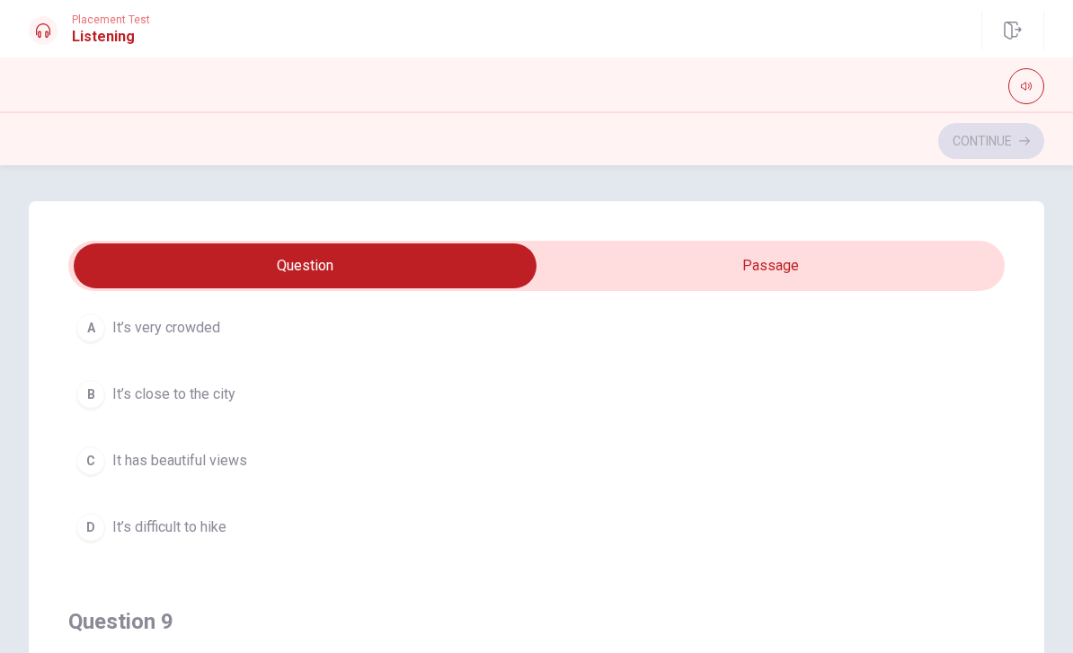
scroll to position [949, 0]
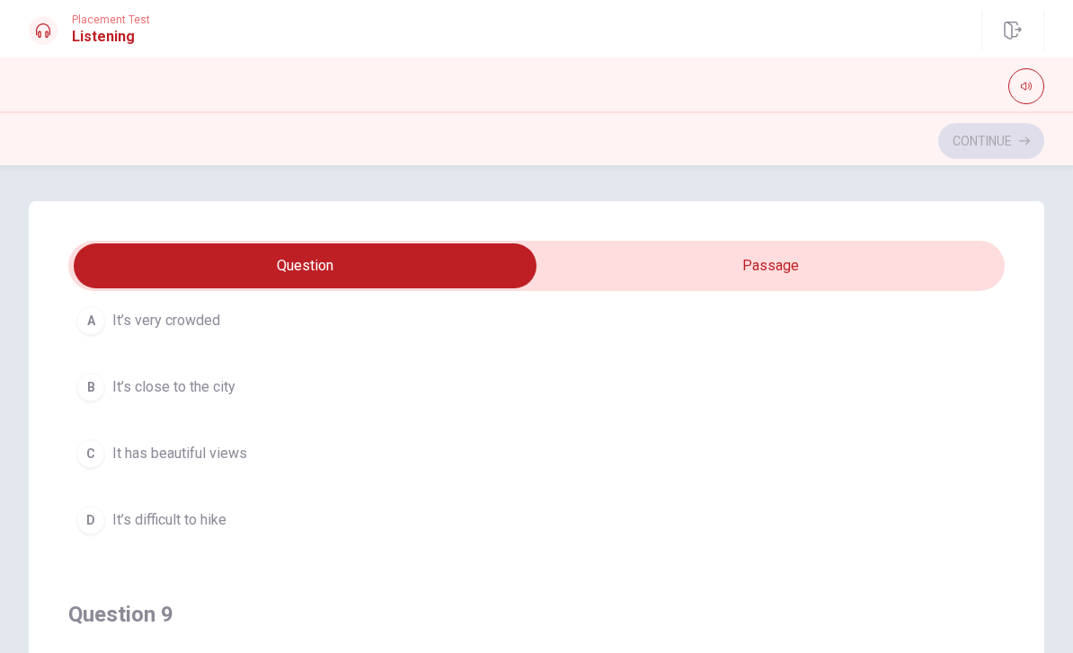
click at [98, 384] on div "B" at bounding box center [90, 387] width 29 height 29
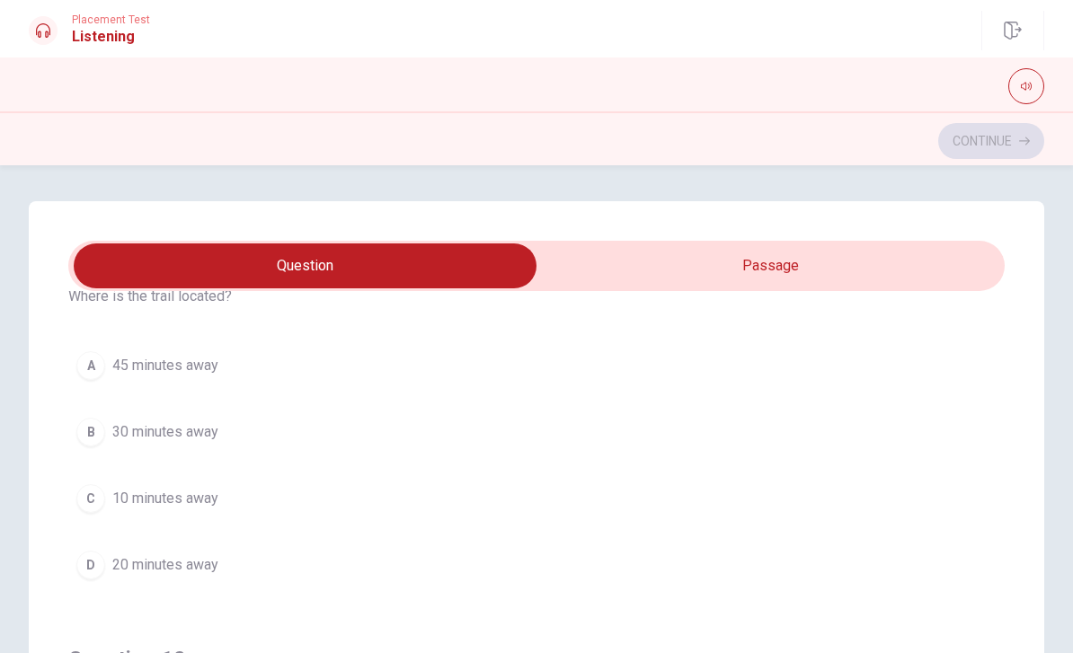
scroll to position [1319, 0]
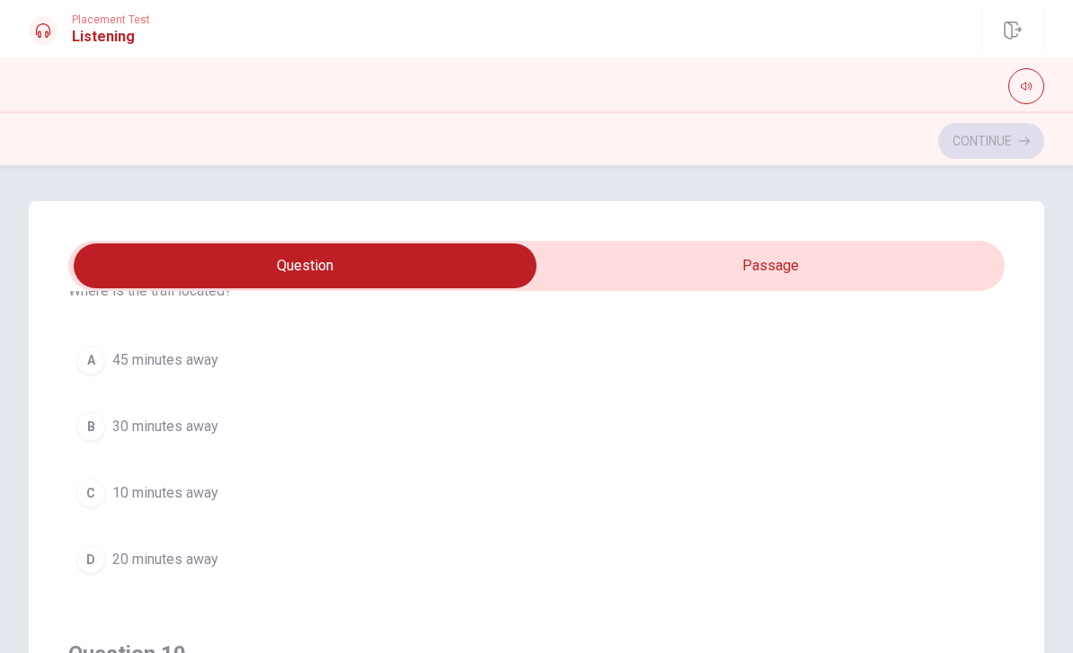
click at [98, 430] on div "B" at bounding box center [90, 427] width 29 height 29
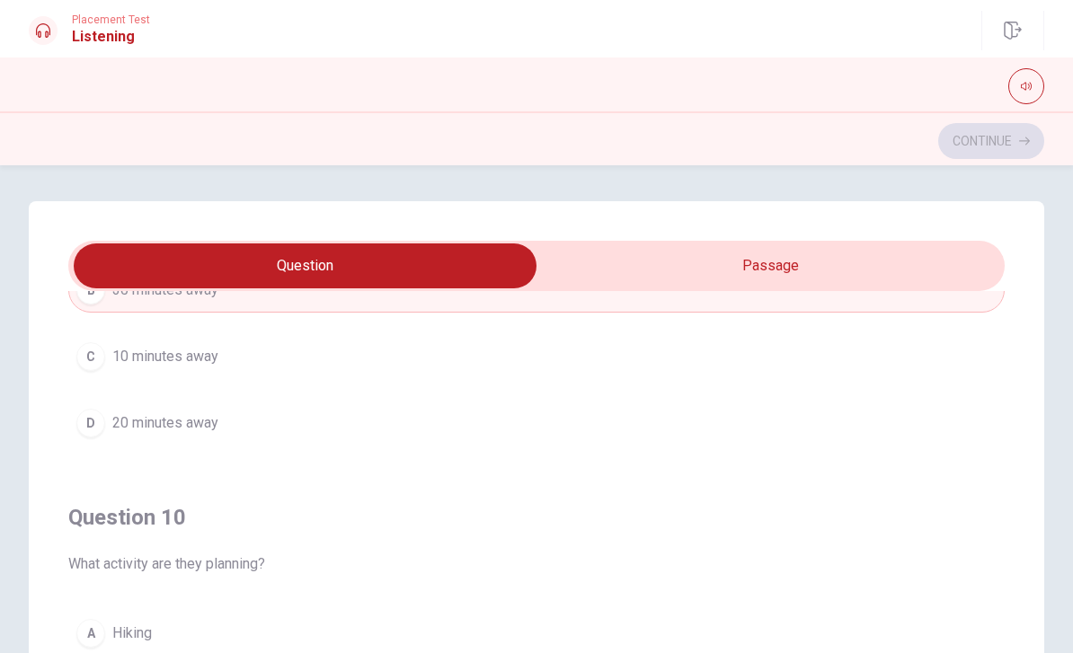
scroll to position [1456, 0]
click at [94, 638] on div "A" at bounding box center [90, 633] width 29 height 29
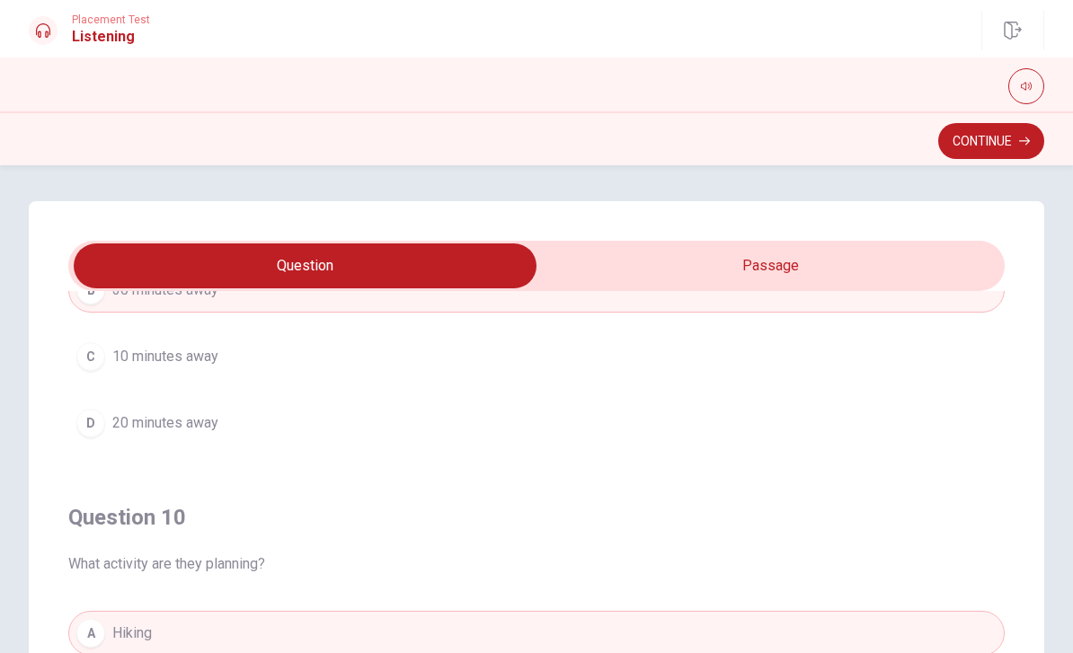
click at [972, 139] on button "Continue" at bounding box center [991, 141] width 106 height 36
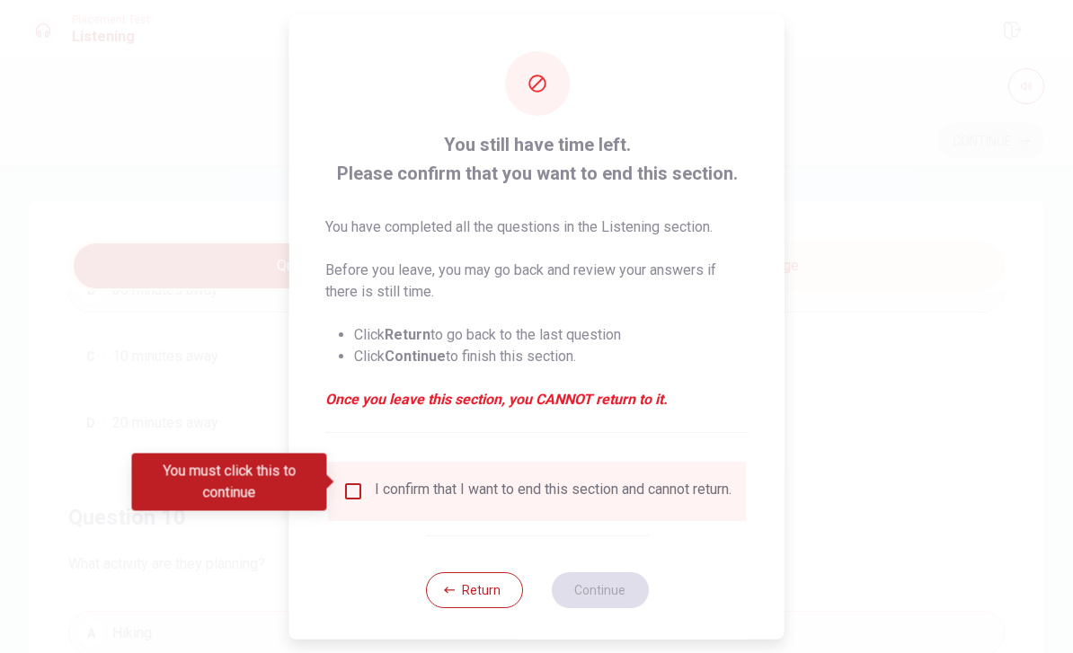
click at [359, 485] on input "You must click this to continue" at bounding box center [353, 491] width 22 height 22
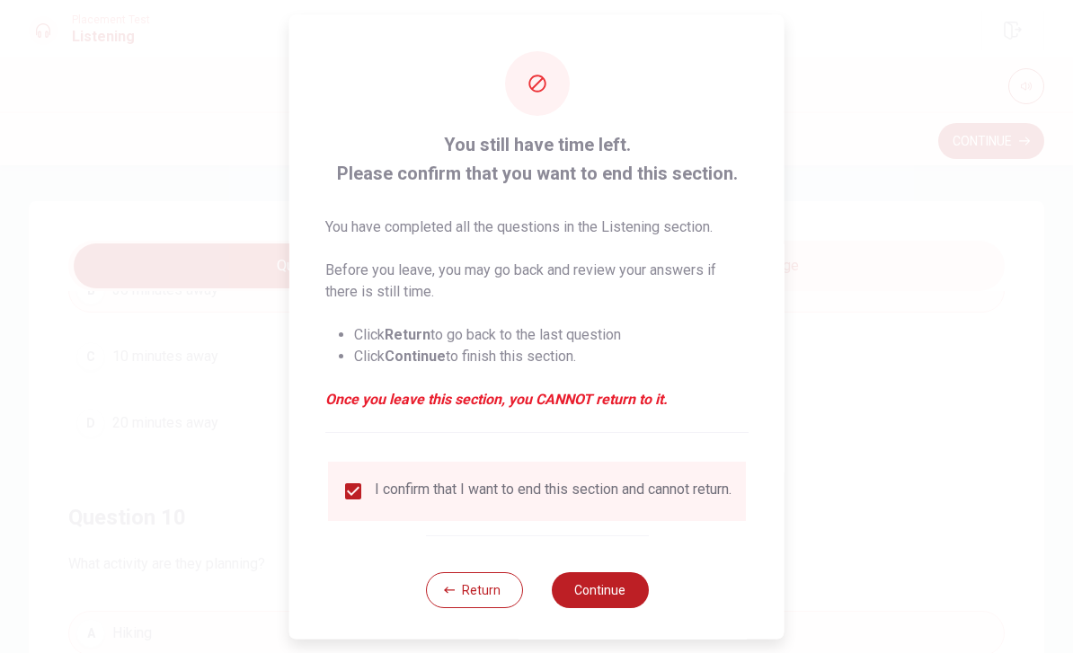
click at [605, 589] on button "Continue" at bounding box center [599, 590] width 97 height 36
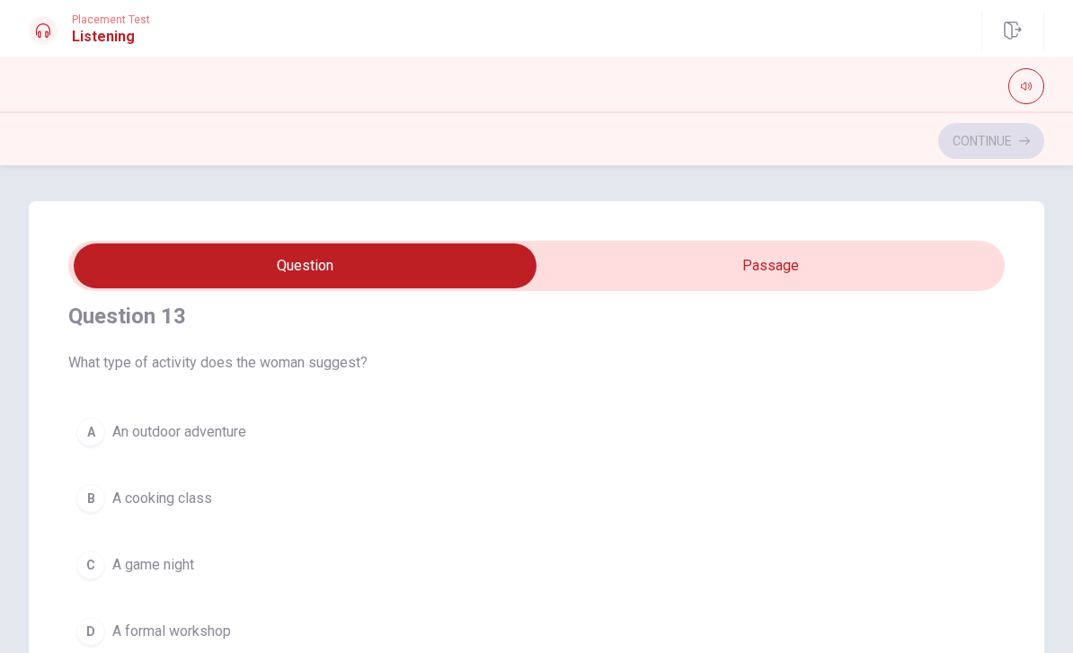
scroll to position [848, 0]
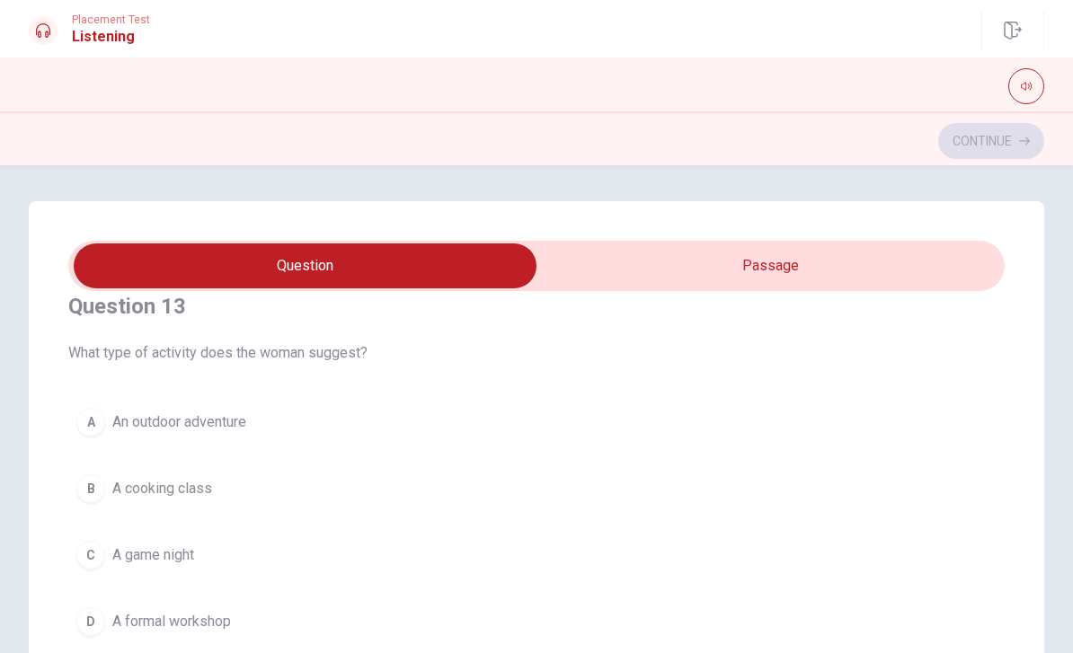
click at [96, 431] on div "A" at bounding box center [90, 422] width 29 height 29
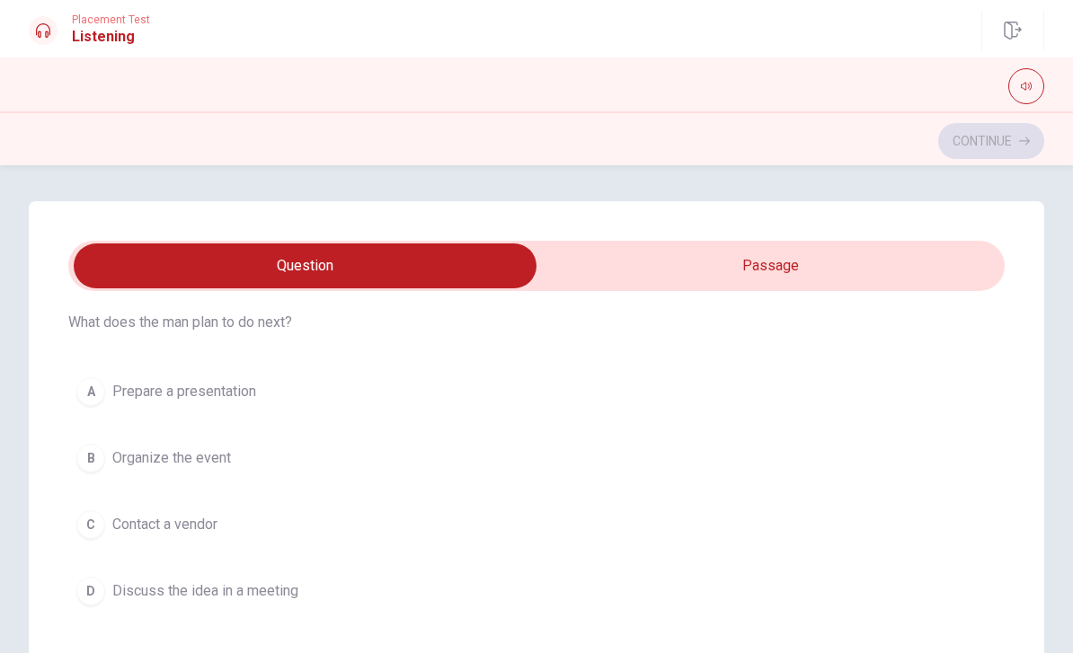
scroll to position [1311, 0]
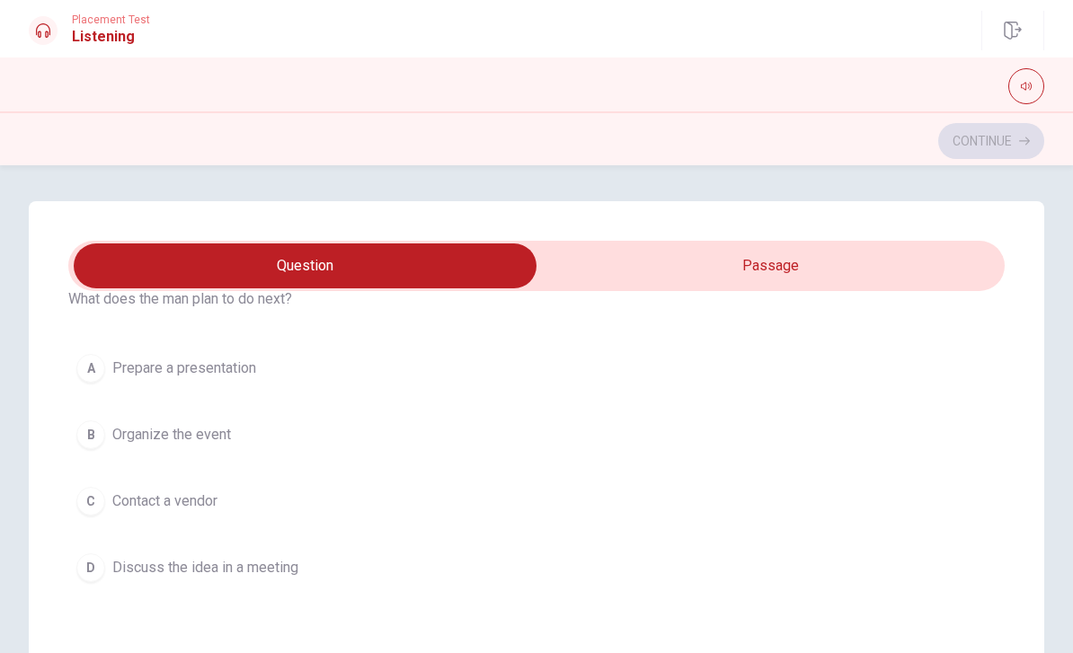
click at [101, 577] on div "D" at bounding box center [90, 568] width 29 height 29
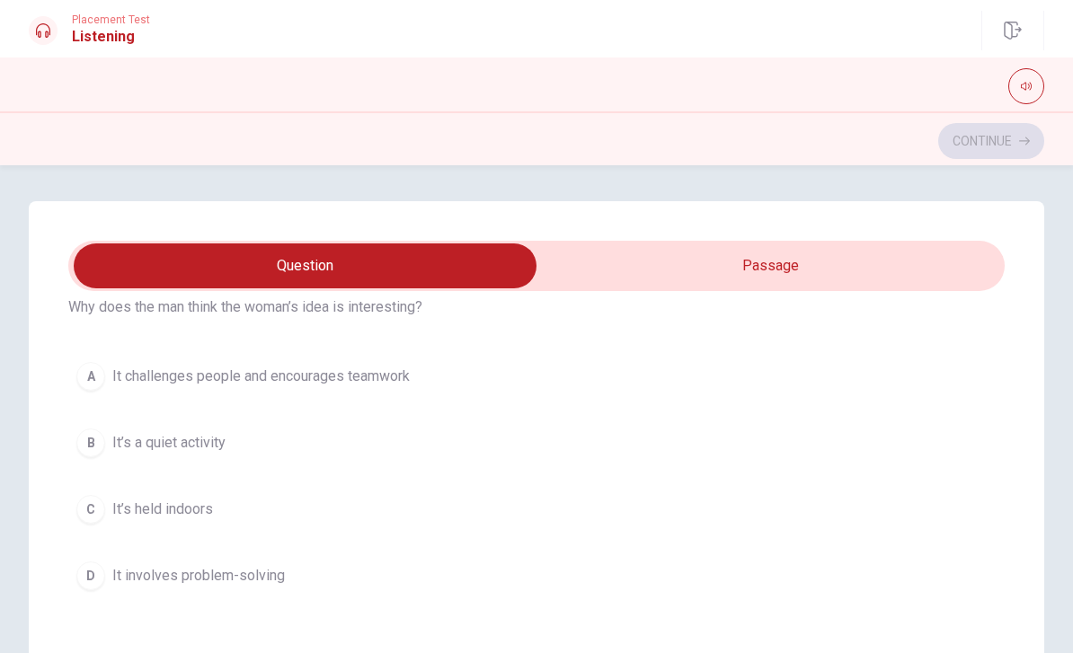
scroll to position [73, 0]
click at [98, 445] on div "B" at bounding box center [90, 444] width 29 height 29
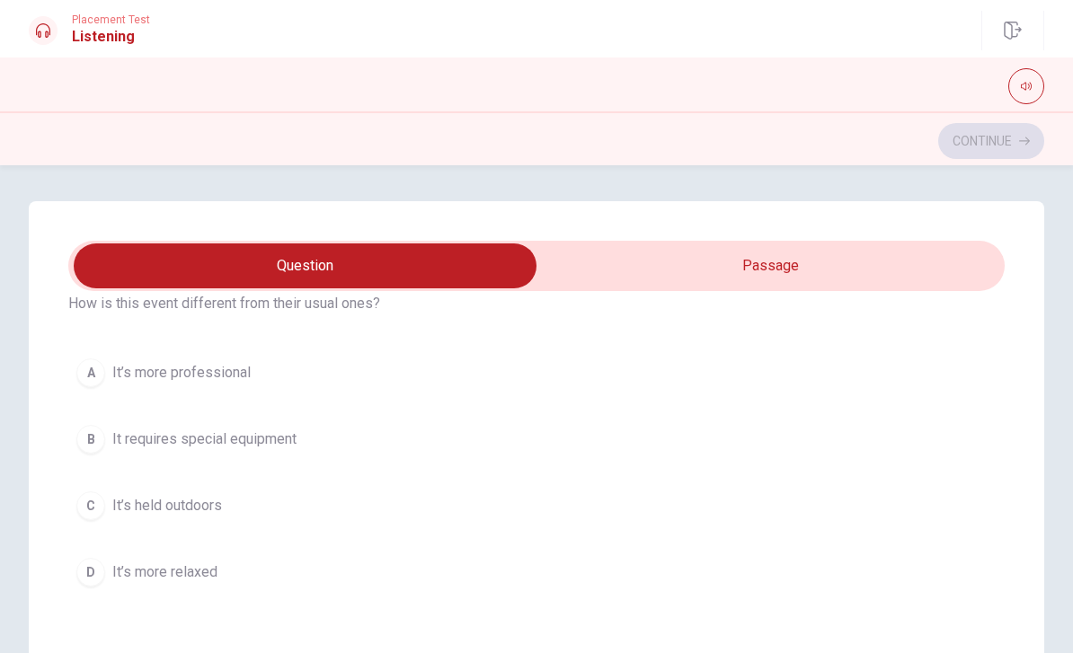
click at [96, 503] on div "C" at bounding box center [90, 506] width 29 height 29
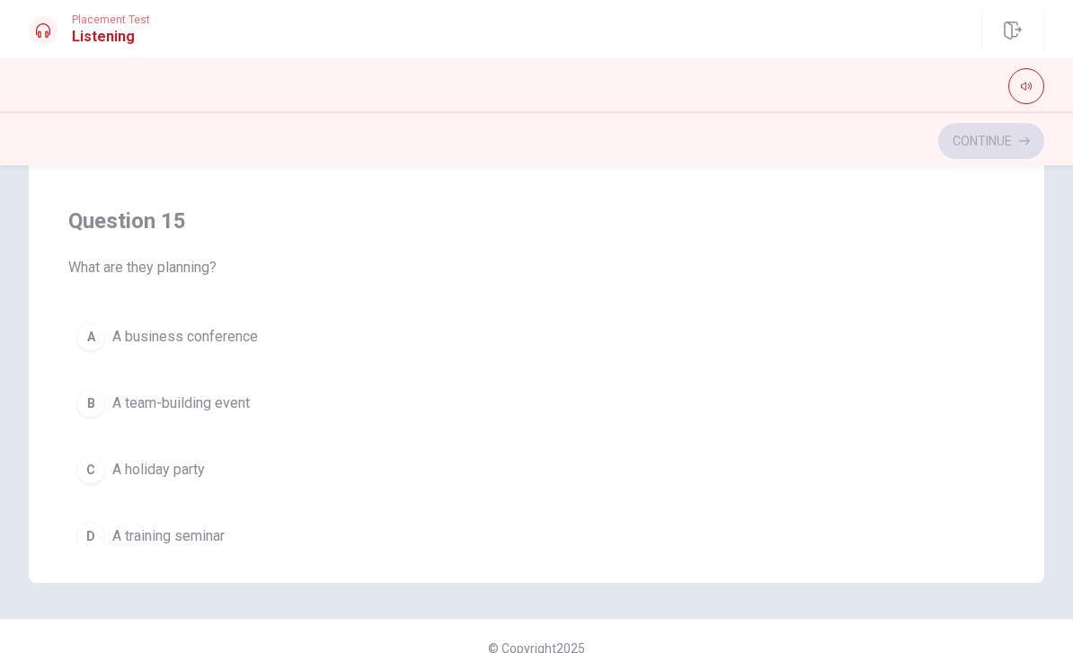
scroll to position [1410, 0]
click at [98, 408] on div "B" at bounding box center [90, 405] width 29 height 29
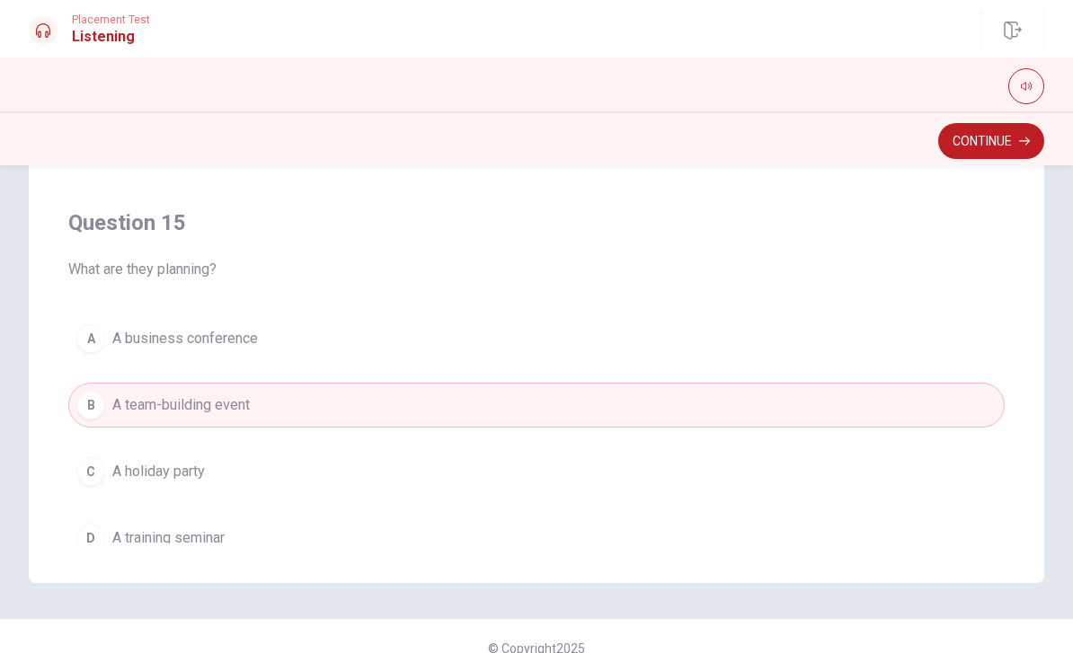
click at [974, 142] on button "Continue" at bounding box center [991, 141] width 106 height 36
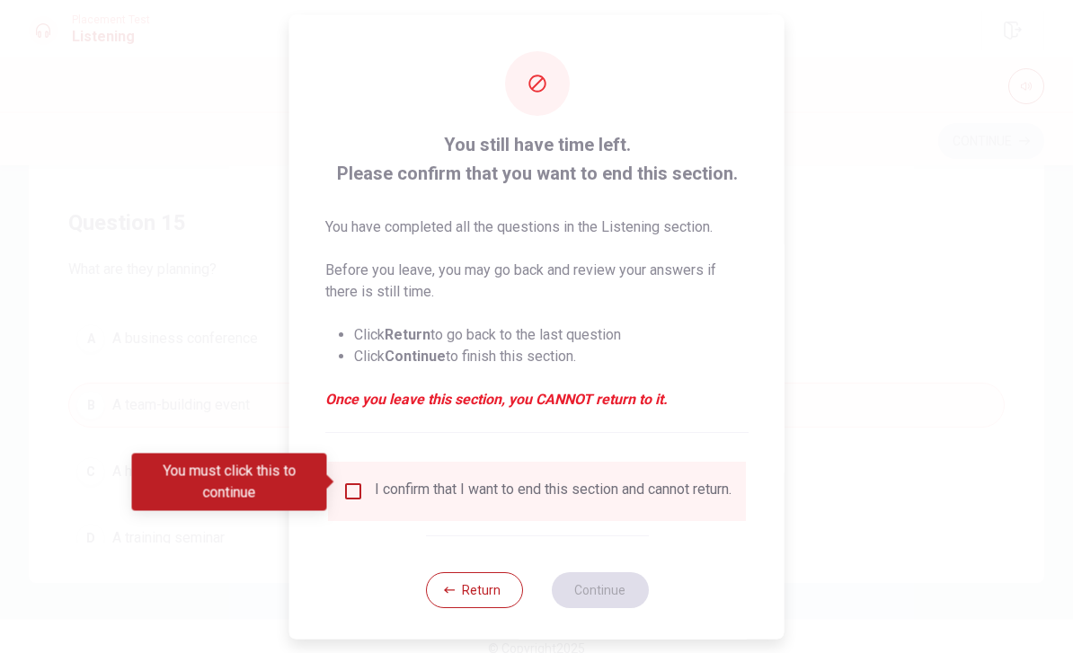
click at [360, 480] on input "You must click this to continue" at bounding box center [353, 491] width 22 height 22
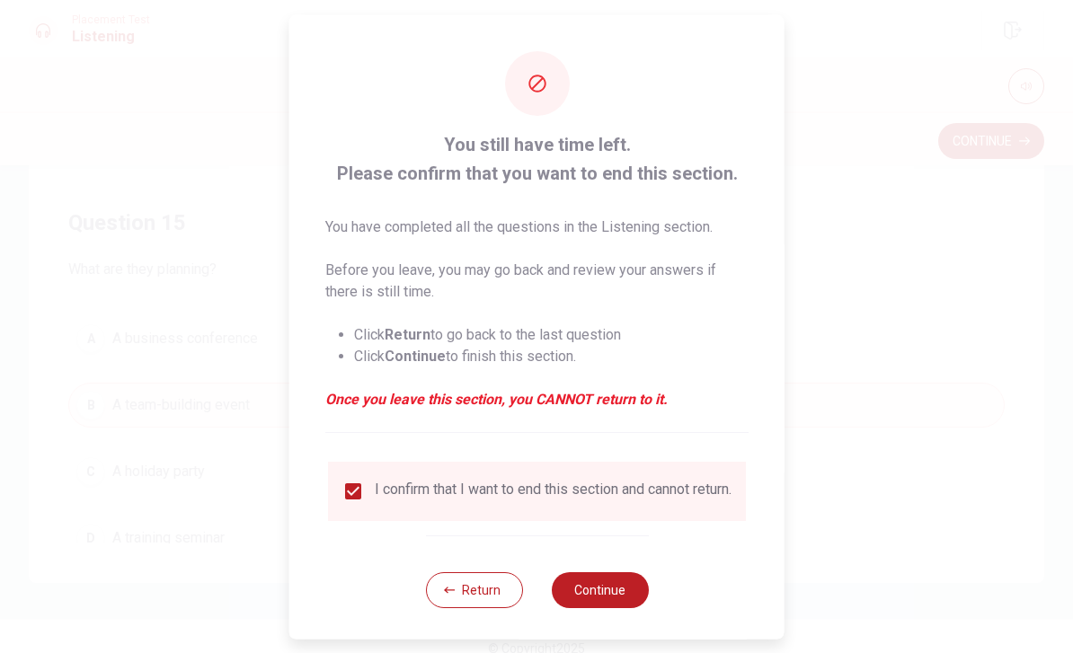
click at [620, 598] on button "Continue" at bounding box center [599, 590] width 97 height 36
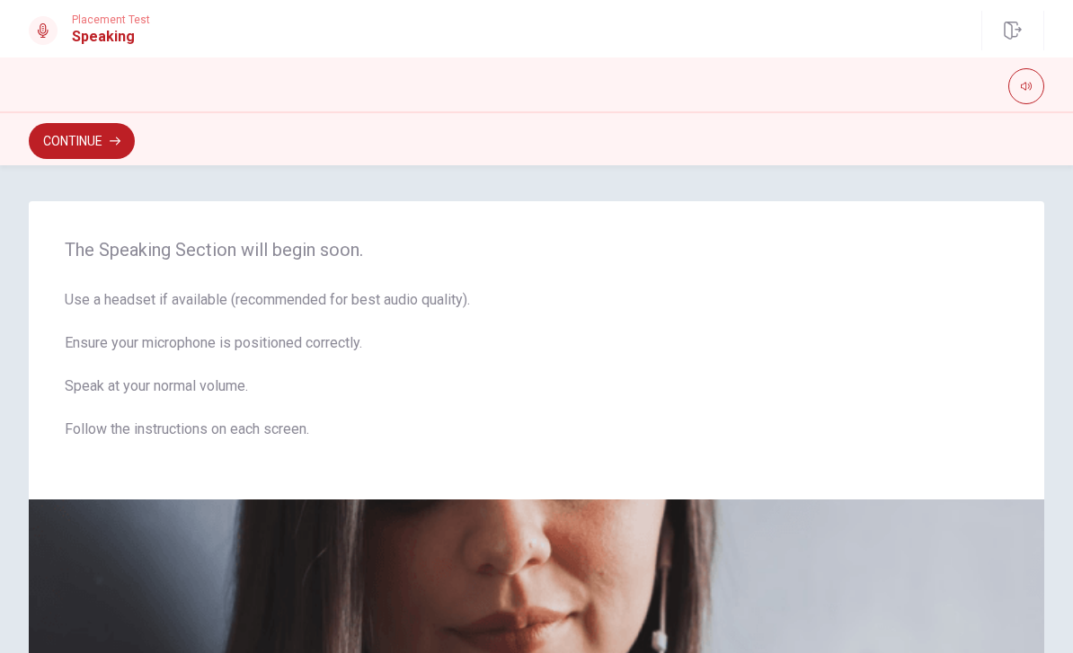
scroll to position [0, 0]
click at [101, 149] on button "Continue" at bounding box center [82, 141] width 106 height 36
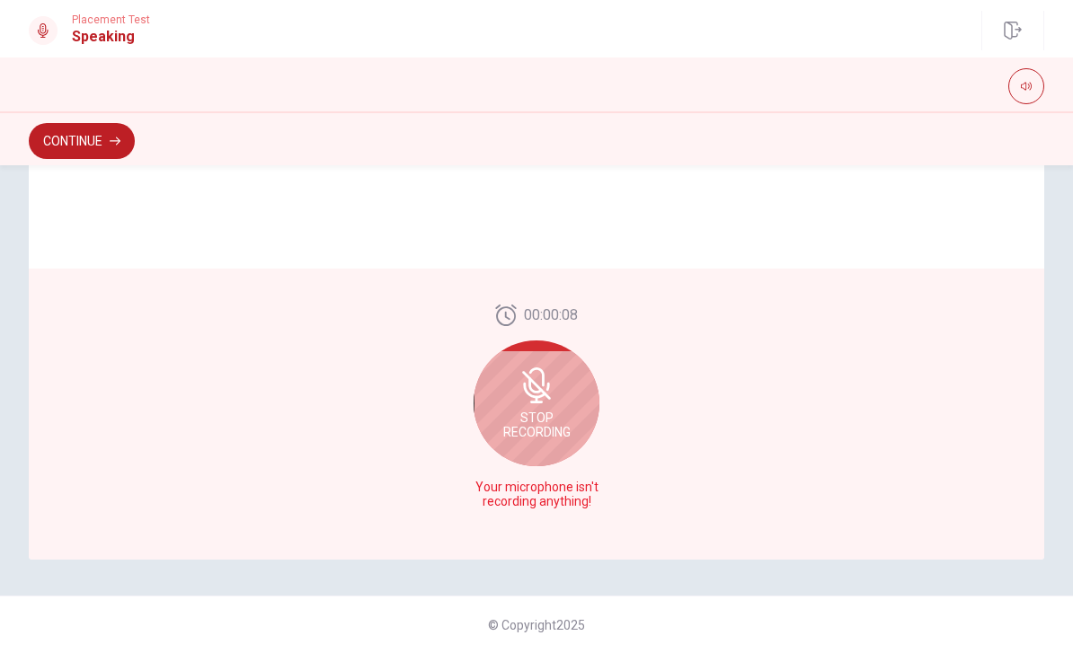
scroll to position [425, 0]
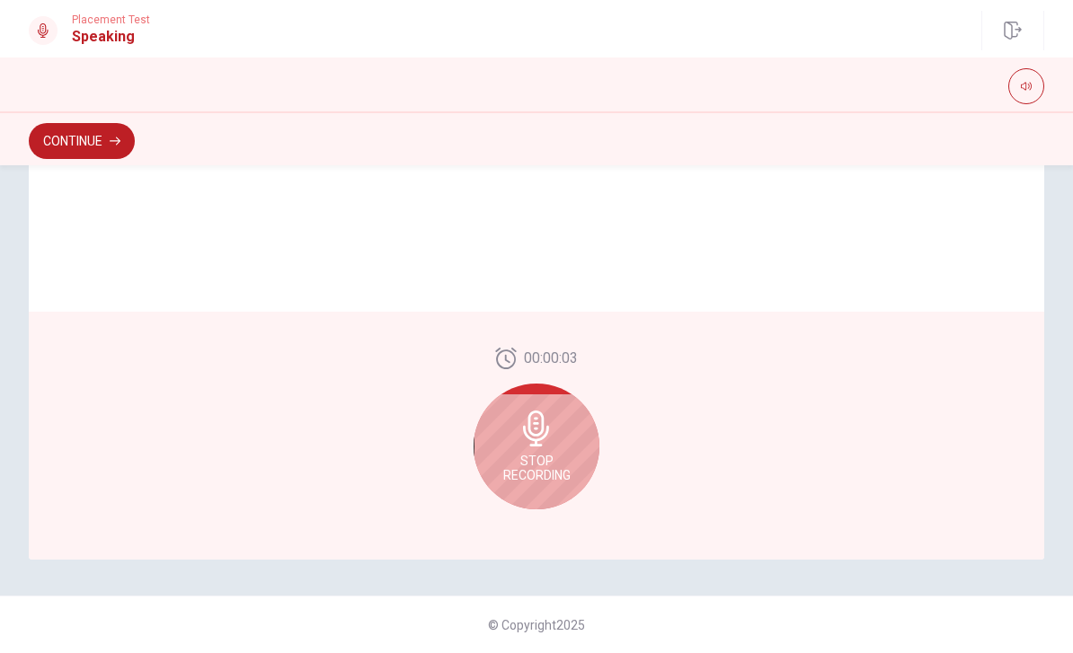
click at [560, 458] on span "Stop Recording" at bounding box center [536, 468] width 67 height 29
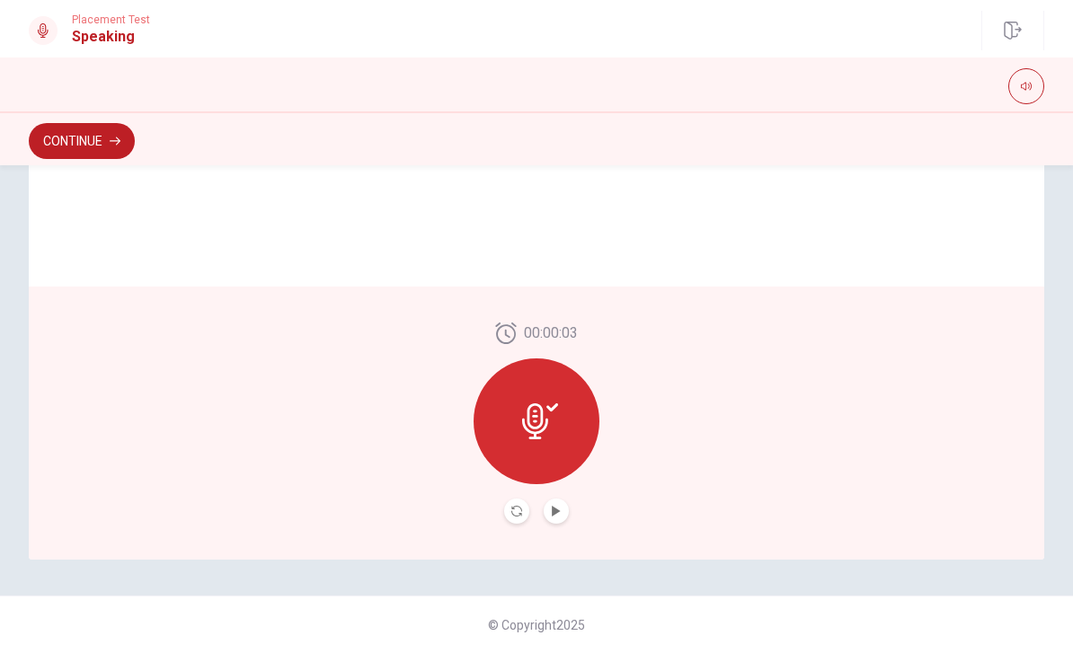
click at [563, 511] on button "Play Audio" at bounding box center [556, 511] width 25 height 25
click at [554, 440] on div at bounding box center [537, 422] width 126 height 126
click at [526, 517] on button "Record Again" at bounding box center [516, 511] width 25 height 25
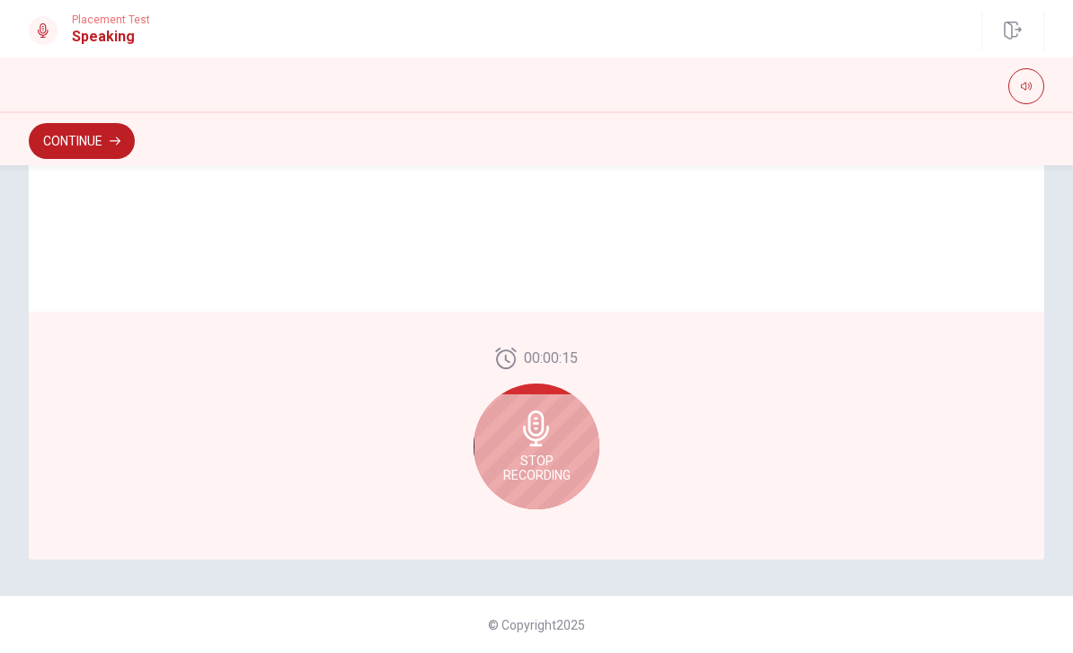
click at [562, 466] on span "Stop Recording" at bounding box center [536, 468] width 67 height 29
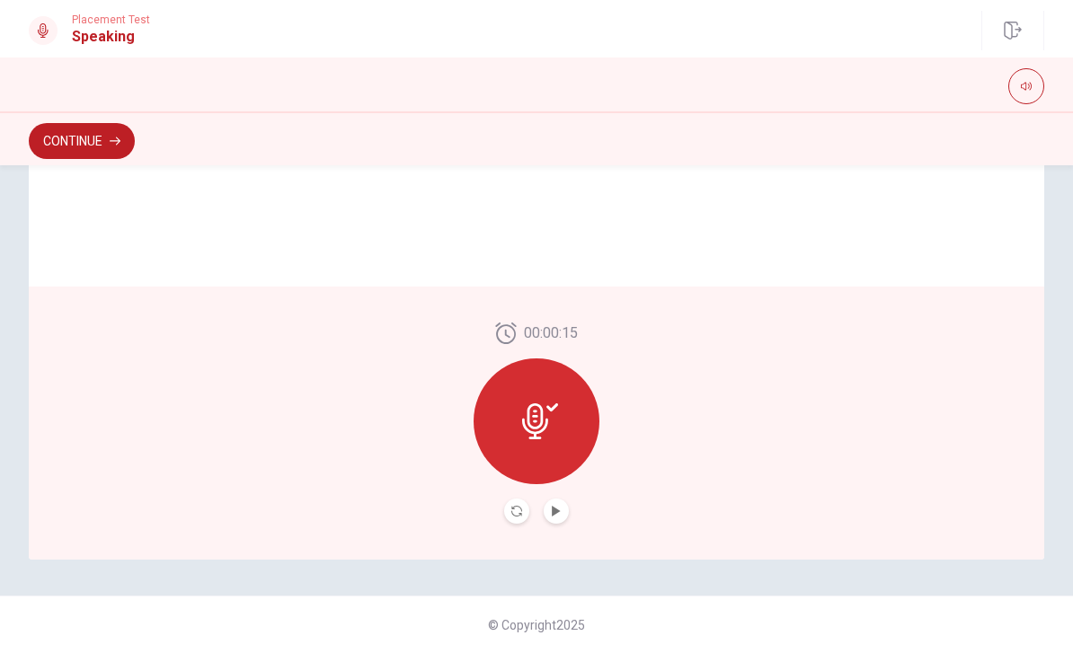
click at [564, 510] on button "Play Audio" at bounding box center [556, 511] width 25 height 25
click at [555, 431] on icon at bounding box center [540, 422] width 36 height 36
click at [559, 434] on div at bounding box center [537, 422] width 126 height 126
click at [541, 427] on icon at bounding box center [535, 422] width 26 height 36
click at [539, 436] on icon at bounding box center [540, 422] width 36 height 36
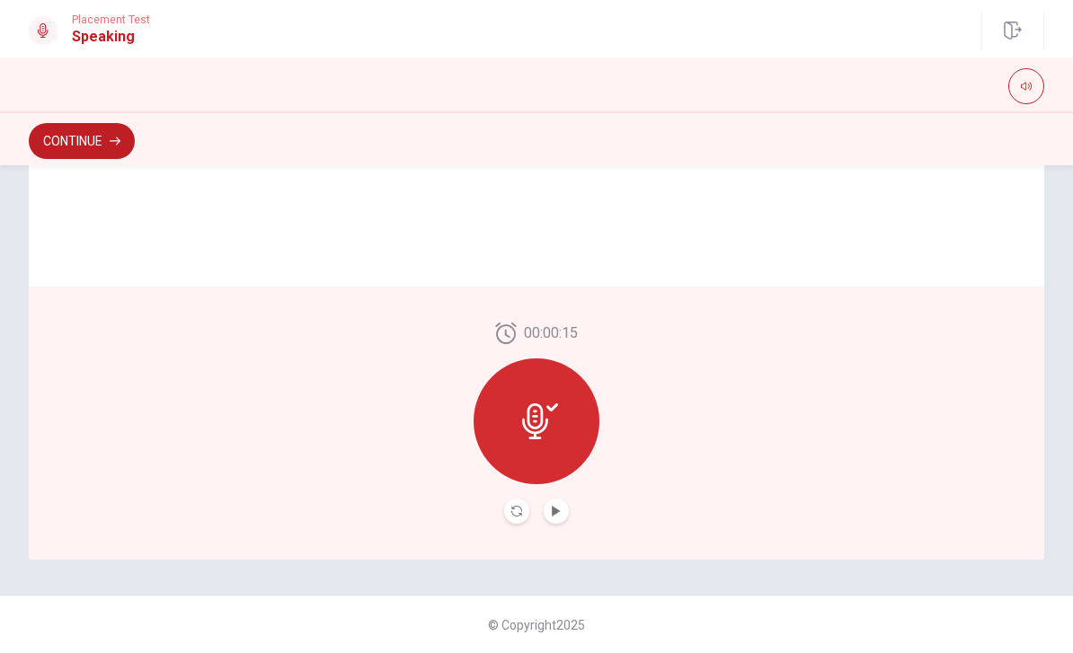
click at [519, 513] on icon "Record Again" at bounding box center [516, 511] width 11 height 11
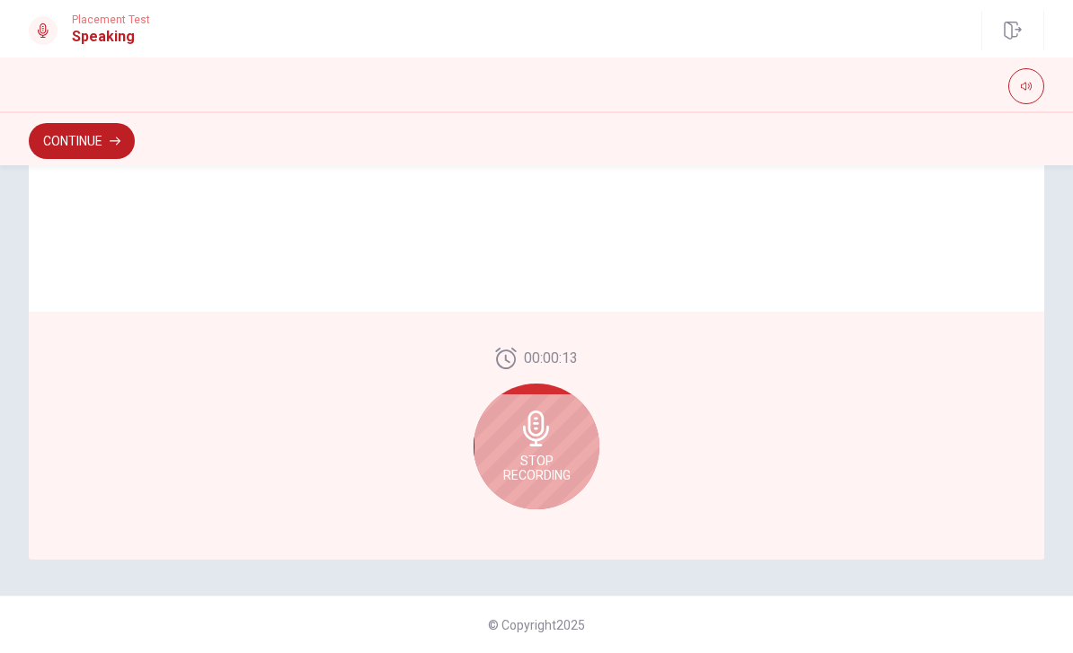
click at [569, 459] on span "Stop Recording" at bounding box center [536, 468] width 67 height 29
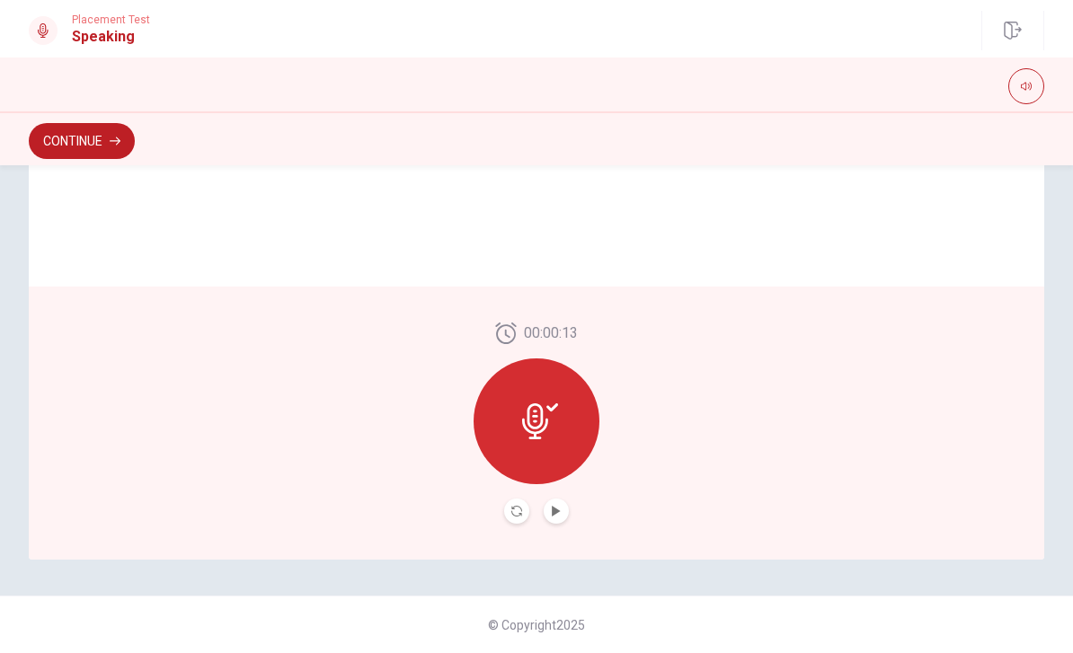
click at [566, 513] on button "Play Audio" at bounding box center [556, 511] width 25 height 25
click at [546, 438] on icon at bounding box center [540, 422] width 36 height 36
click at [566, 441] on div at bounding box center [537, 422] width 126 height 126
click at [78, 148] on button "Continue" at bounding box center [82, 141] width 106 height 36
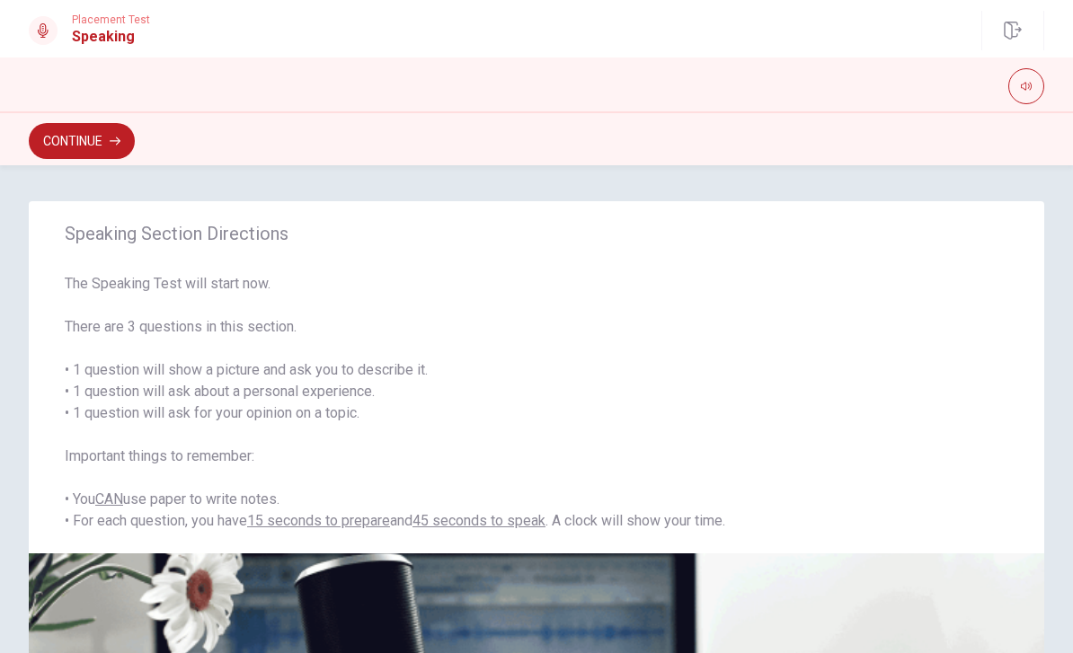
scroll to position [0, 0]
click at [84, 138] on button "Continue" at bounding box center [82, 141] width 106 height 36
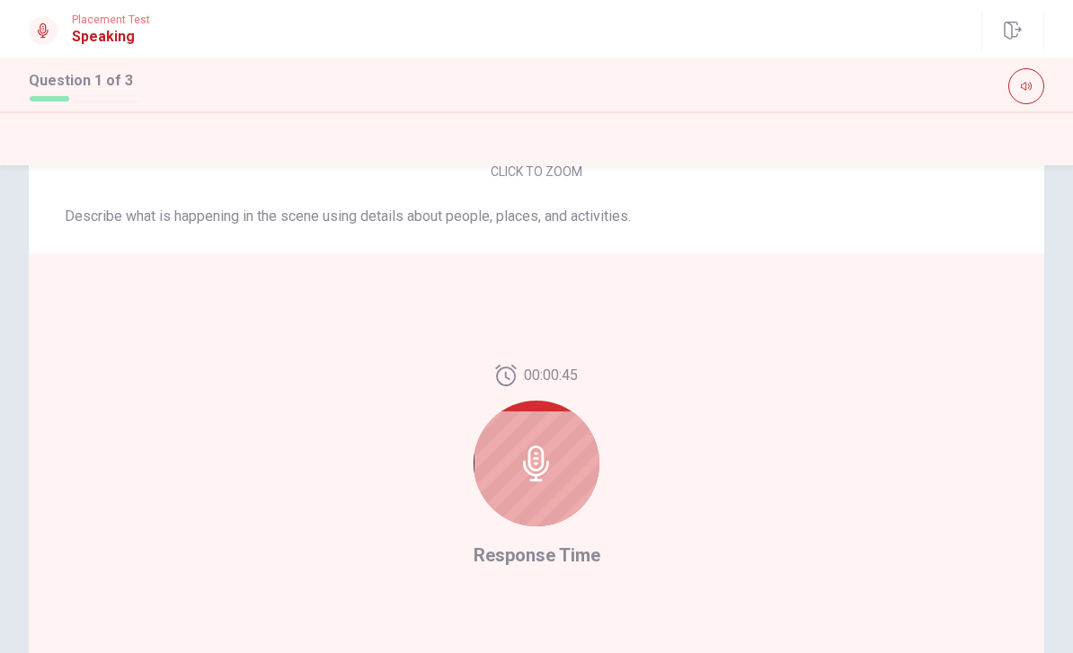
scroll to position [306, 0]
click at [545, 468] on icon at bounding box center [536, 461] width 26 height 36
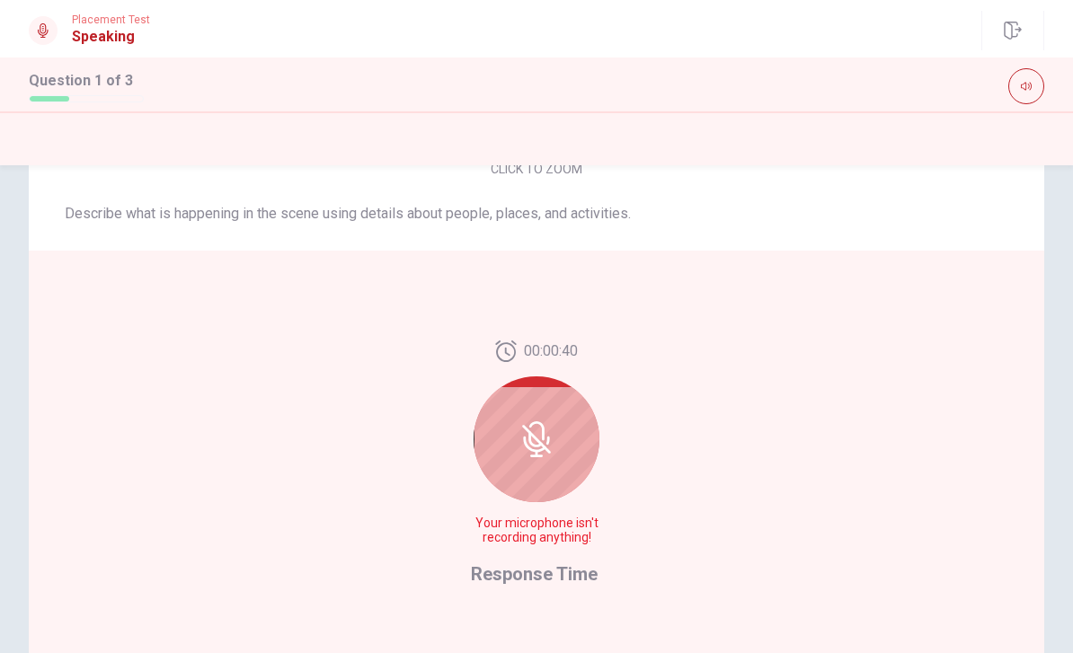
click at [552, 469] on div at bounding box center [537, 440] width 126 height 126
click at [691, 416] on div "00:00:36 Your microphone isn't recording anything! Response Time" at bounding box center [537, 465] width 1016 height 428
click at [679, 569] on div "00:00:36 Your microphone isn't recording anything! Response Time" at bounding box center [537, 465] width 1016 height 428
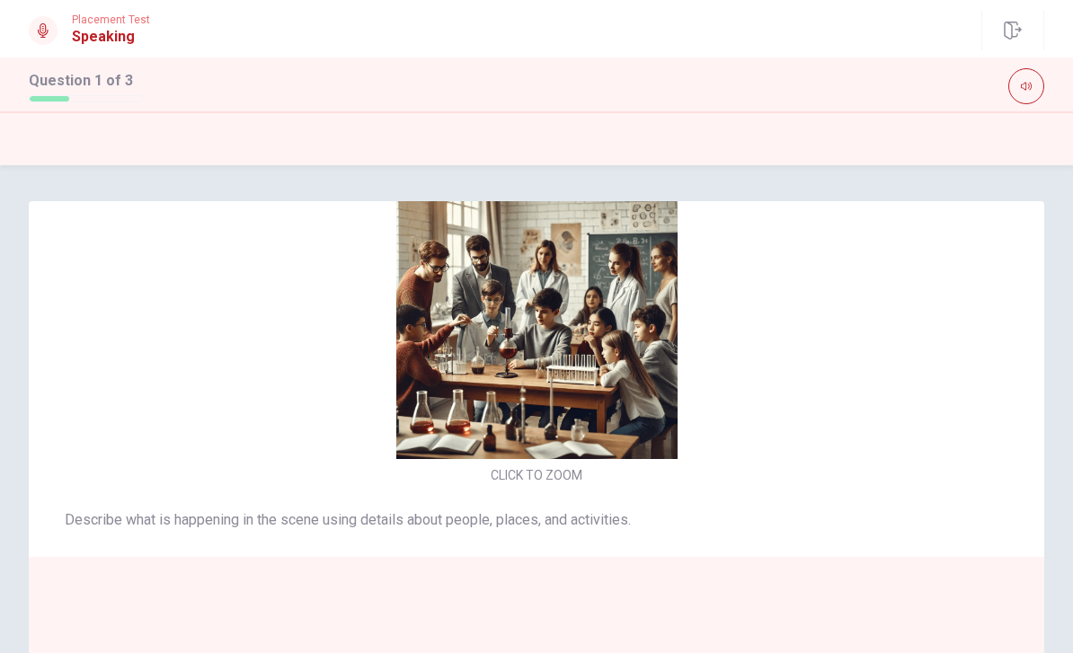
click at [804, 388] on div "CLICK TO ZOOM" at bounding box center [537, 333] width 1016 height 310
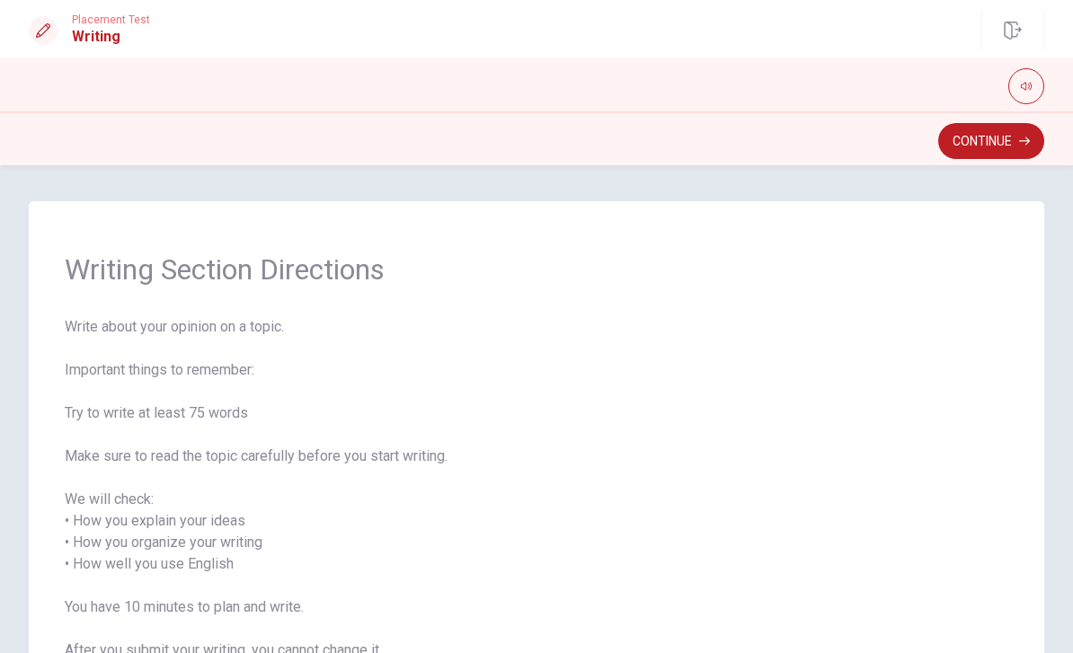
scroll to position [0, 0]
click at [986, 149] on button "Continue" at bounding box center [991, 141] width 106 height 36
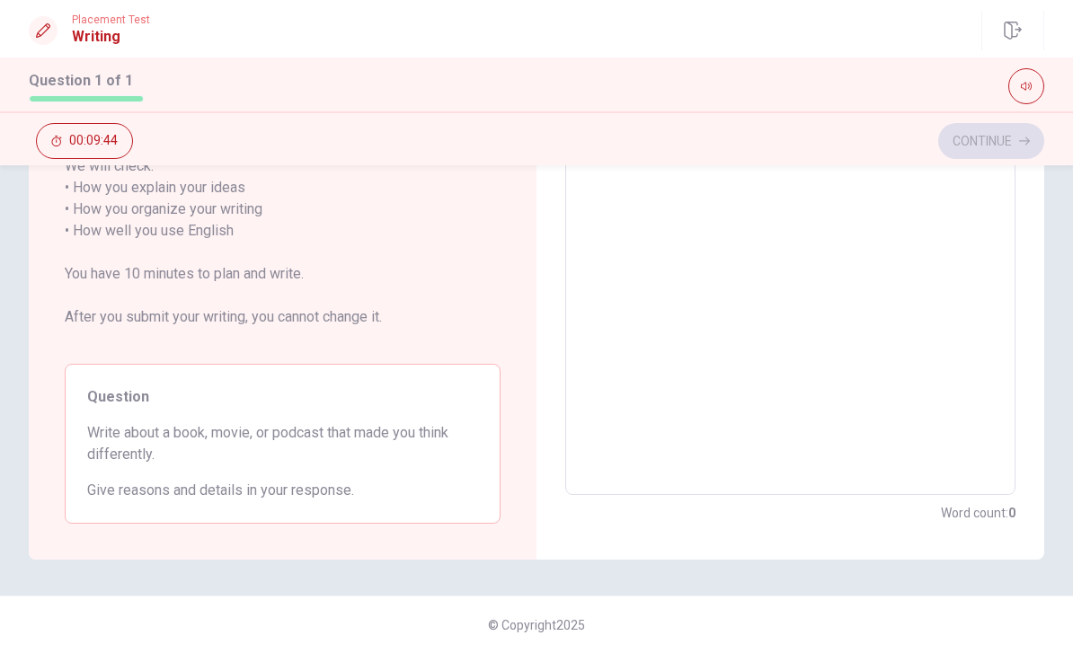
scroll to position [297, 0]
click at [772, 310] on textarea at bounding box center [790, 231] width 425 height 499
click at [772, 226] on textarea at bounding box center [790, 231] width 425 height 499
click at [758, 299] on textarea at bounding box center [790, 231] width 425 height 499
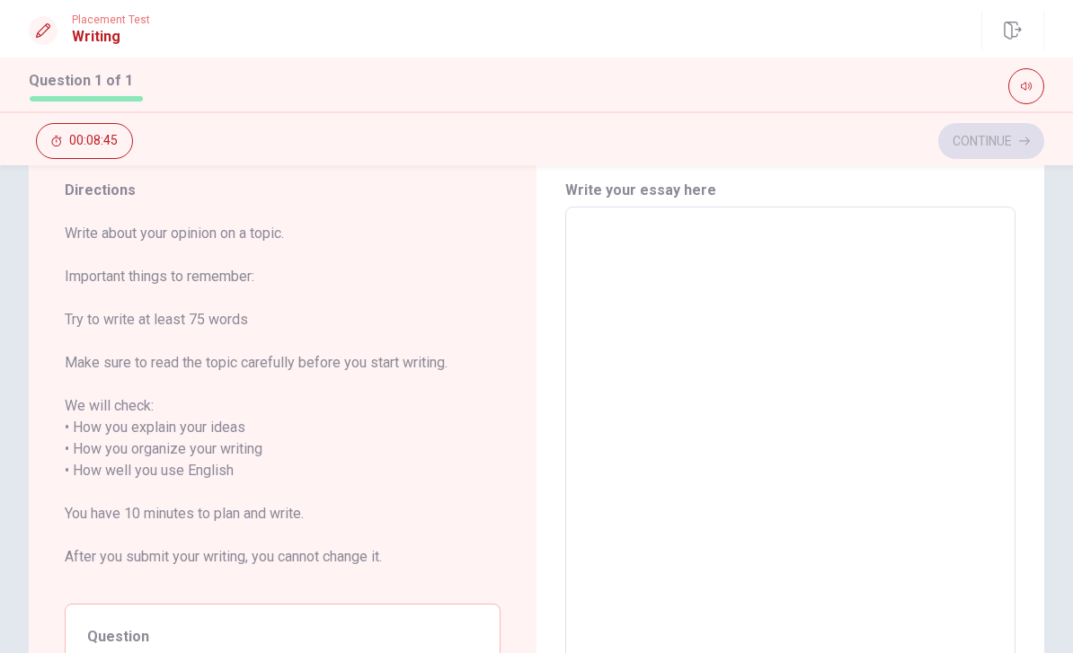
scroll to position [58, 0]
type textarea "I"
type textarea "x"
type textarea "I"
type textarea "x"
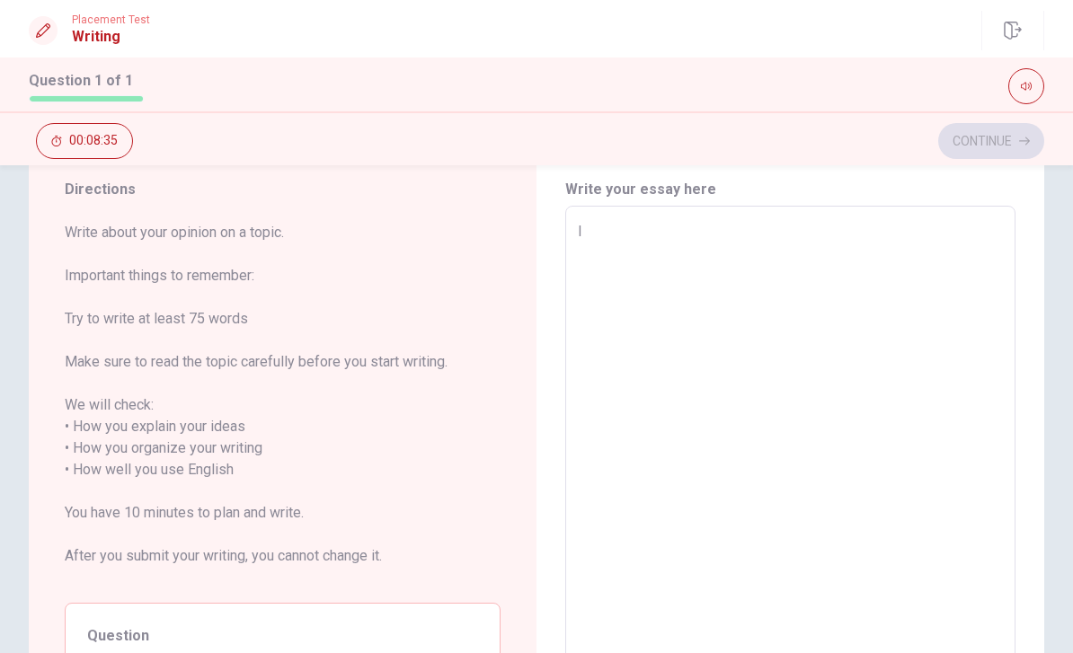
type textarea "I t"
type textarea "x"
type textarea "I th"
type textarea "x"
type textarea "I thi"
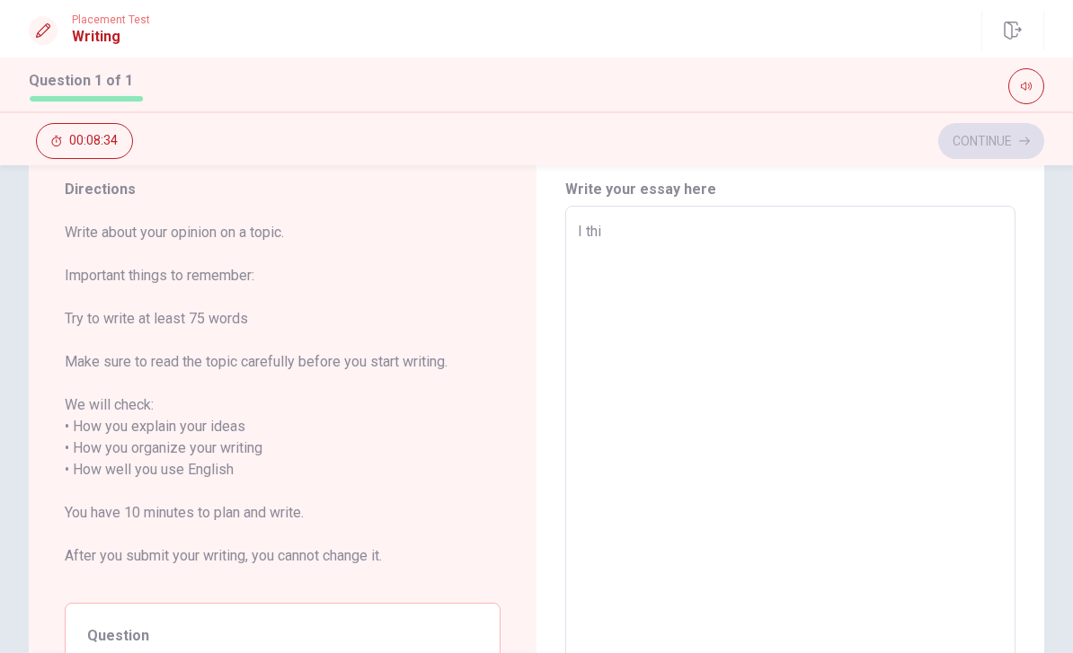
type textarea "x"
type textarea "I thin"
type textarea "x"
type textarea "I think"
type textarea "x"
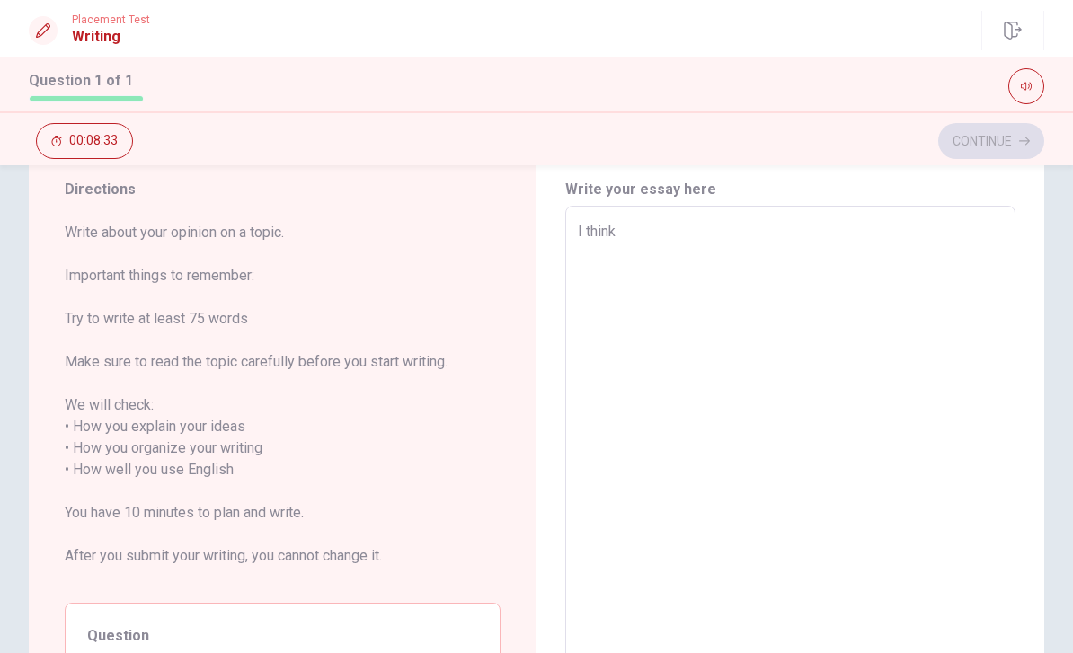
type textarea "I think"
type textarea "x"
type textarea "I think t"
type textarea "x"
type textarea "I think th"
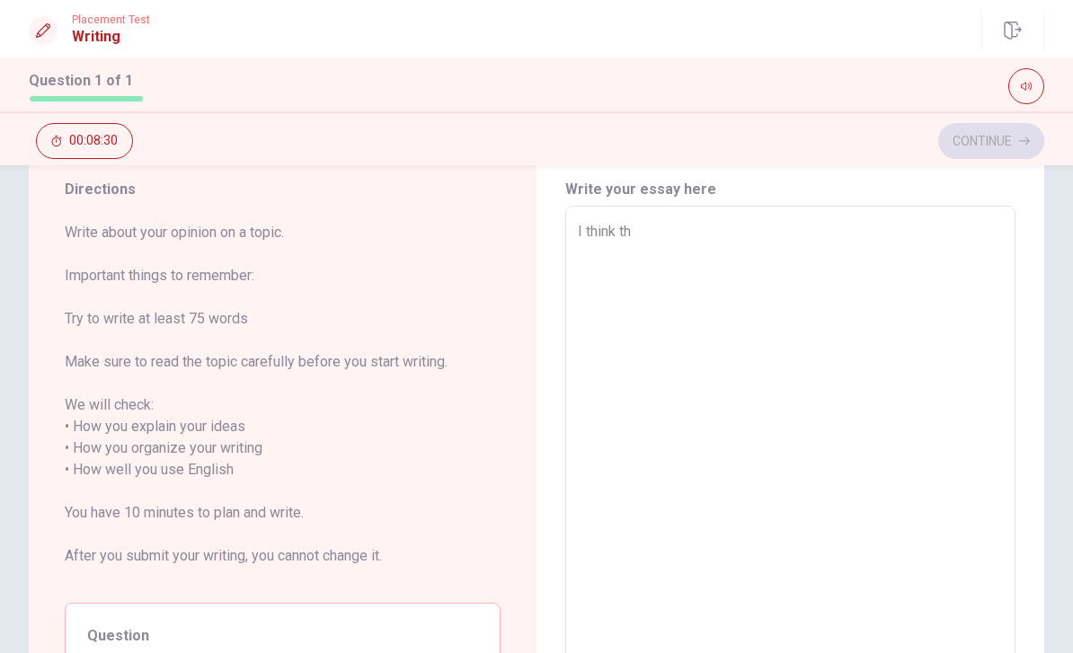
type textarea "x"
type textarea "I think tha"
type textarea "x"
type textarea "I think that"
type textarea "x"
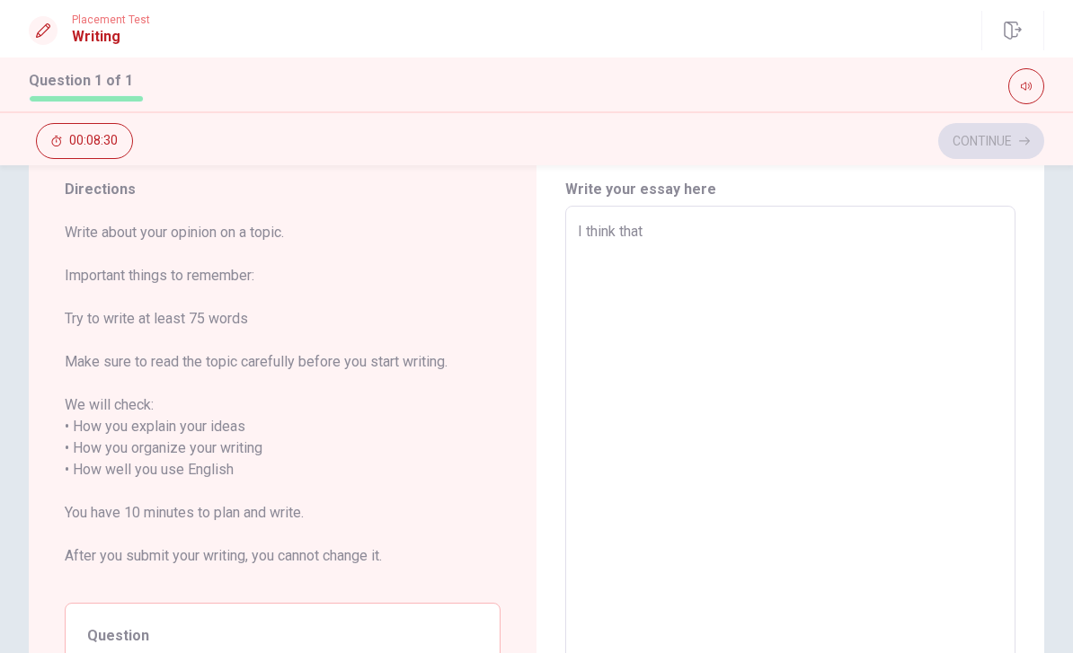
type textarea "I think that"
type textarea "x"
type textarea "I think that t"
type textarea "x"
type textarea "I think that th"
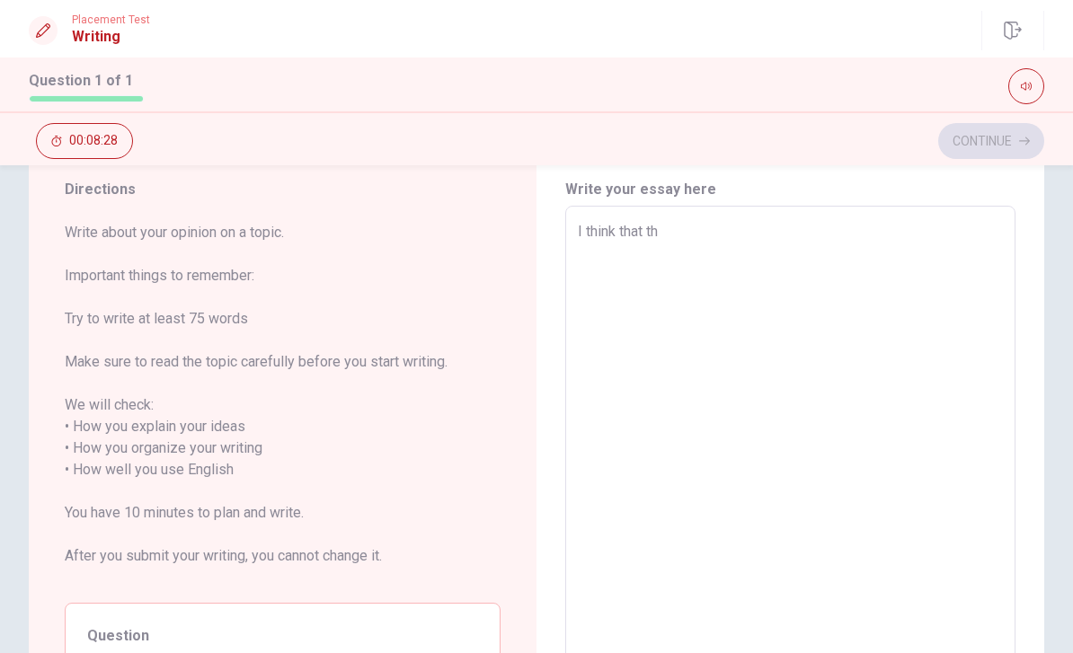
type textarea "x"
type textarea "I think that the"
type textarea "x"
type textarea "I think that the"
type textarea "x"
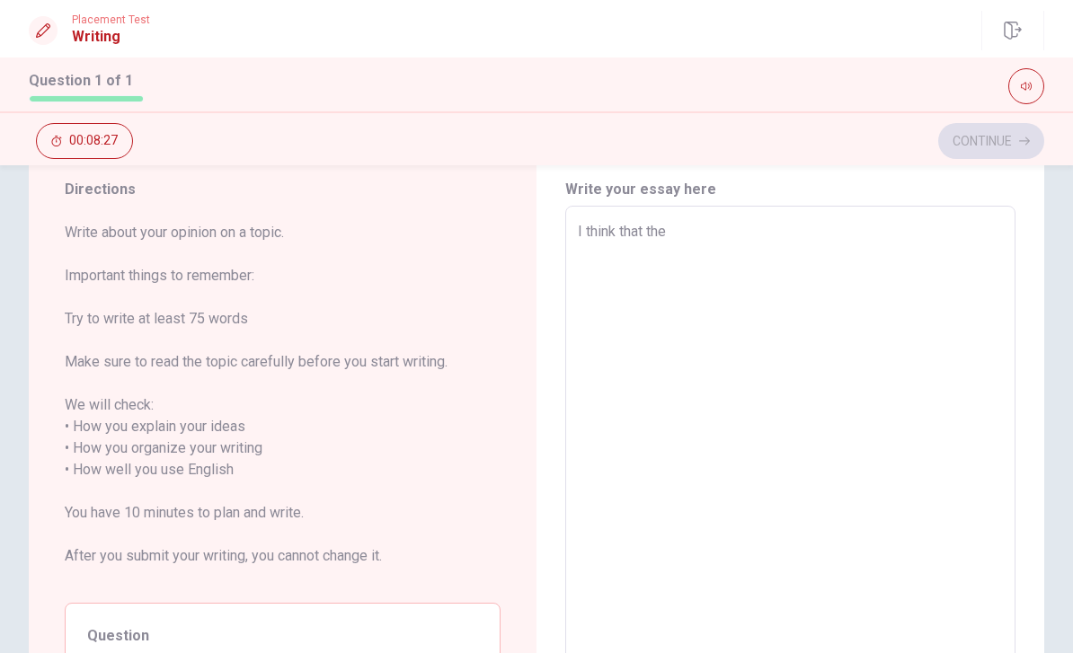
type textarea "I think that the b"
type textarea "x"
type textarea "I think that the bo"
type textarea "x"
type textarea "I think that the boo"
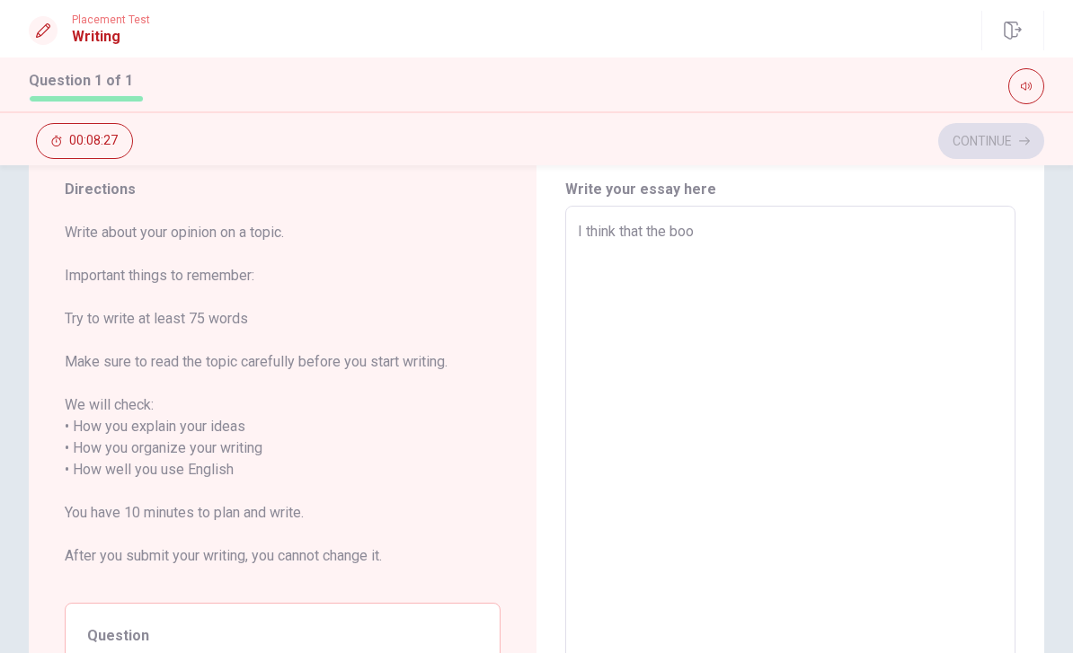
type textarea "x"
type textarea "I think that the book"
type textarea "x"
type textarea "I think that the book"
type textarea "x"
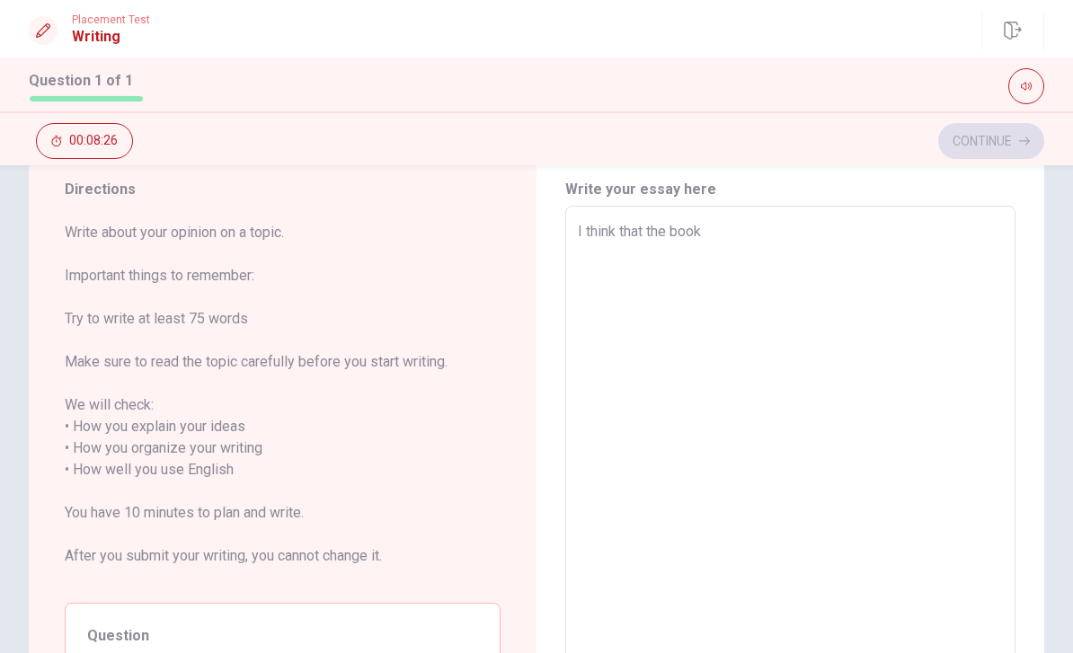
type textarea "I think that the book i"
type textarea "x"
type textarea "I think that the book in"
type textarea "x"
type textarea "I think that the book in"
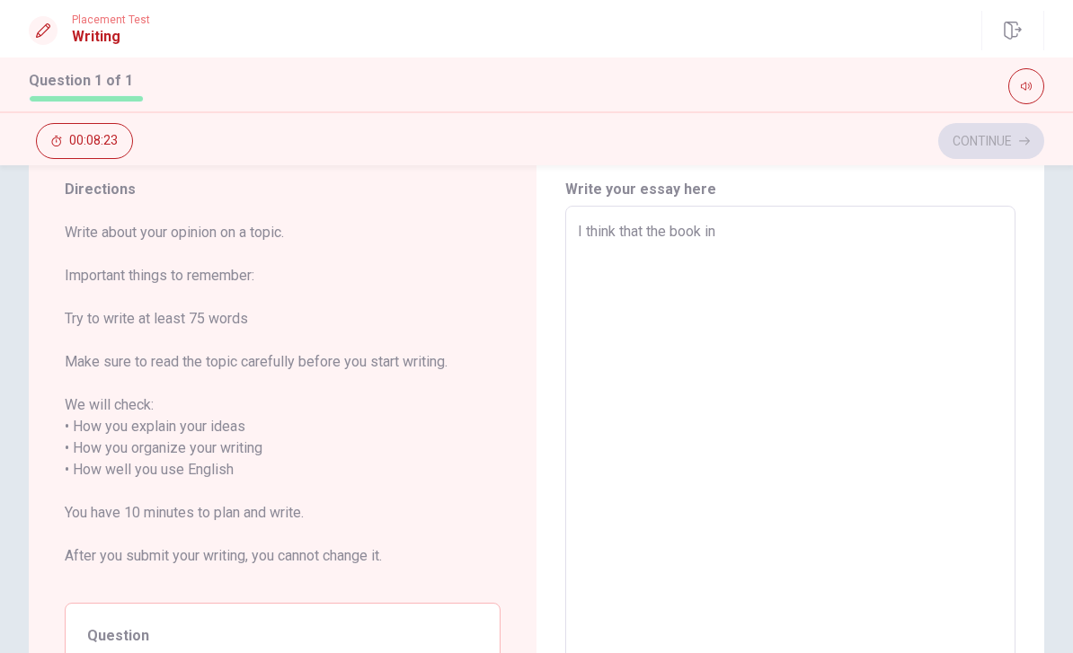
type textarea "x"
type textarea "I think that the book in m"
type textarea "x"
type textarea "I think that the book in mo"
type textarea "x"
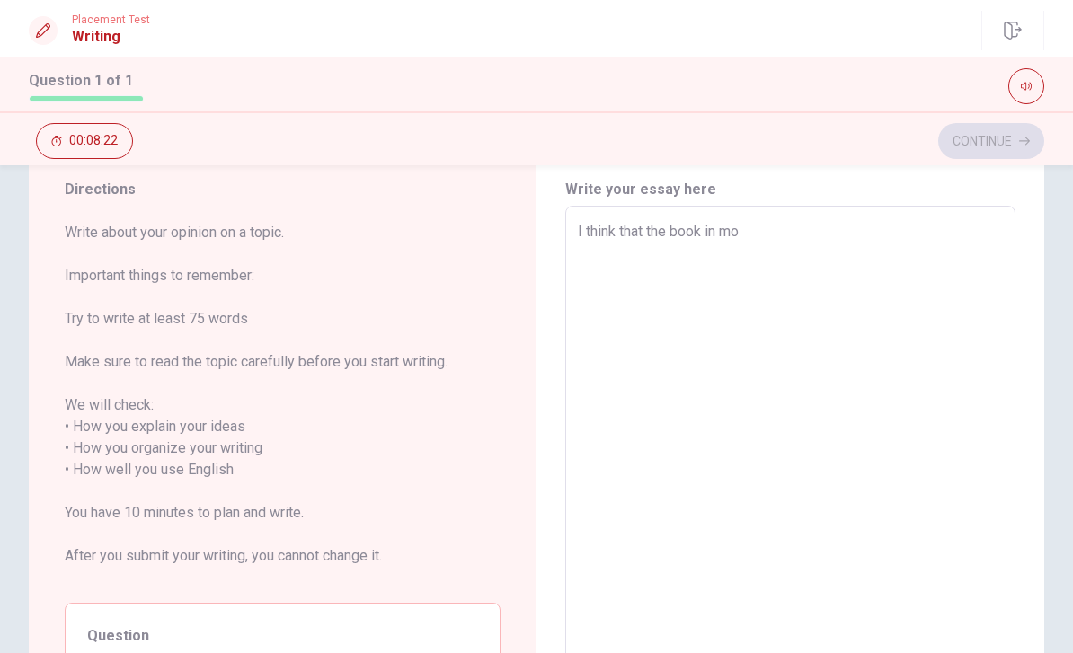
type textarea "I think that the book in mor"
type textarea "x"
type textarea "I think that the book in more"
type textarea "x"
type textarea "I think that the book in more"
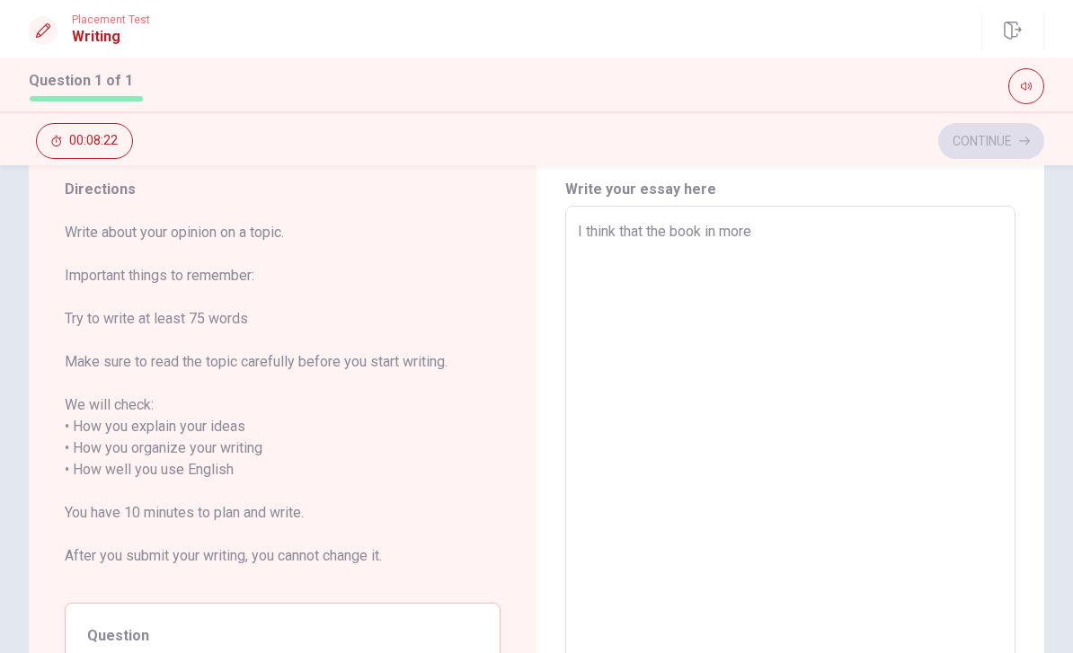
type textarea "x"
type textarea "I think that the book in more i"
type textarea "x"
type textarea "I think that the book in more im"
type textarea "x"
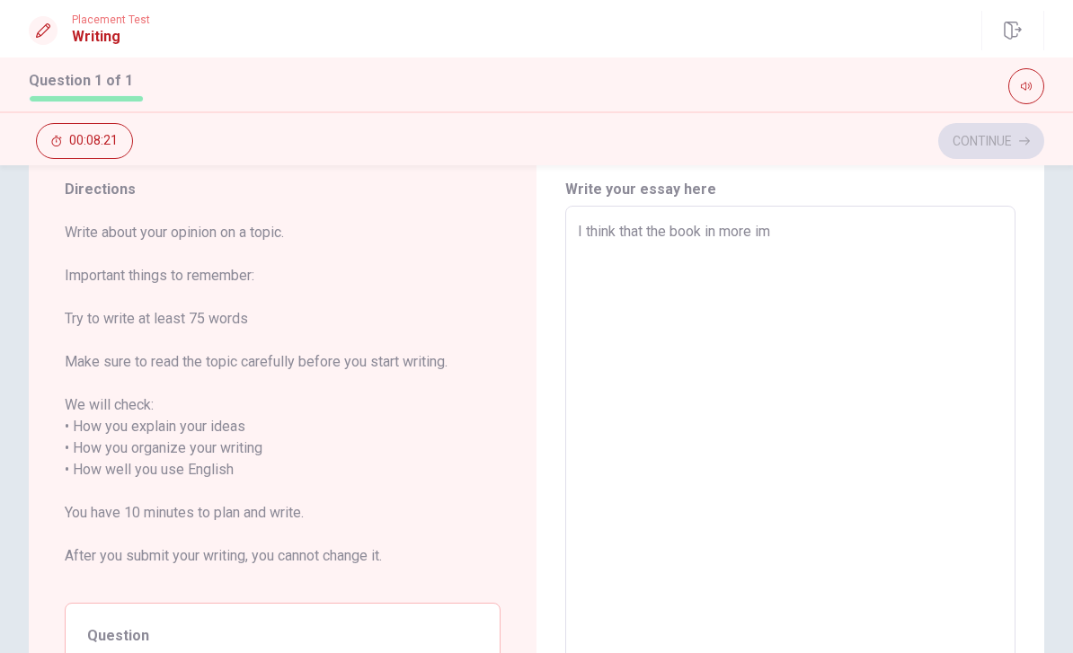
type textarea "I think that the book in more imp"
type textarea "x"
type textarea "I think that the book in more impo"
type textarea "x"
type textarea "I think that the book in more impor"
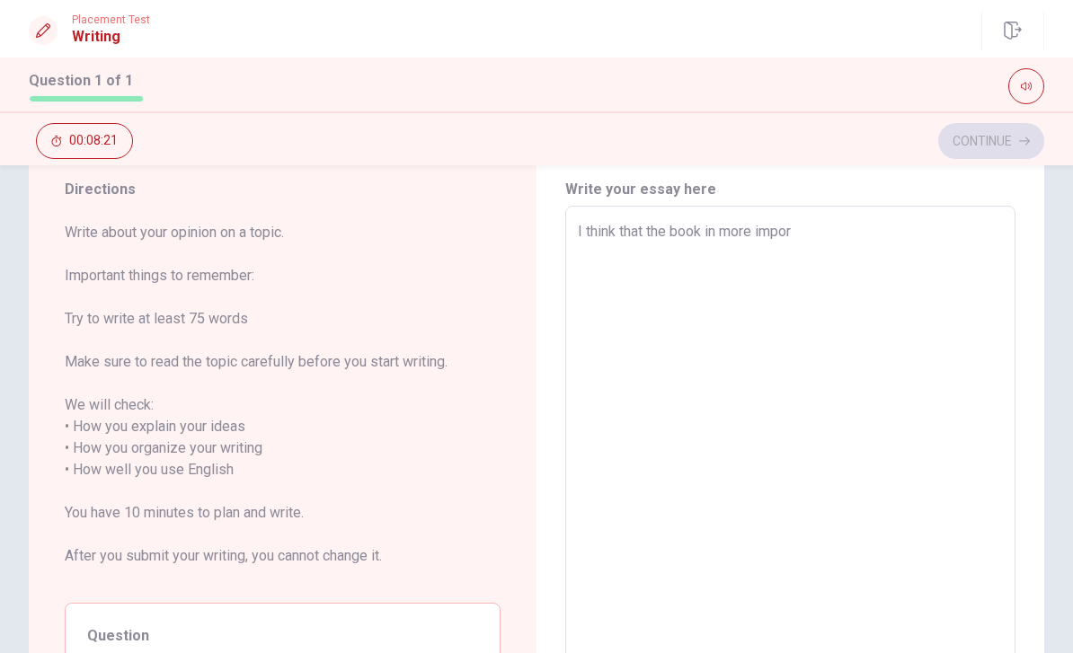
type textarea "x"
type textarea "I think that the book in more import"
type textarea "x"
type textarea "I think that the book in more importa"
type textarea "x"
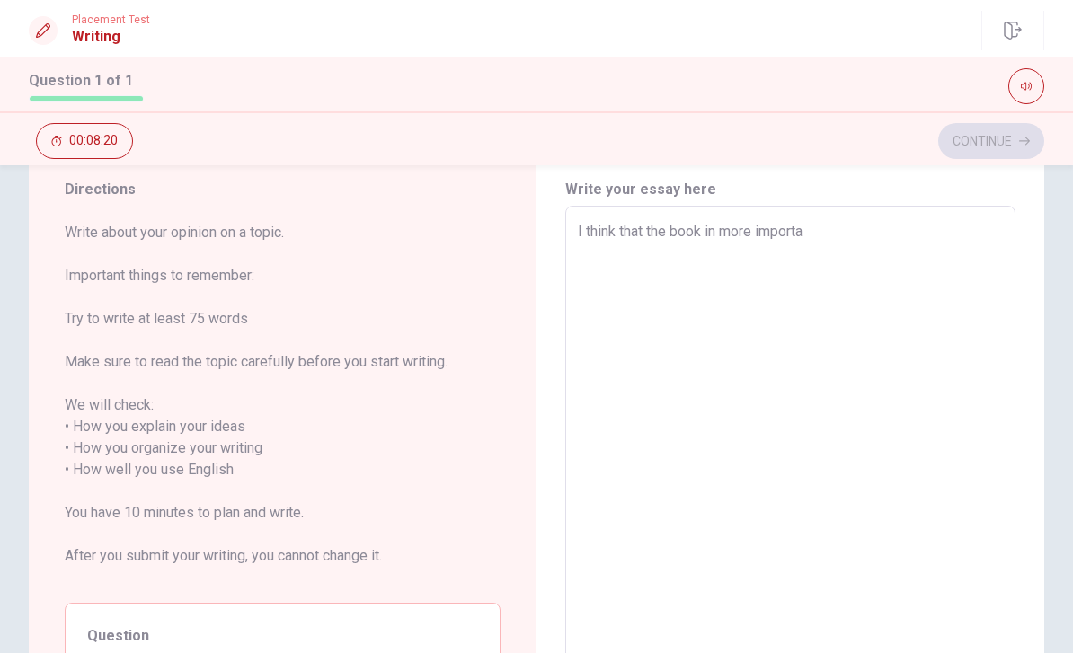
type textarea "I think that the book in more importan"
type textarea "x"
type textarea "I think that the book in more importan"
type textarea "x"
type textarea "I think that the book in more importan"
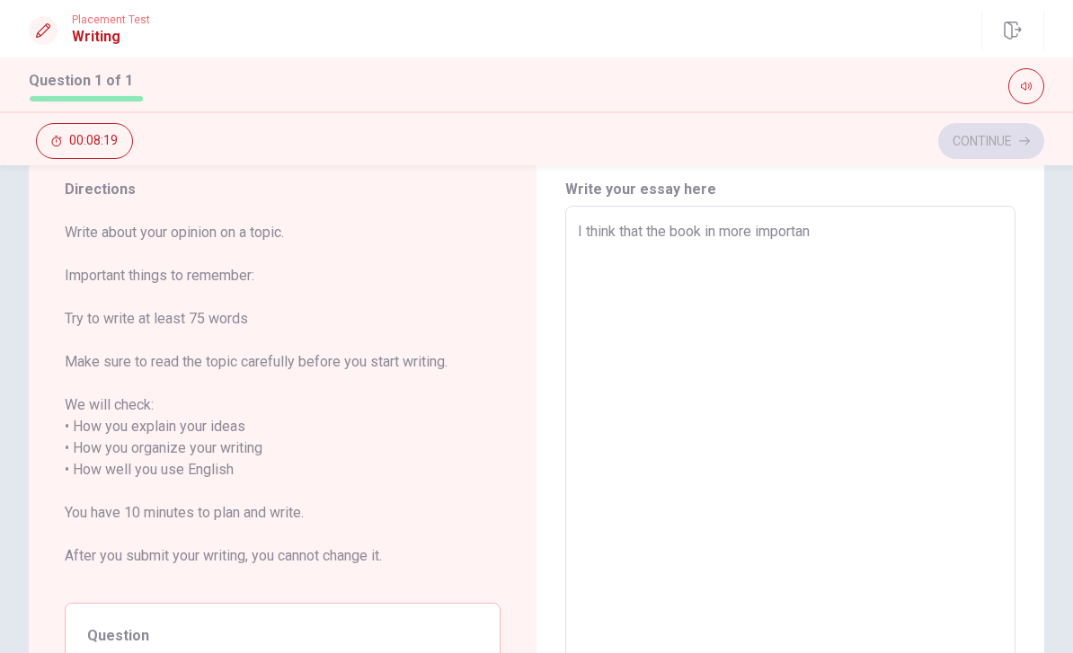
type textarea "x"
type textarea "I think that the book in more important"
type textarea "x"
type textarea "I think that the book in more important"
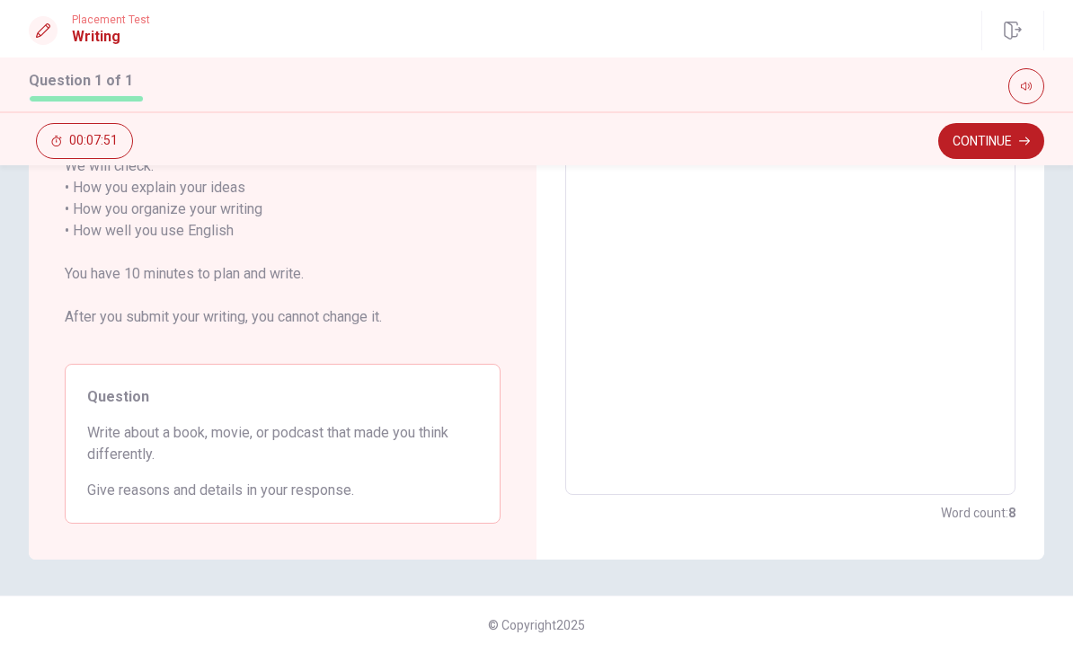
scroll to position [297, 0]
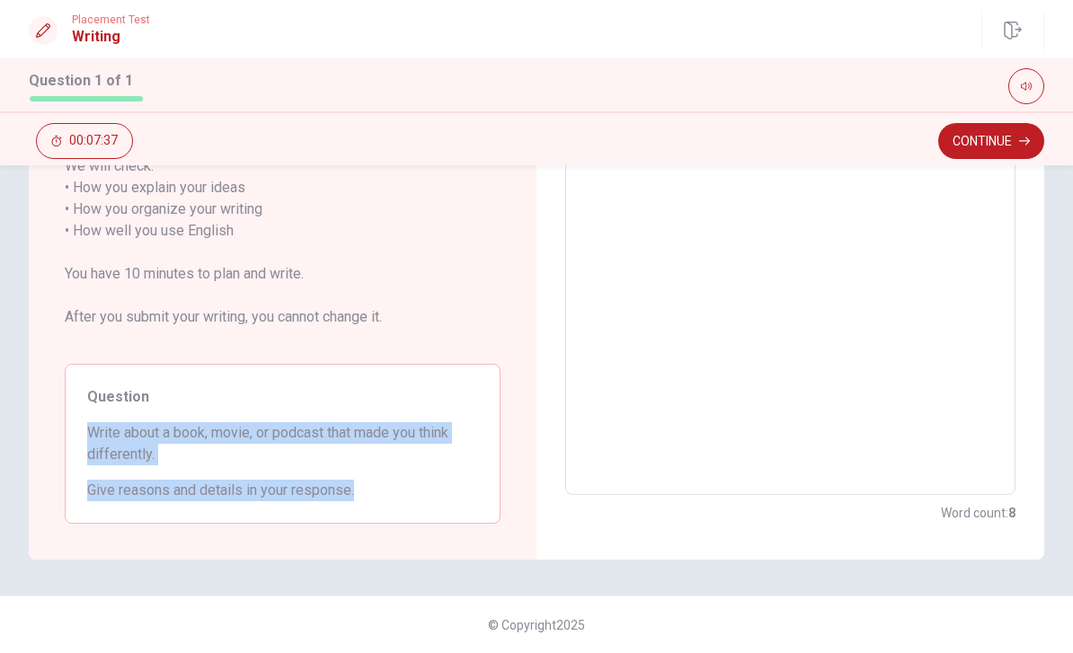
click at [866, 371] on textarea "I think that the book in more important" at bounding box center [790, 231] width 425 height 499
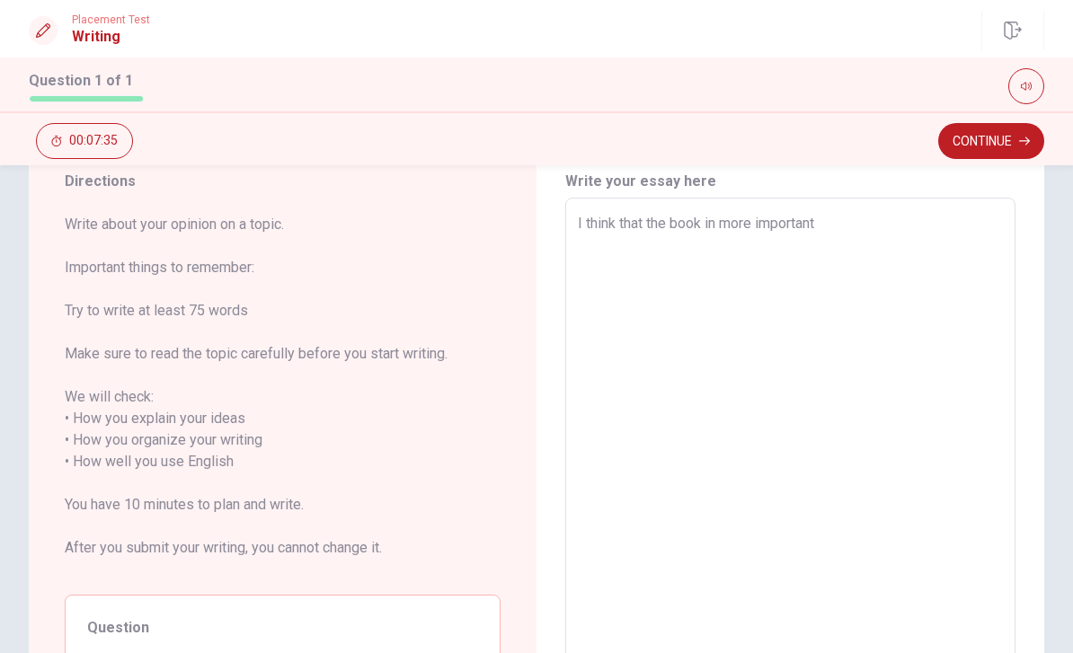
scroll to position [66, 0]
type textarea "x"
type textarea "I think that the book in more important"
type textarea "x"
type textarea "I think that the book in more importan"
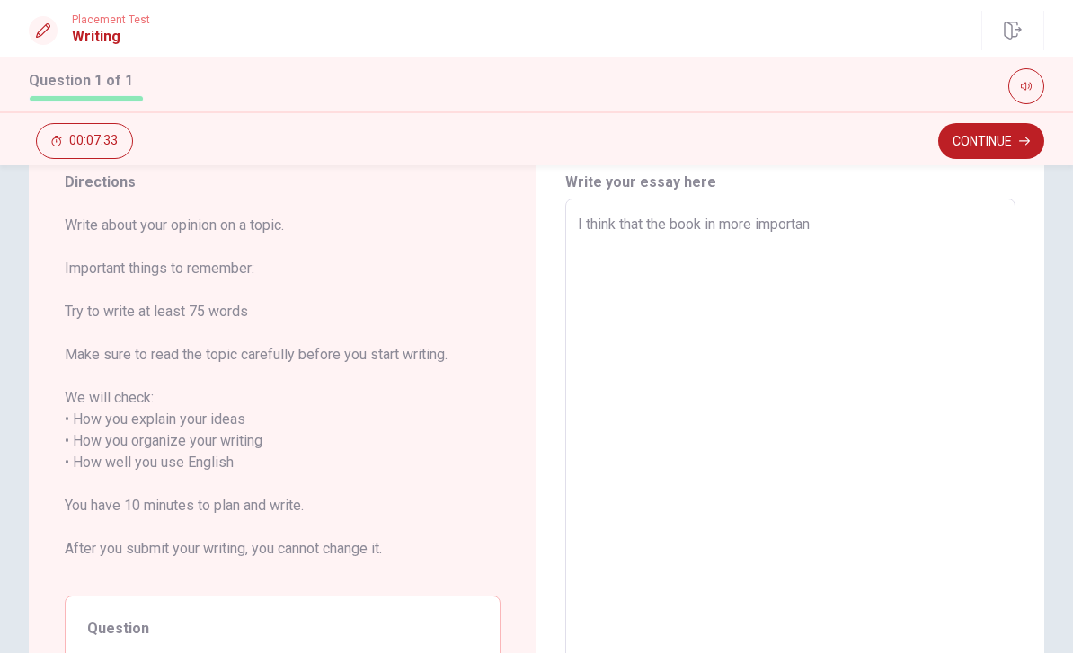
type textarea "x"
type textarea "I think that the book in more importa"
type textarea "x"
type textarea "I think that the book in more import"
type textarea "x"
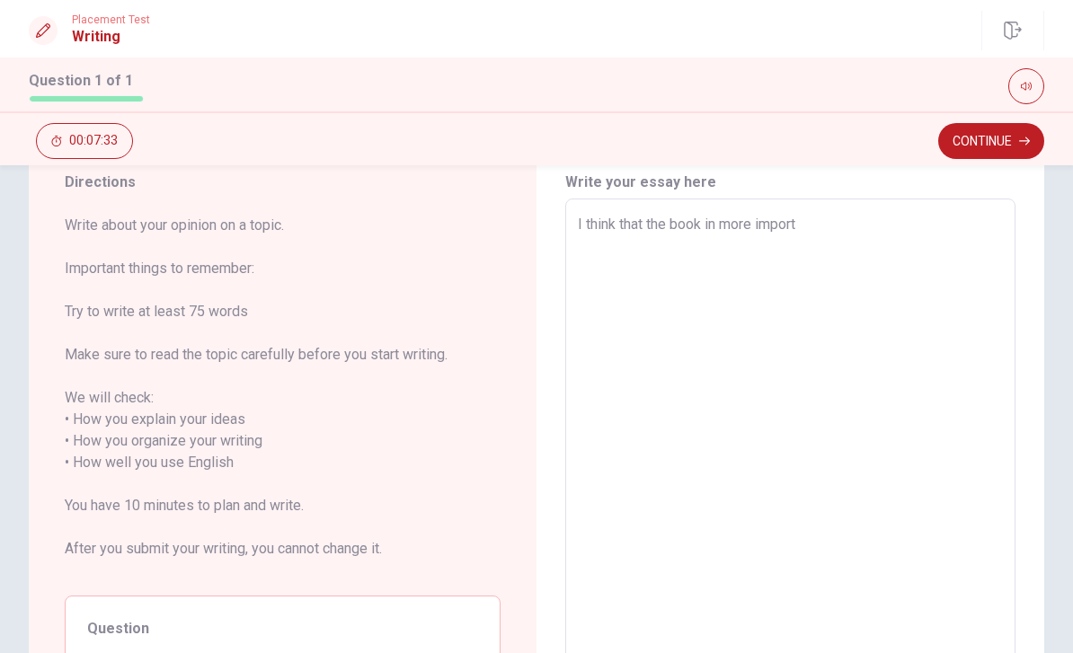
type textarea "I think that the book in more impor"
type textarea "x"
type textarea "I think that the book in more impo"
type textarea "x"
type textarea "I think that the book in more imp"
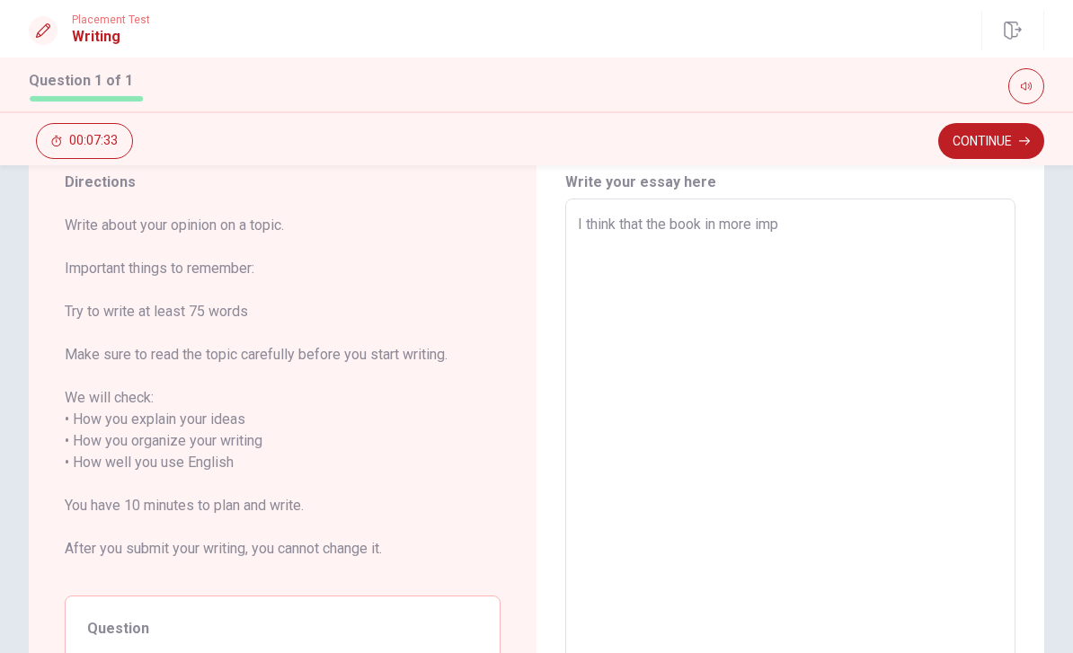
type textarea "x"
type textarea "I think that the book in more im"
type textarea "x"
type textarea "I think that the book in more i"
type textarea "x"
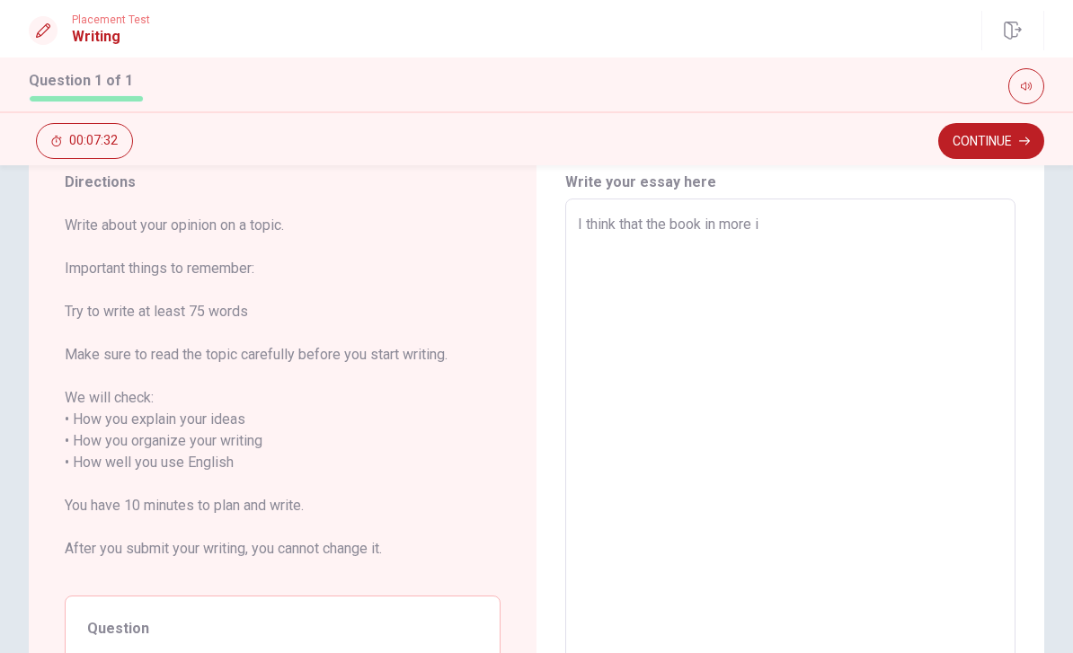
type textarea "I think that the book in more"
type textarea "x"
type textarea "I think that the book in more"
type textarea "x"
type textarea "I think that the book in mor"
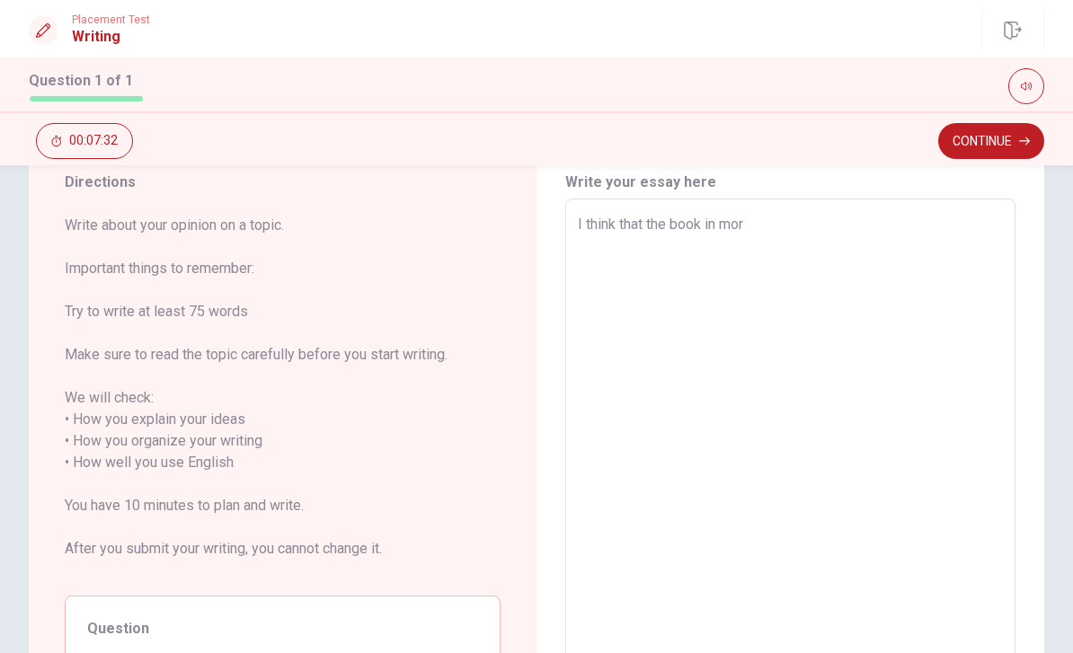
type textarea "x"
type textarea "I think that the book in mo"
type textarea "x"
type textarea "I think that the book in m"
type textarea "x"
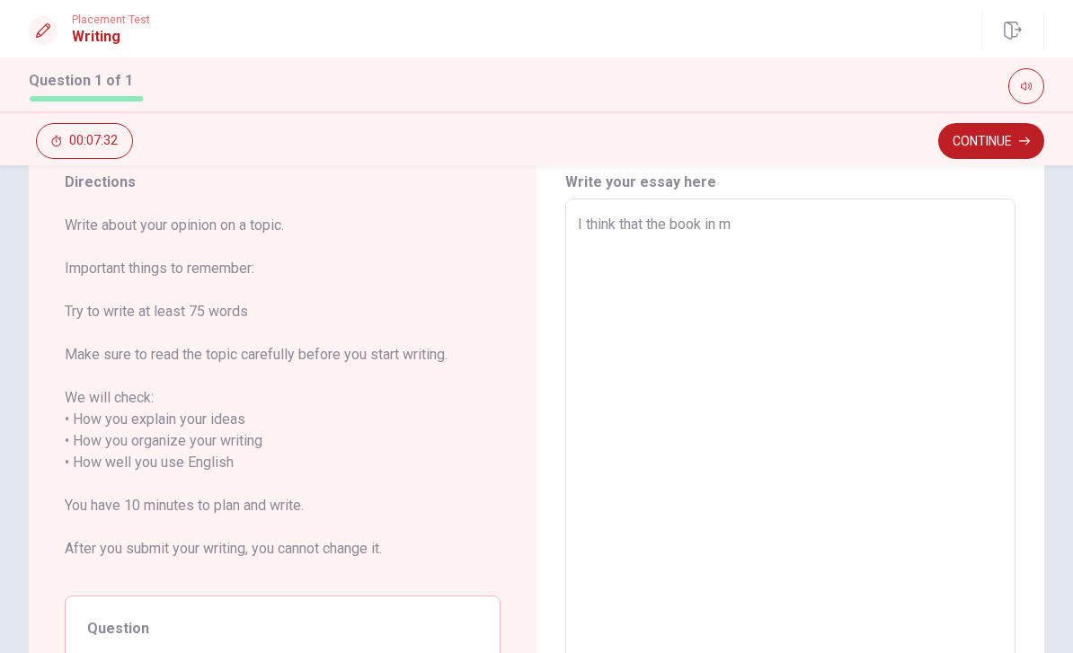
type textarea "I think that the book in"
type textarea "x"
type textarea "I think that the book in"
type textarea "x"
type textarea "I think that the book i"
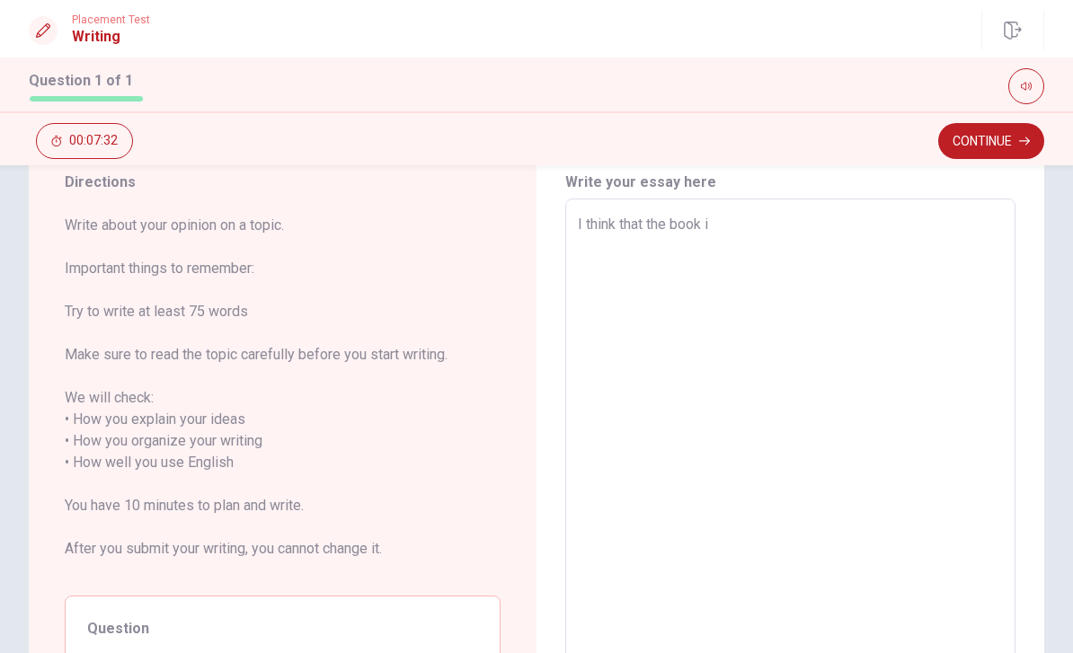
type textarea "x"
type textarea "I think that the book"
type textarea "x"
type textarea "I think that the book"
type textarea "x"
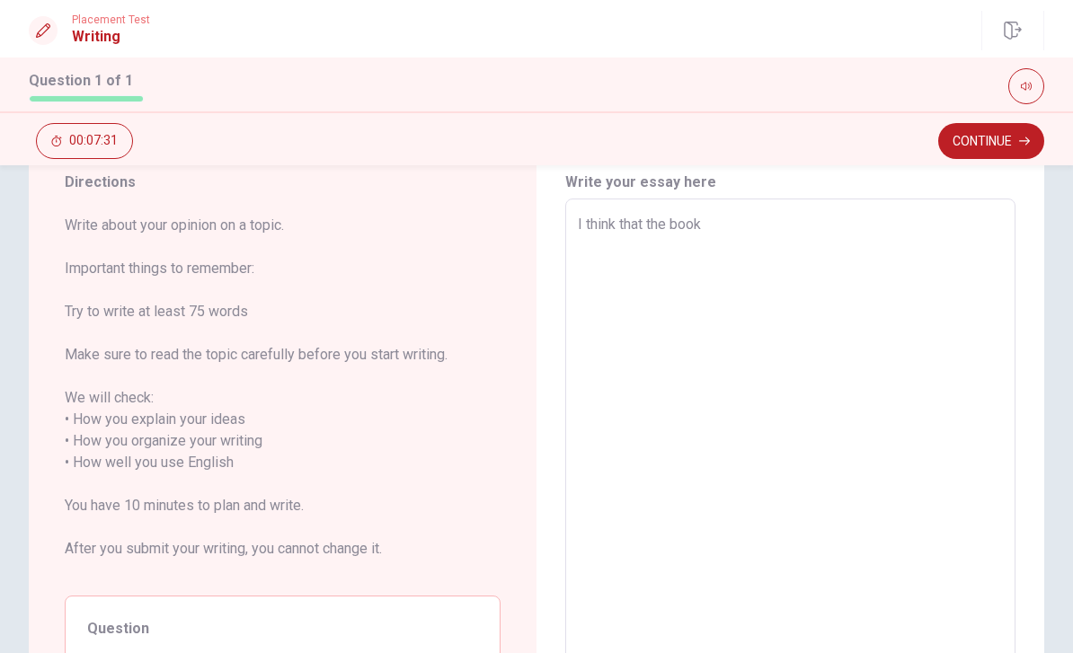
type textarea "I think that the boo"
type textarea "x"
type textarea "I think that the bo"
type textarea "x"
type textarea "I think that"
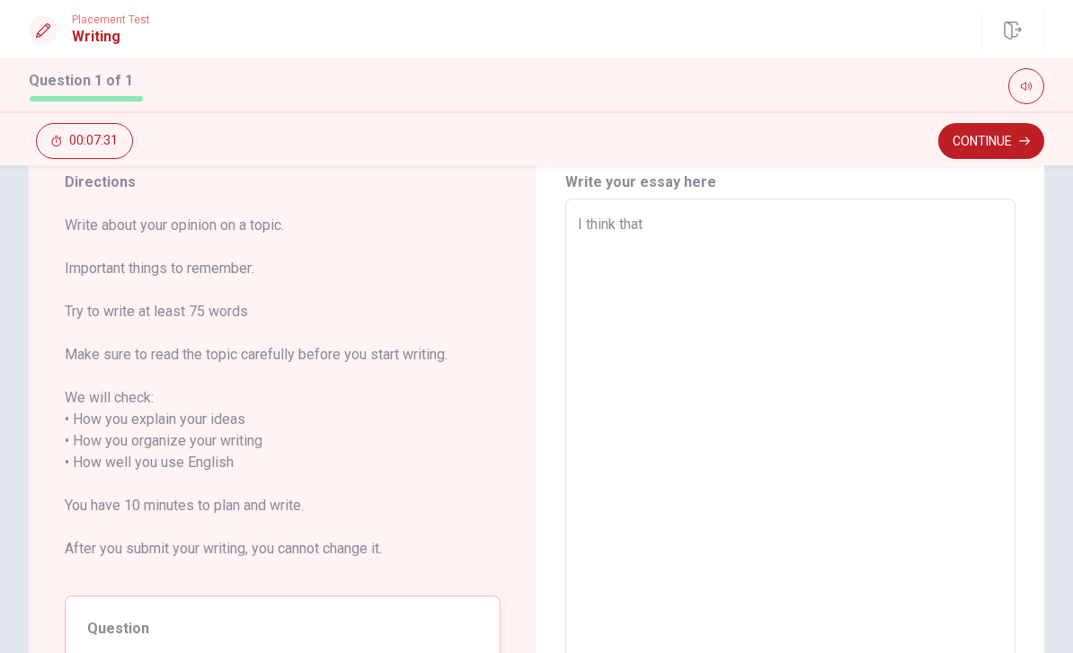
type textarea "x"
type textarea "I think"
type textarea "x"
type textarea "I"
type textarea "x"
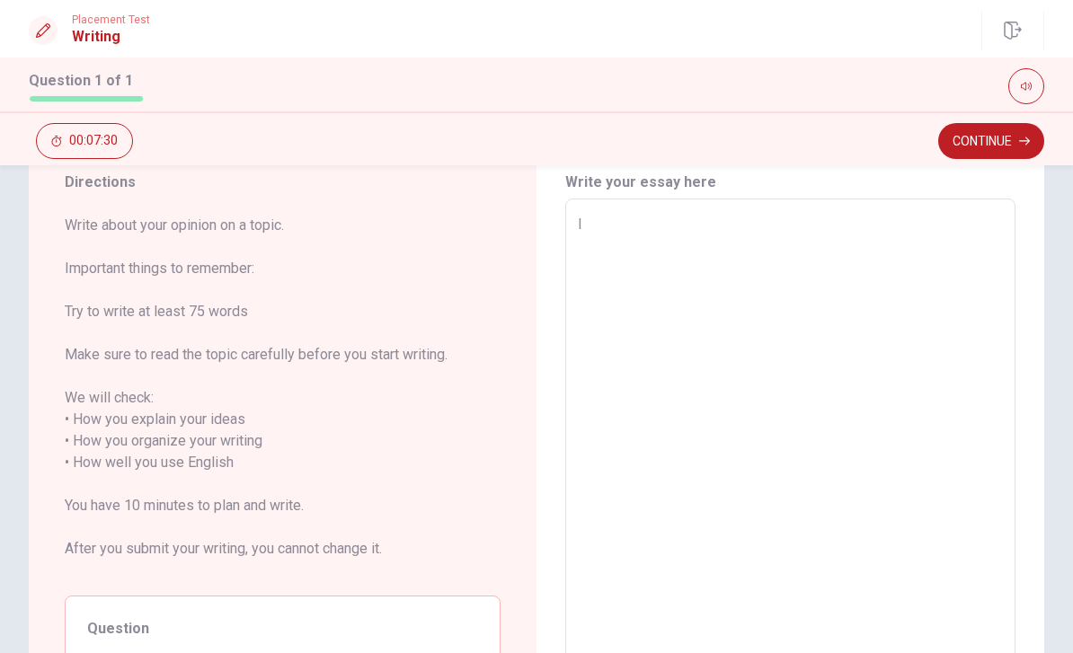
type textarea "I"
type textarea "x"
type textarea "I"
type textarea "x"
type textarea "I"
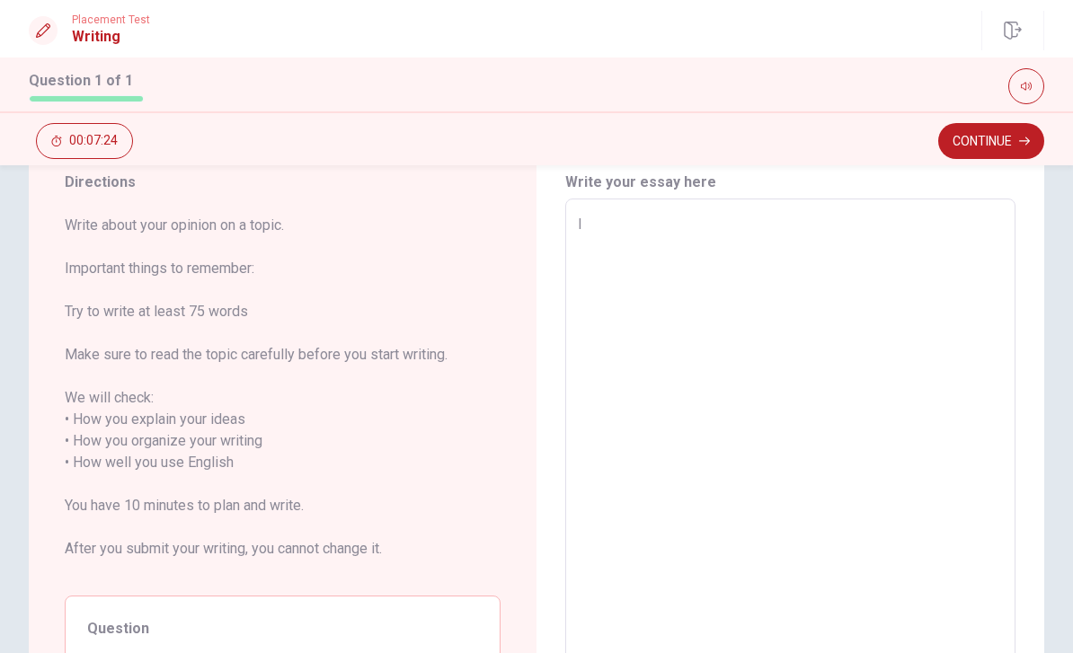
type textarea "x"
type textarea "I o"
type textarea "x"
type textarea "I of"
type textarea "x"
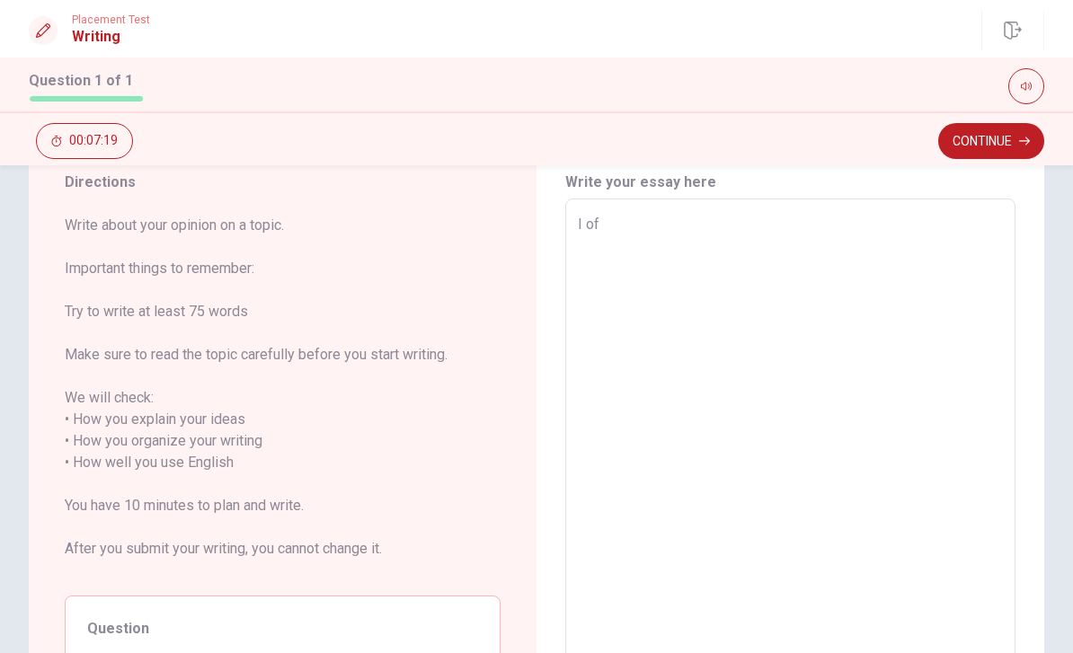
type textarea "I oft"
type textarea "x"
type textarea "I ofte"
type textarea "x"
type textarea "I often"
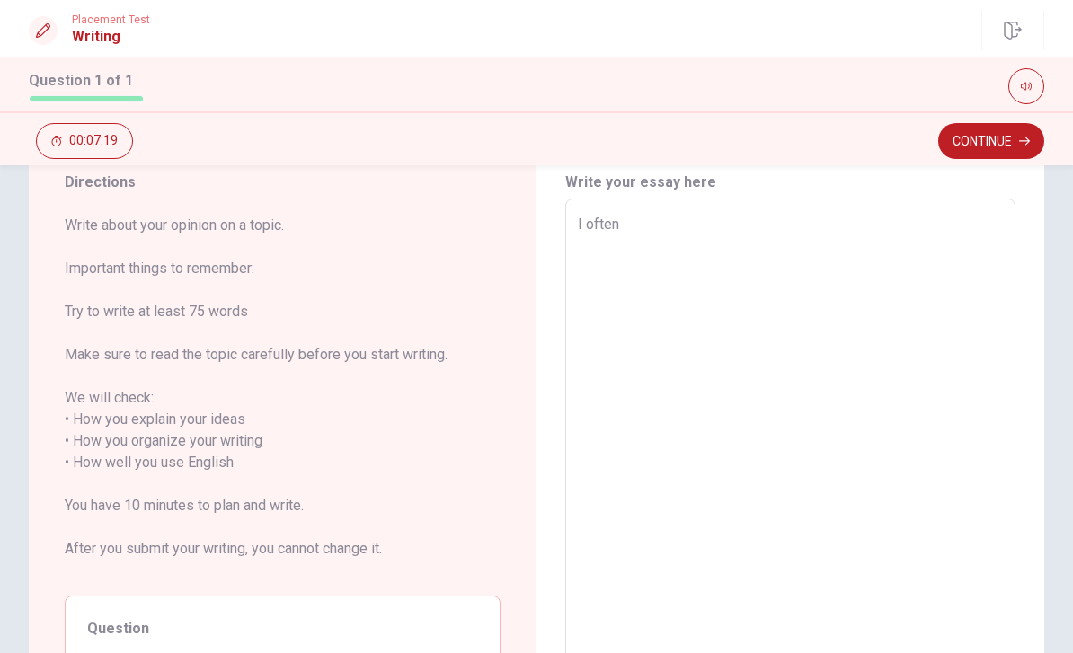
type textarea "x"
type textarea "I often"
type textarea "x"
type textarea "I often i"
type textarea "x"
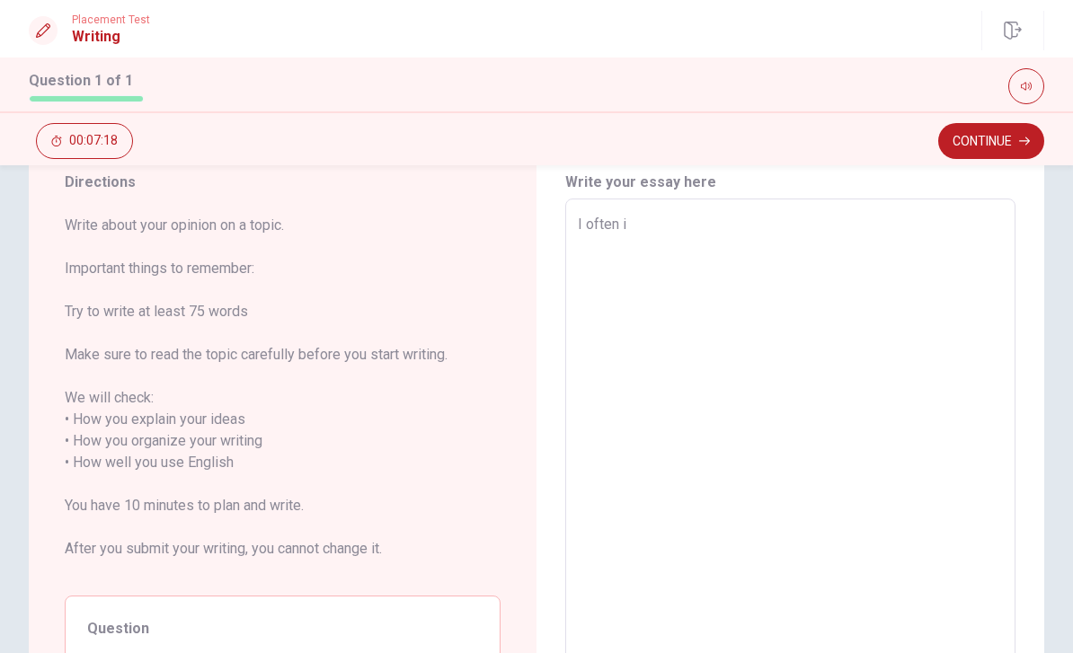
type textarea "I often i"
type textarea "x"
type textarea "I often i s"
type textarea "x"
type textarea "I often i se"
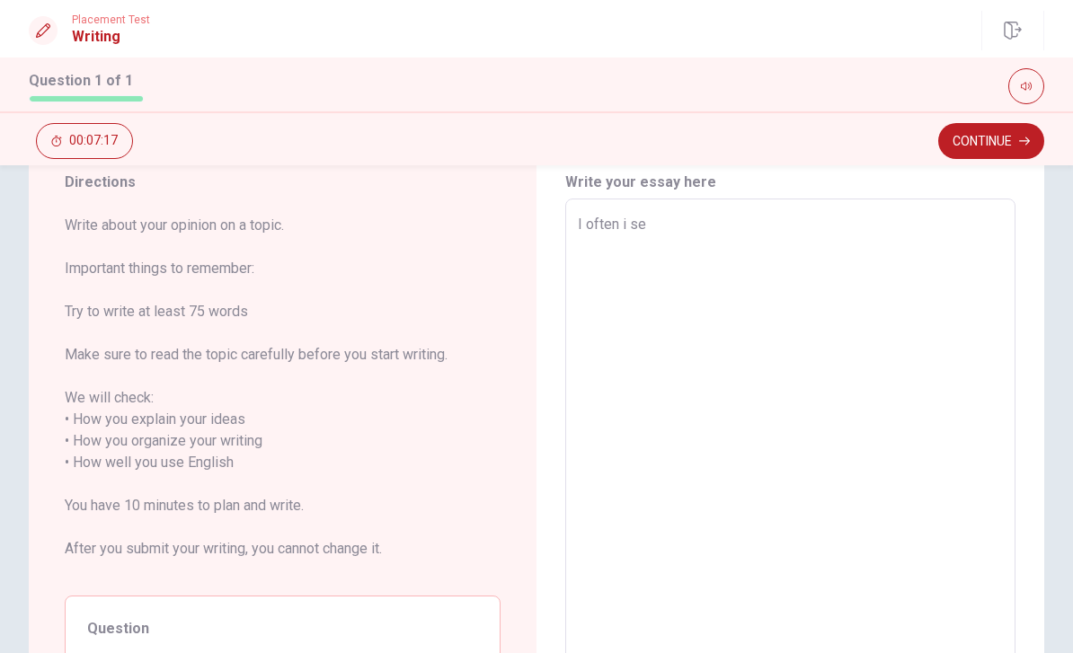
type textarea "x"
type textarea "I often i s"
type textarea "x"
type textarea "I often i"
type textarea "x"
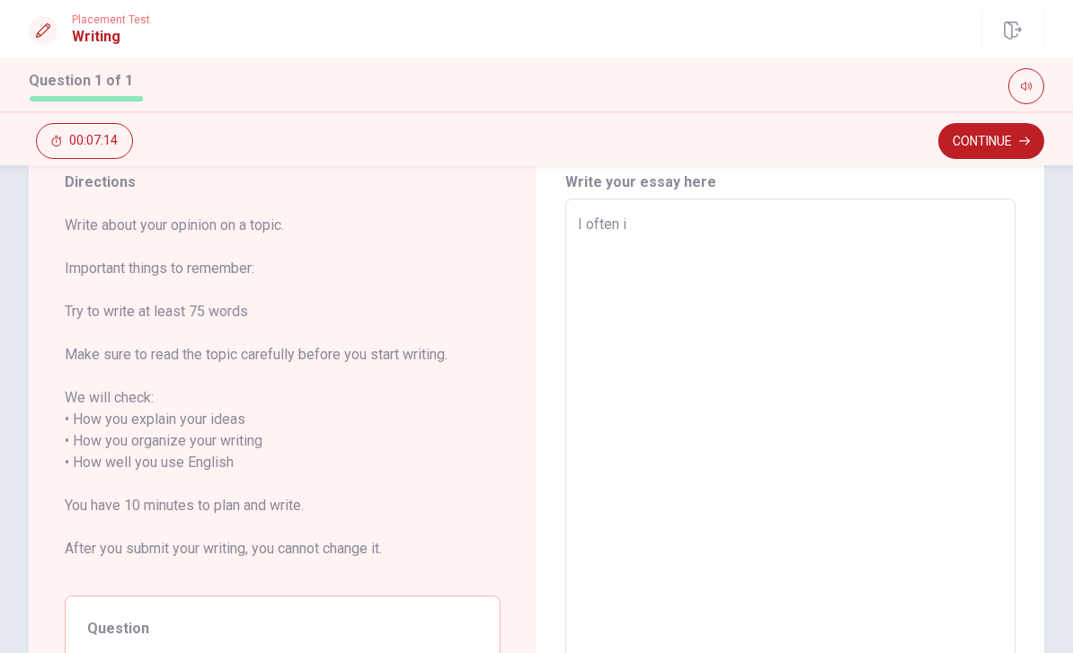
type textarea "I often i w"
type textarea "x"
type textarea "I often i wa"
type textarea "x"
type textarea "I often i wat"
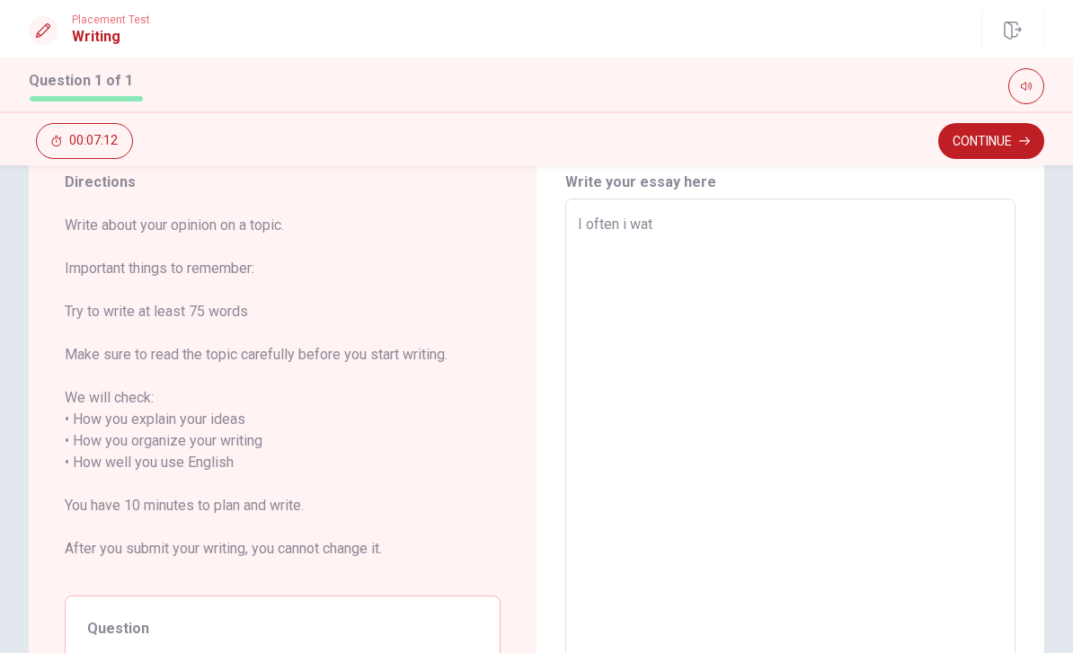
type textarea "x"
type textarea "I often i watc"
type textarea "x"
type textarea "I often i watch"
type textarea "x"
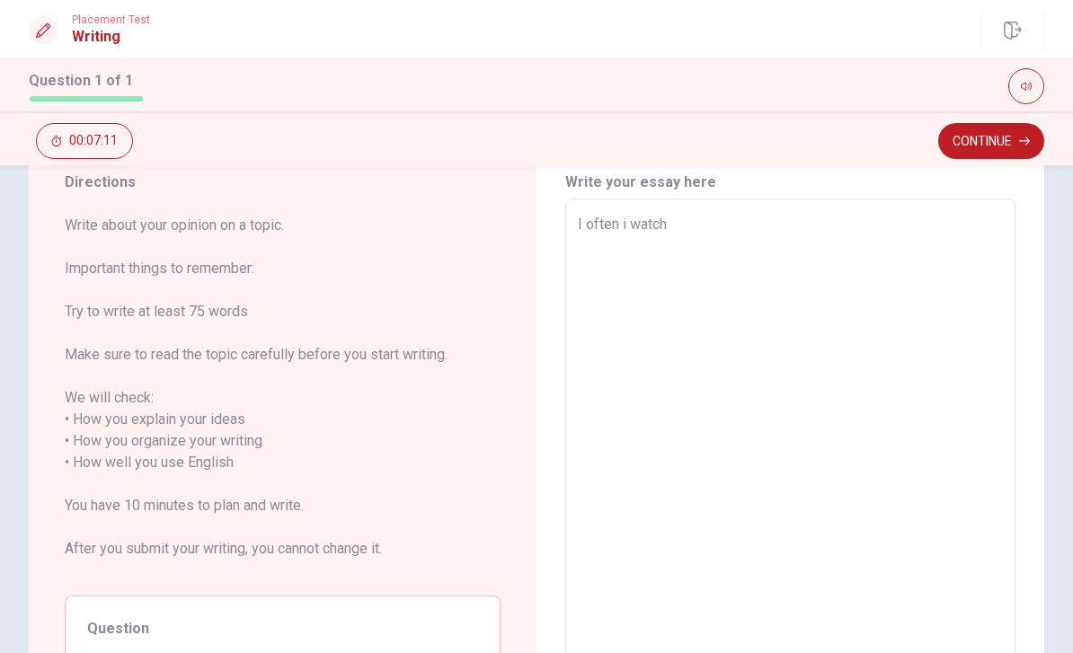
type textarea "I often i watch"
type textarea "x"
type textarea "I often i watch a"
type textarea "x"
type textarea "I often i watch aa"
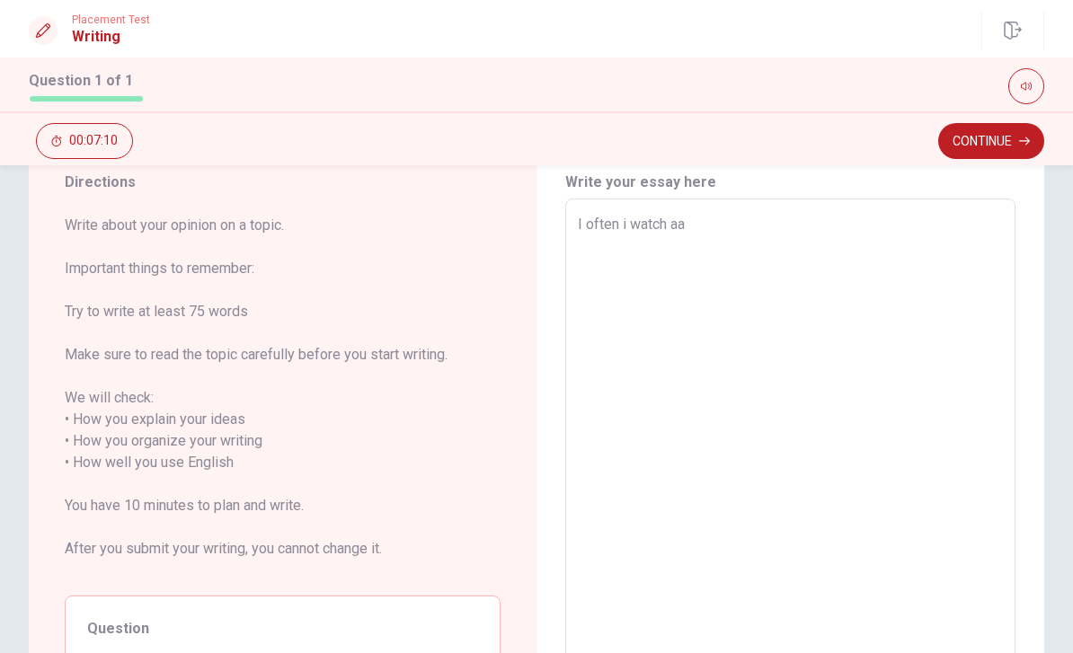
type textarea "x"
type textarea "I often i watch a"
type textarea "x"
type textarea "I often i watch a"
type textarea "x"
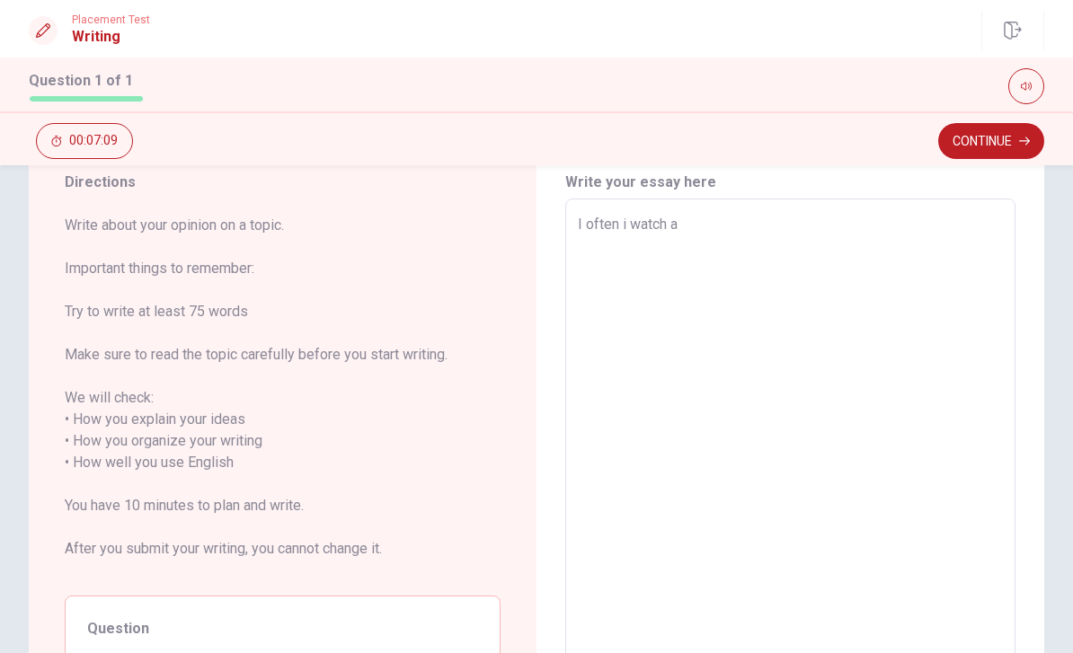
type textarea "I often i watch a m"
type textarea "x"
type textarea "I often i watch a mo"
type textarea "x"
type textarea "I often i watch a mov"
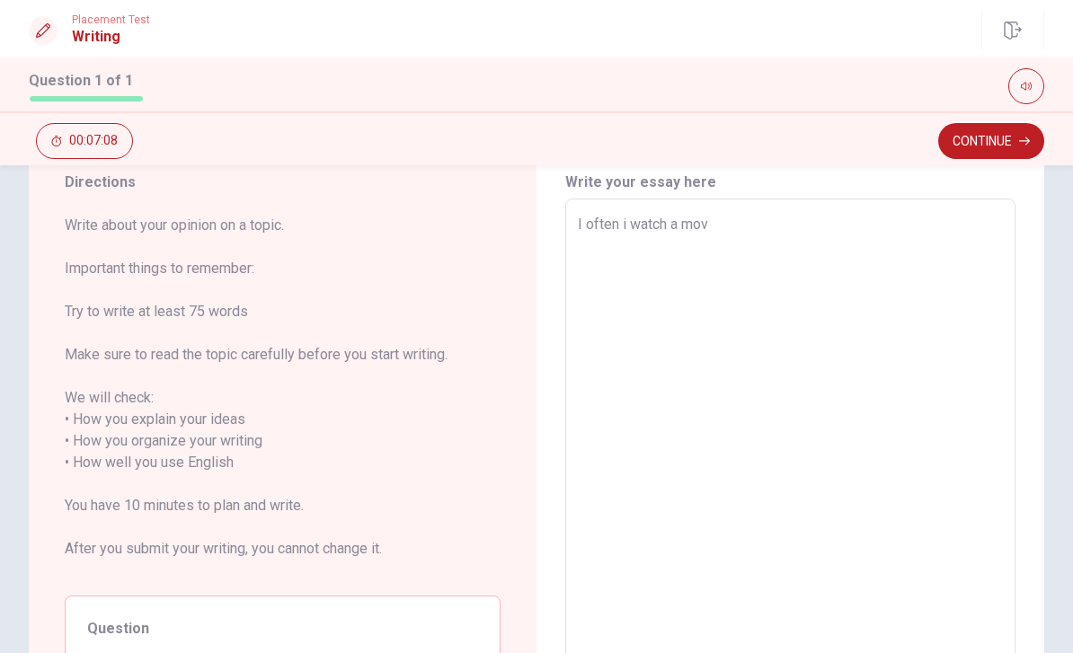
type textarea "x"
type textarea "I often i watch a movi"
type textarea "x"
type textarea "I often i watch a movie"
type textarea "x"
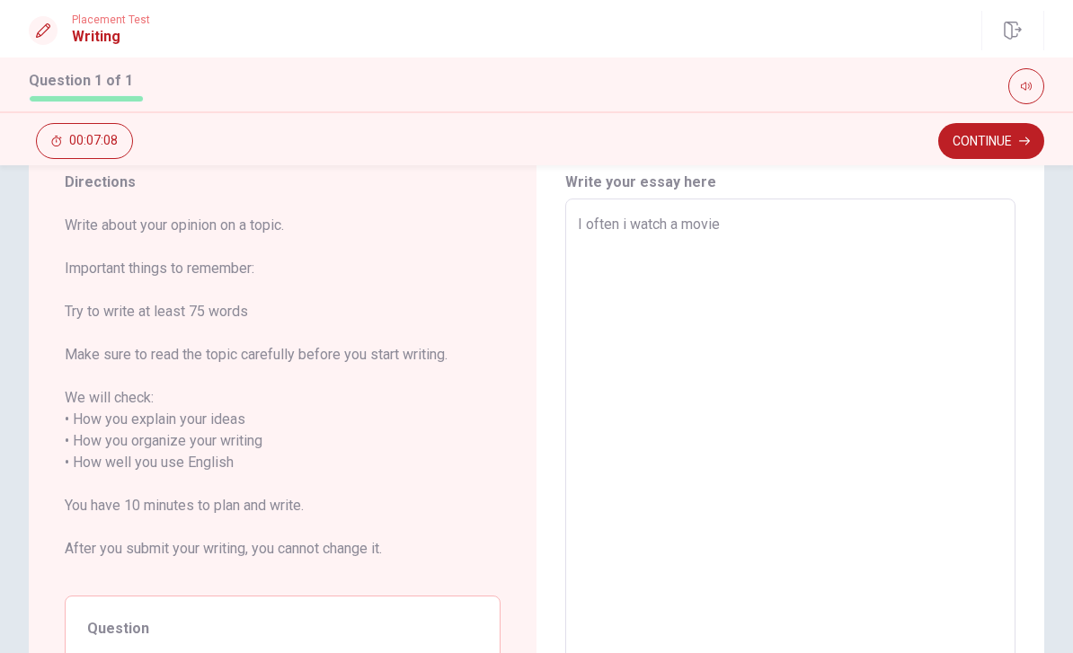
type textarea "I often i watch a movie"
type textarea "x"
type textarea "I often i watch a movie a"
type textarea "x"
